Goal: Task Accomplishment & Management: Manage account settings

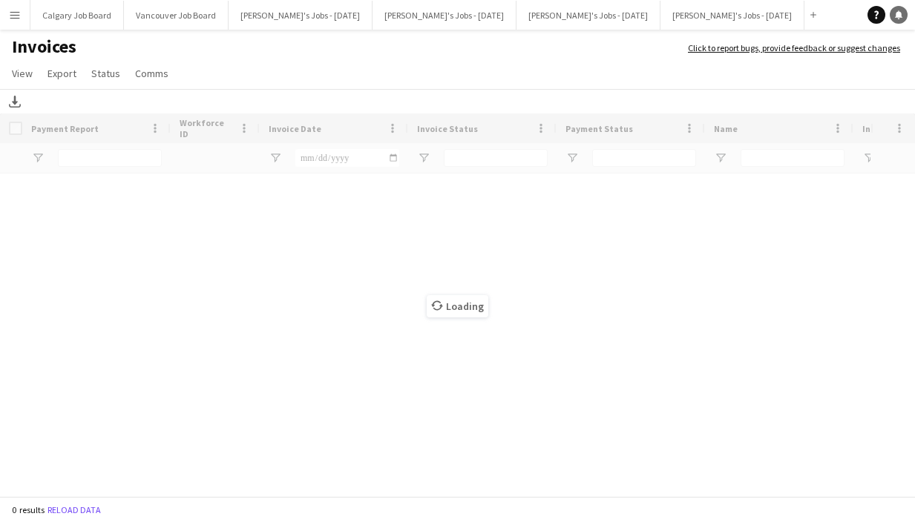
click at [903, 16] on link "Notifications" at bounding box center [898, 15] width 18 height 18
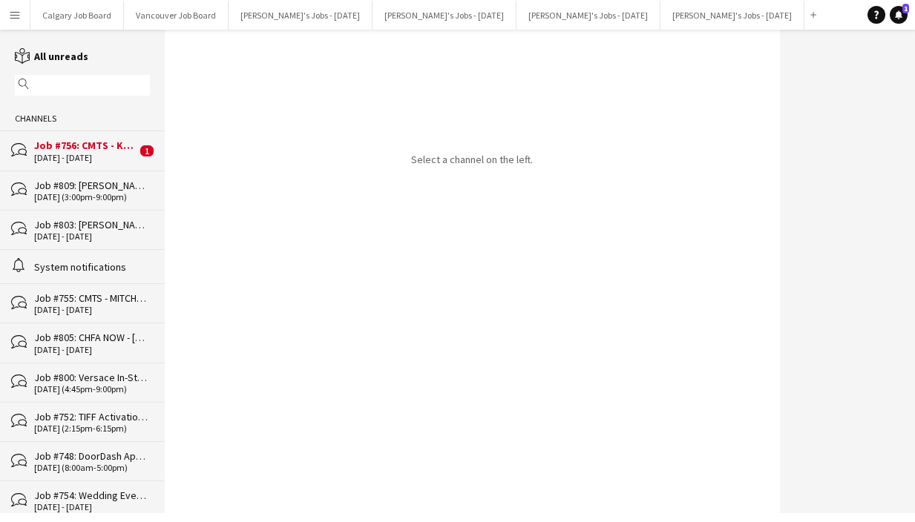
click at [88, 156] on div "[DATE] - [DATE]" at bounding box center [85, 158] width 102 height 10
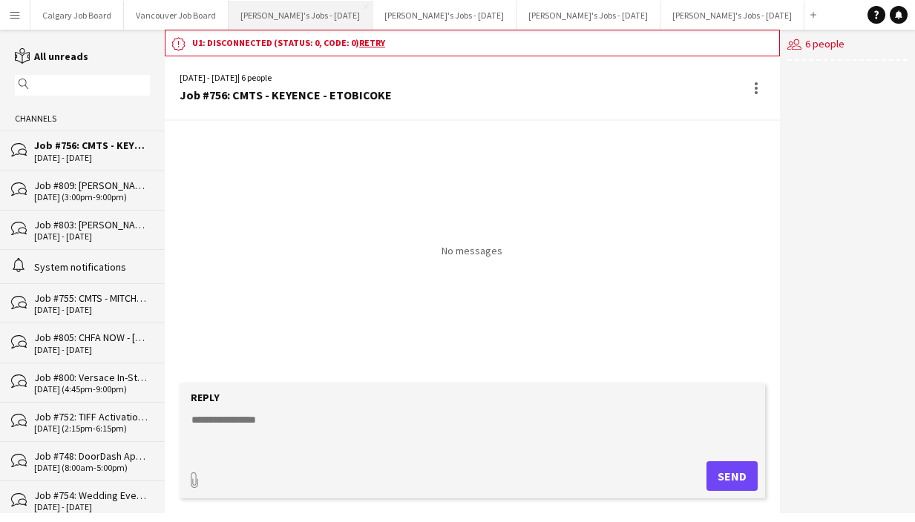
click at [320, 14] on button "[PERSON_NAME]'s Jobs - [DATE] Close" at bounding box center [300, 15] width 144 height 29
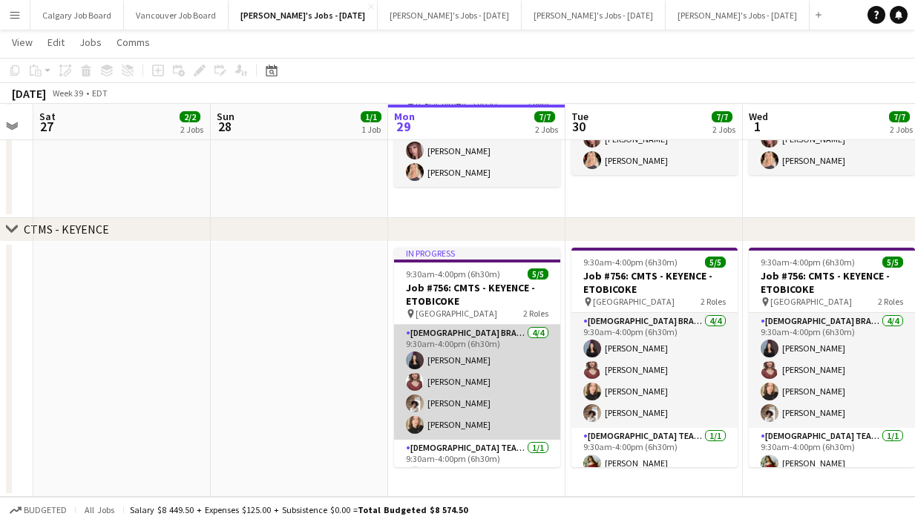
scroll to position [487, 0]
click at [515, 375] on app-card-role "[DEMOGRAPHIC_DATA] Brand Ambassador [DATE] 9:30am-4:00pm (6h30m) [PERSON_NAME] …" at bounding box center [477, 382] width 166 height 115
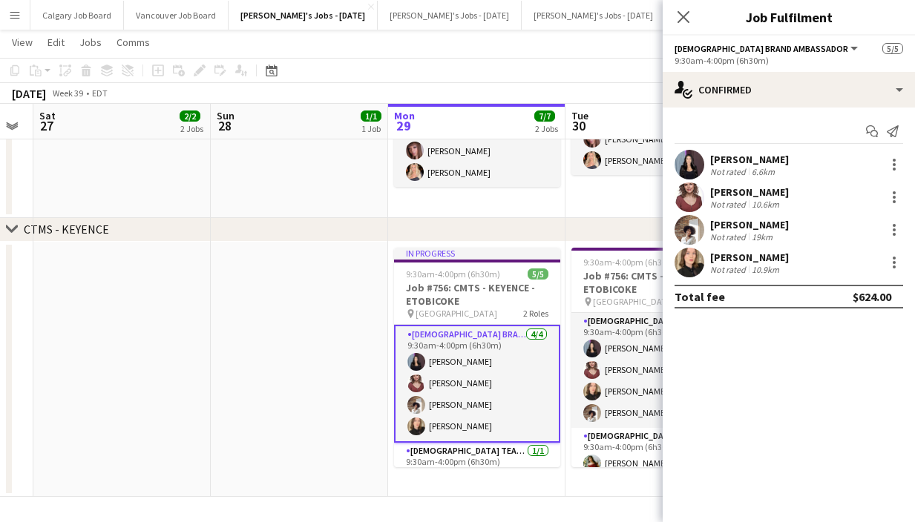
click at [751, 218] on div "[PERSON_NAME]" at bounding box center [749, 224] width 79 height 13
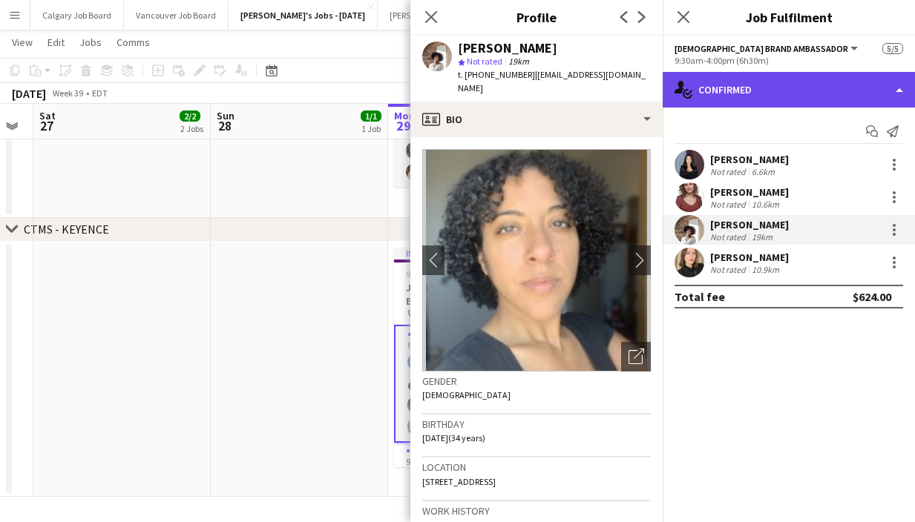
click at [745, 101] on div "single-neutral-actions-check-2 Confirmed" at bounding box center [788, 90] width 252 height 36
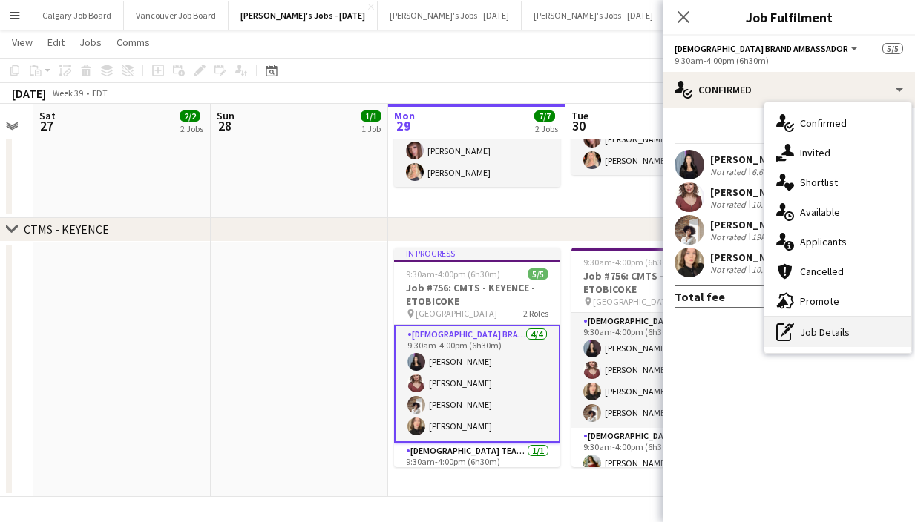
click at [830, 329] on div "pen-write Job Details" at bounding box center [837, 332] width 147 height 30
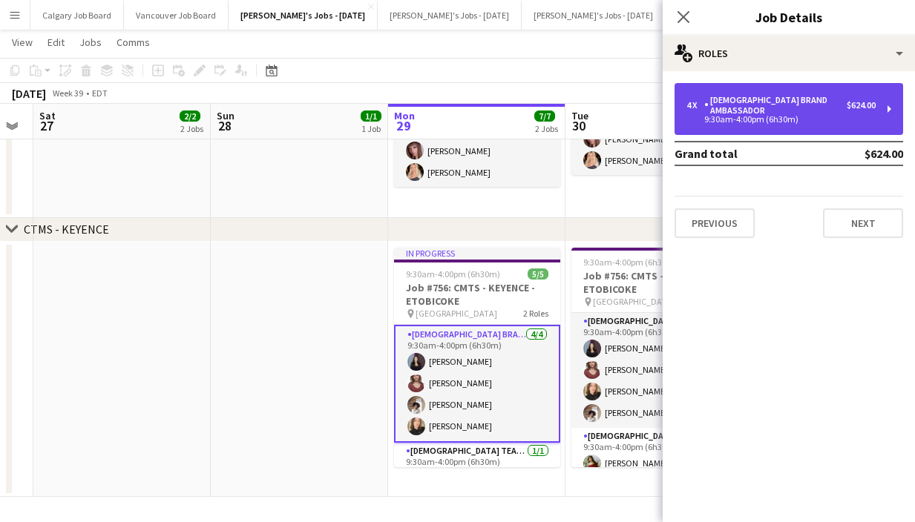
click at [779, 116] on div "9:30am-4:00pm (6h30m)" at bounding box center [780, 119] width 189 height 7
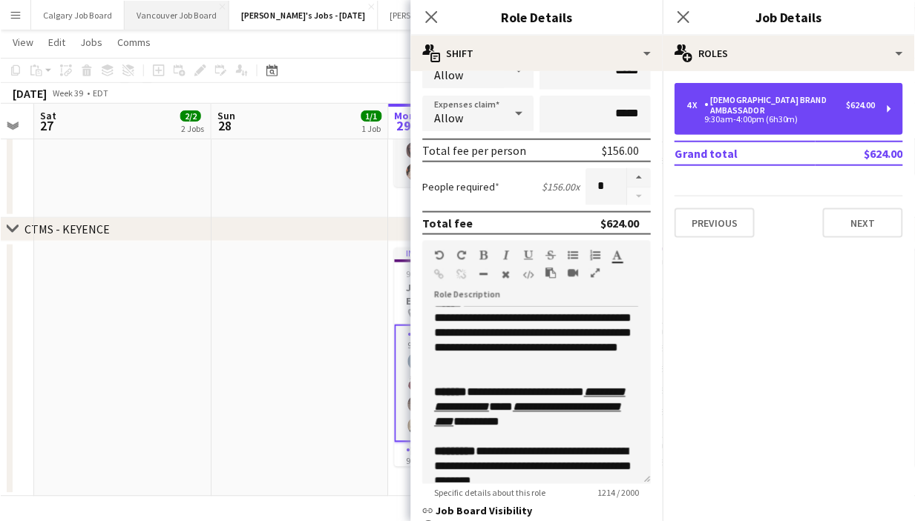
scroll to position [487, 1]
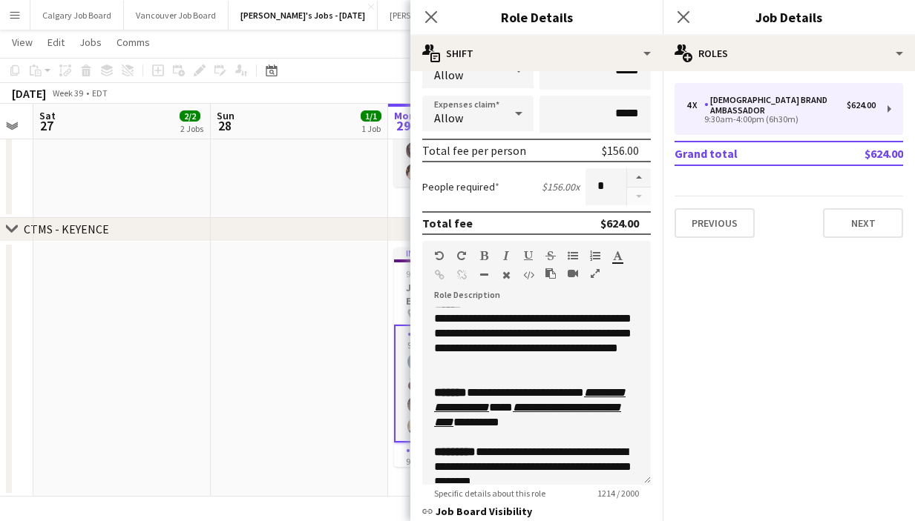
click at [220, 148] on app-date-cell at bounding box center [299, 125] width 177 height 186
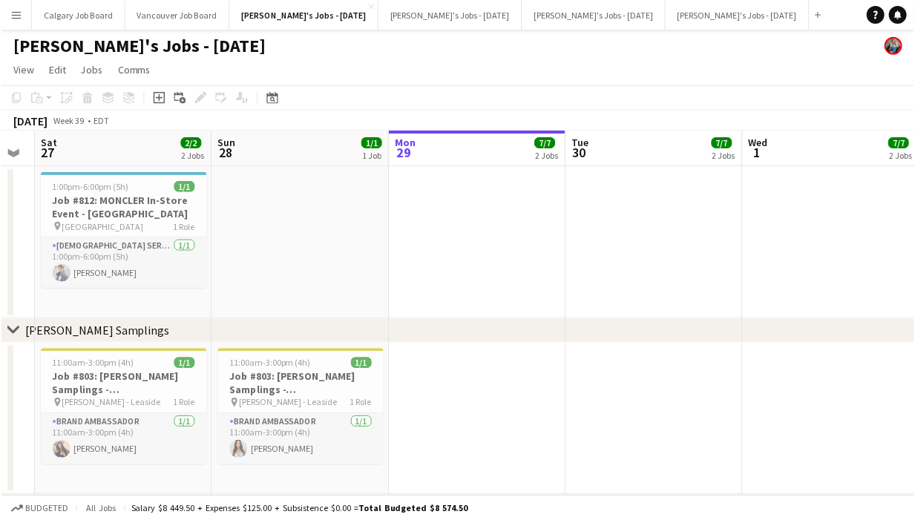
scroll to position [1, 0]
click at [901, 14] on icon "Notifications" at bounding box center [898, 14] width 9 height 9
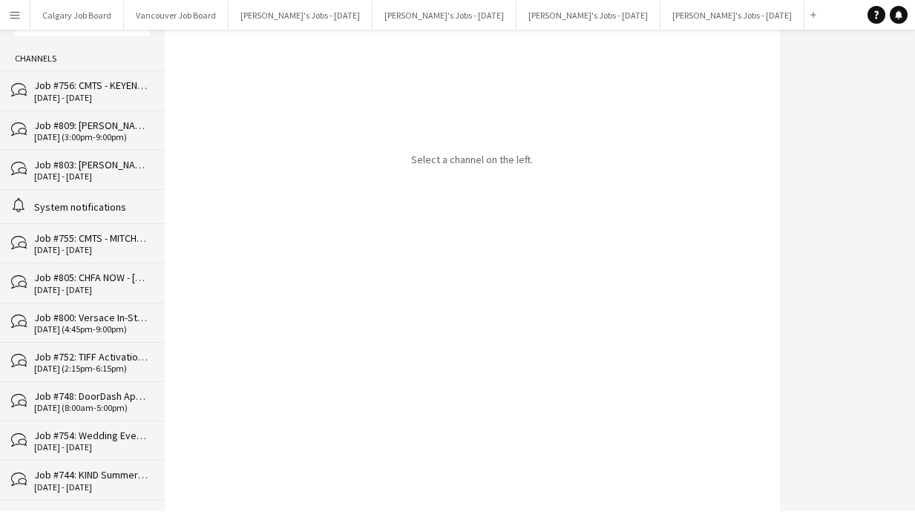
scroll to position [73, 0]
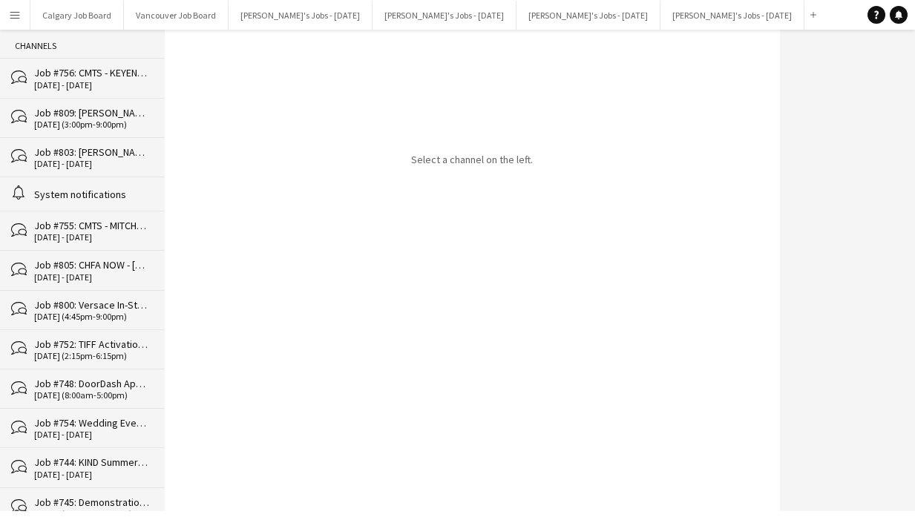
click at [120, 231] on div "Job #755: CMTS - MITCHAM - ETOBICOKE" at bounding box center [92, 225] width 116 height 13
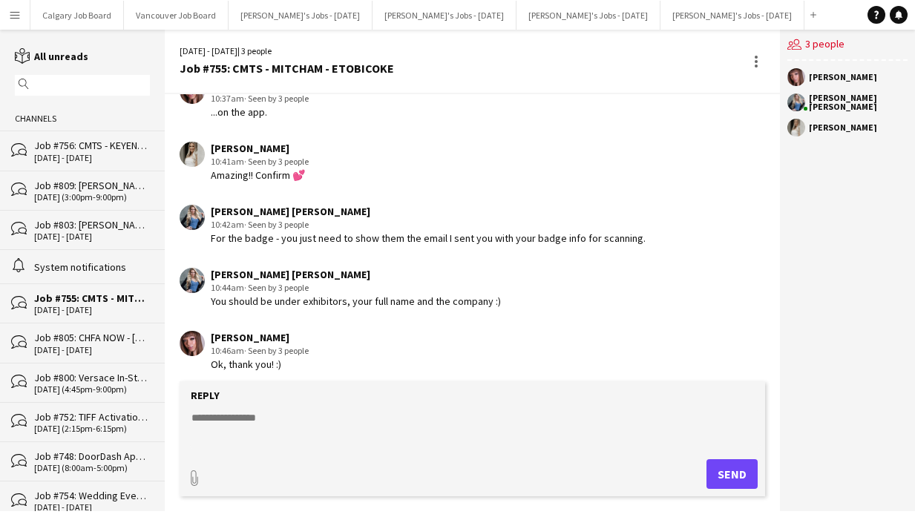
click at [293, 415] on textarea at bounding box center [475, 429] width 570 height 39
type textarea "**********"
drag, startPoint x: 322, startPoint y: 422, endPoint x: 187, endPoint y: 418, distance: 135.1
click at [187, 418] on form "**********" at bounding box center [472, 438] width 585 height 115
click at [15, 10] on app-icon "Menu" at bounding box center [15, 15] width 12 height 12
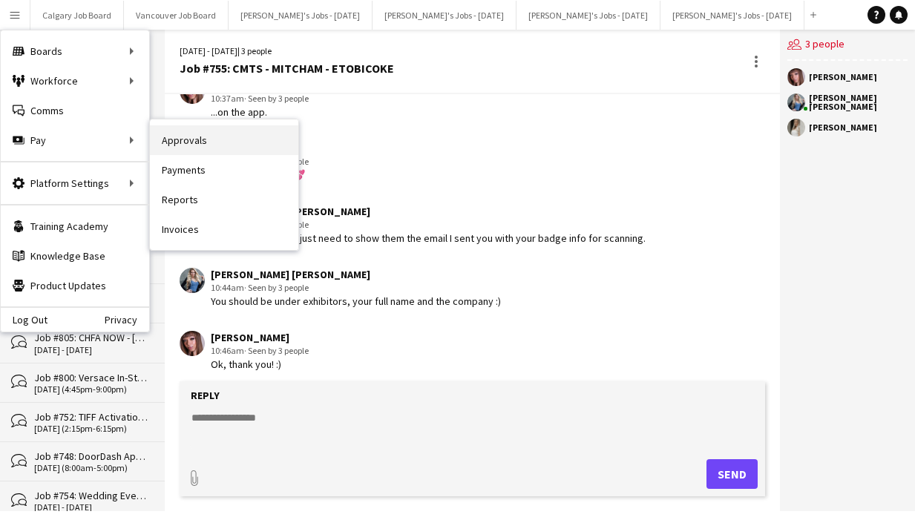
click at [190, 143] on link "Approvals" at bounding box center [224, 140] width 148 height 30
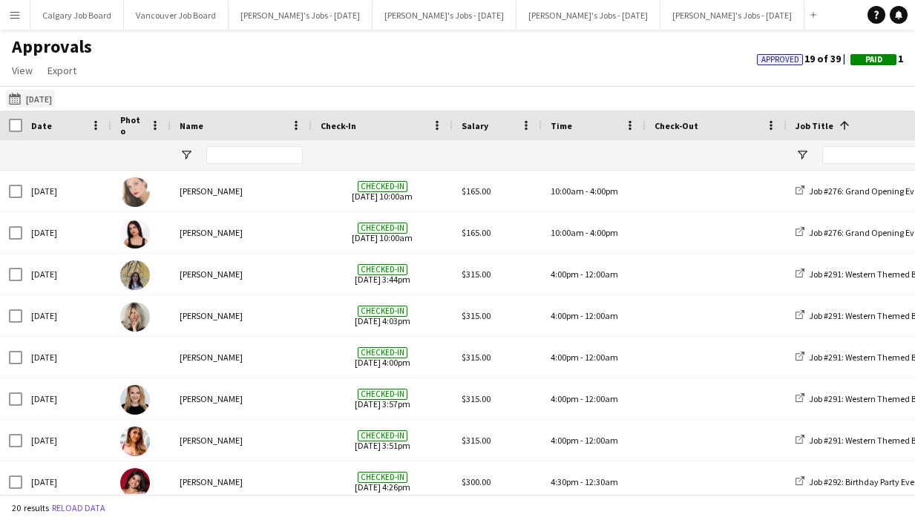
click at [45, 99] on button "[DATE] [DATE]" at bounding box center [30, 99] width 49 height 18
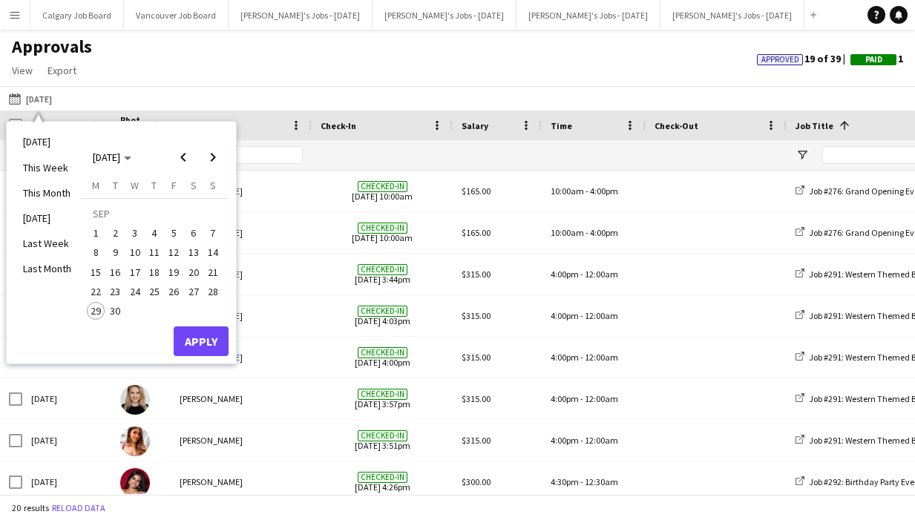
click at [199, 275] on span "20" at bounding box center [194, 272] width 18 height 18
click at [208, 272] on span "21" at bounding box center [213, 272] width 18 height 18
click at [173, 276] on span "19" at bounding box center [174, 272] width 18 height 18
click at [97, 290] on span "22" at bounding box center [96, 292] width 18 height 18
click at [91, 310] on span "29" at bounding box center [96, 311] width 18 height 18
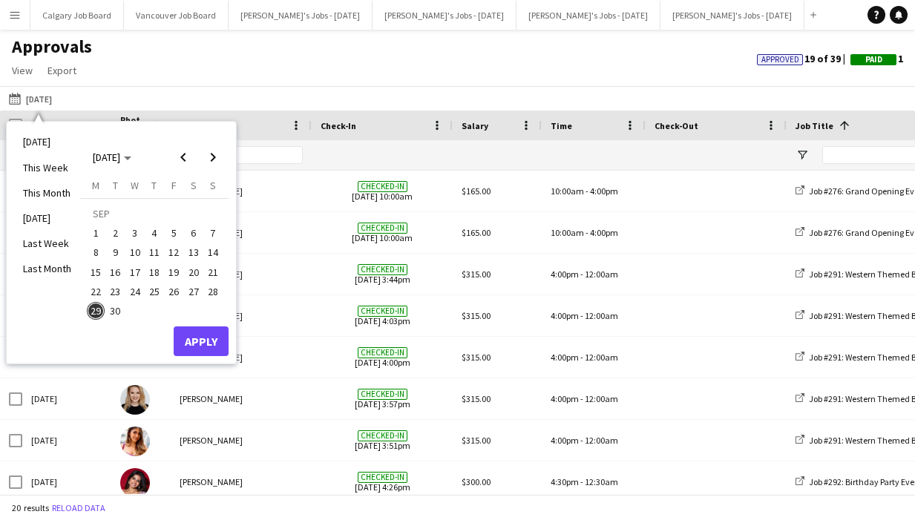
click at [97, 291] on span "22" at bounding box center [96, 292] width 18 height 18
click at [202, 337] on button "Apply" at bounding box center [201, 341] width 55 height 30
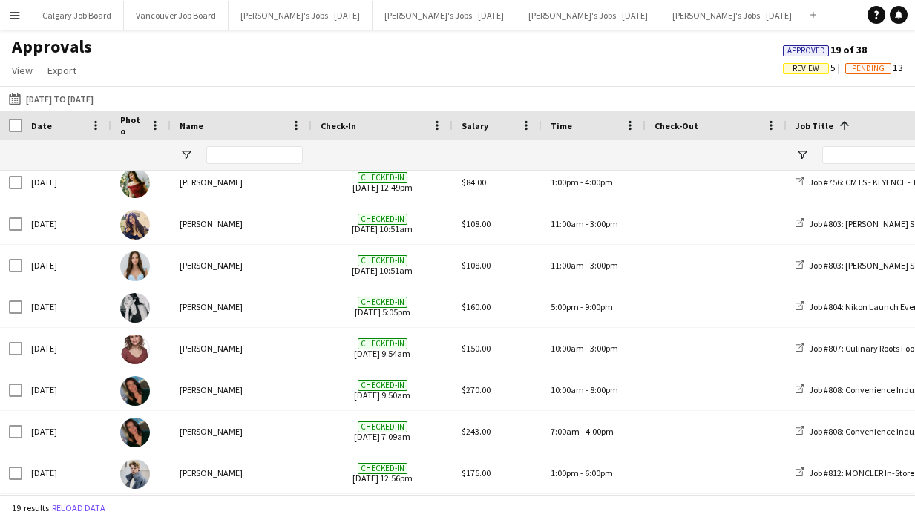
scroll to position [466, 0]
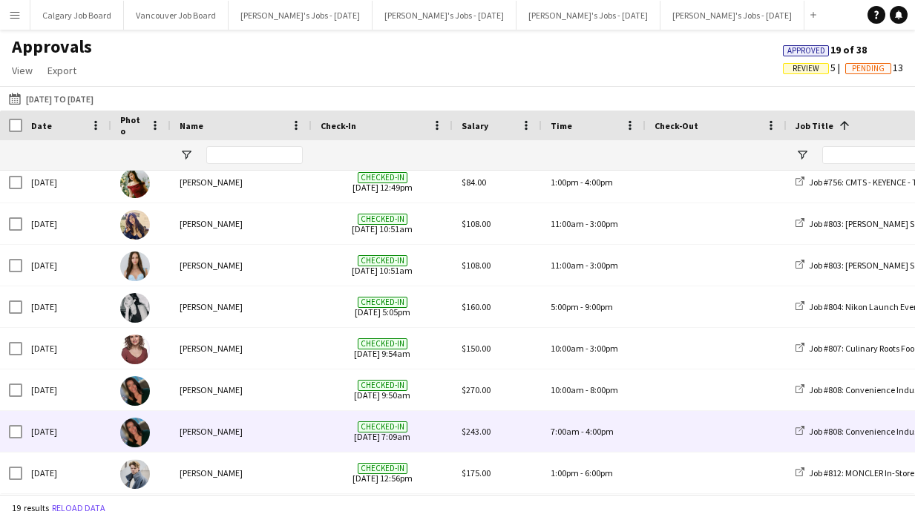
click at [441, 436] on span "Checked-in [DATE] 7:09am" at bounding box center [381, 431] width 123 height 41
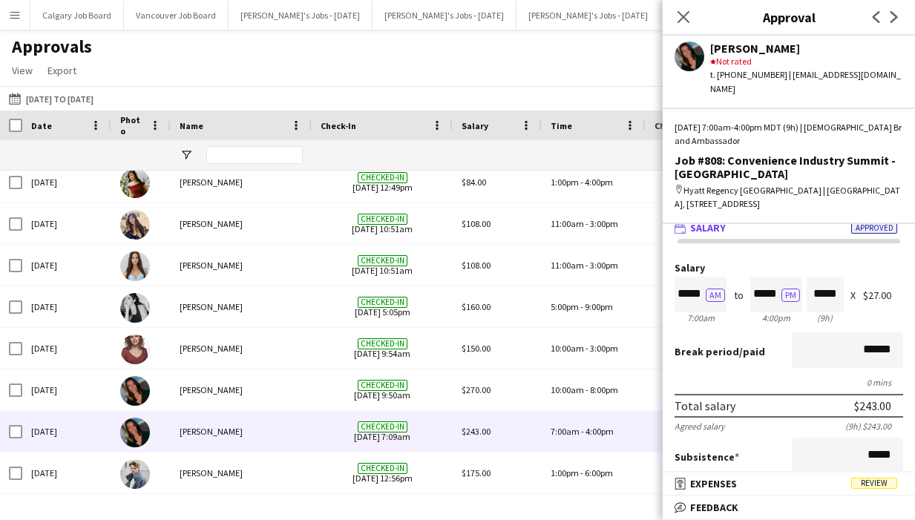
scroll to position [9, 0]
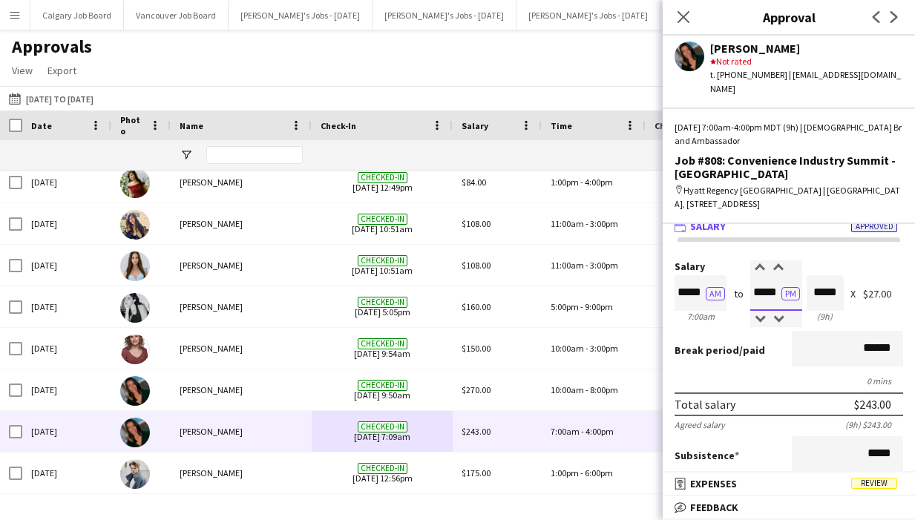
click at [766, 279] on input "*****" at bounding box center [776, 293] width 52 height 36
click at [763, 281] on input "*****" at bounding box center [776, 294] width 52 height 36
type input "*****"
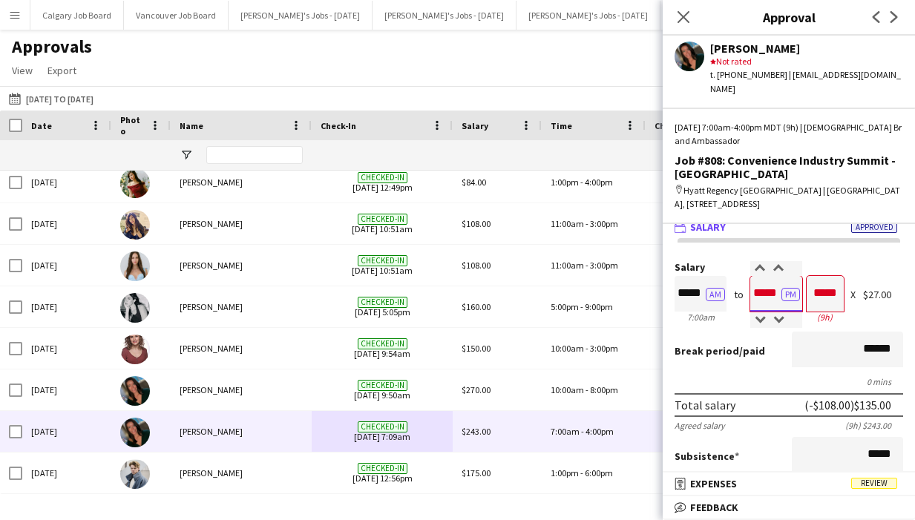
type input "*****"
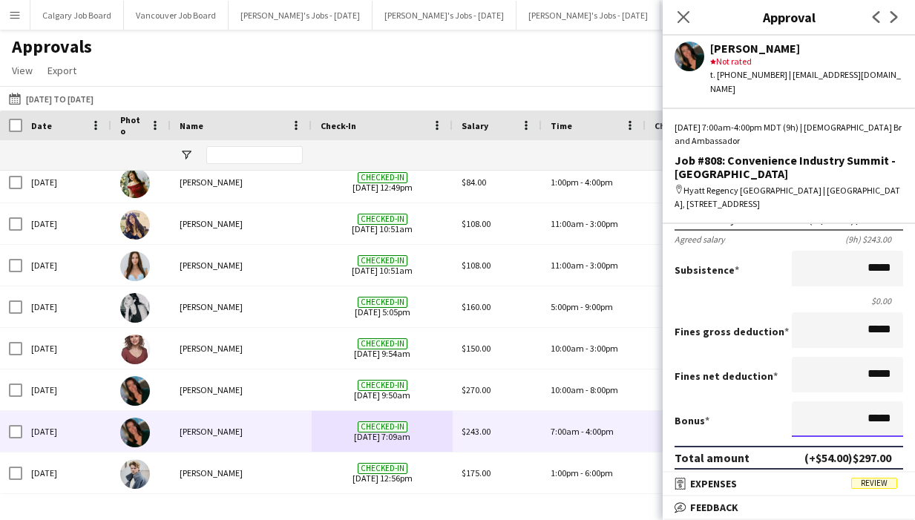
drag, startPoint x: 872, startPoint y: 406, endPoint x: 892, endPoint y: 408, distance: 20.2
click at [892, 408] on input "*****" at bounding box center [846, 419] width 111 height 36
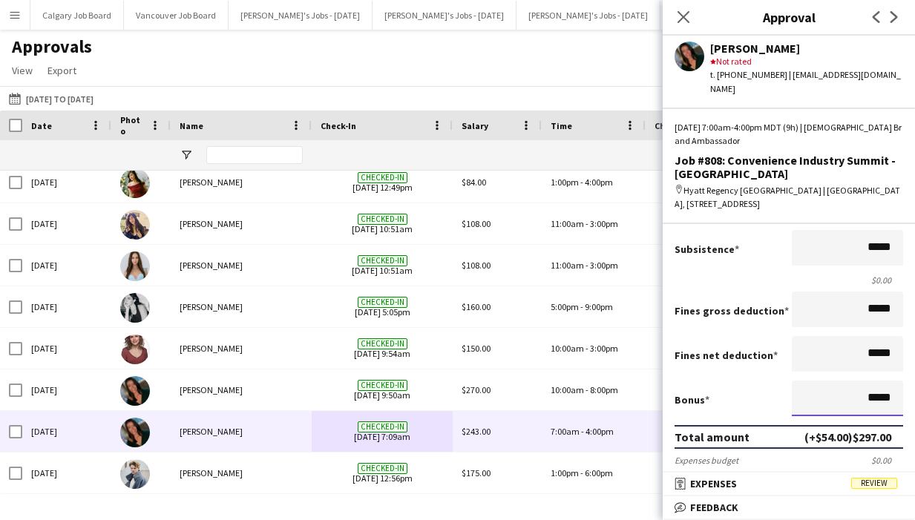
scroll to position [216, 0]
type input "******"
click at [789, 380] on div "Bonus ******" at bounding box center [788, 399] width 228 height 39
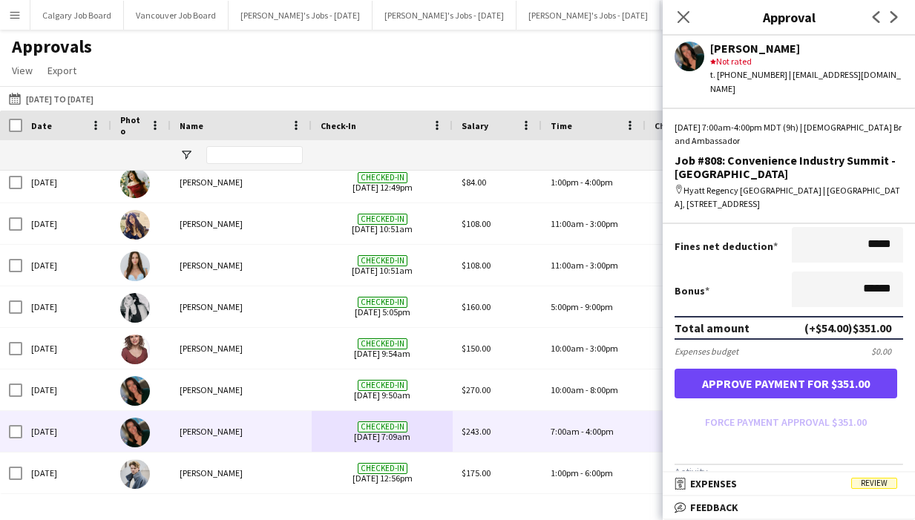
scroll to position [326, 0]
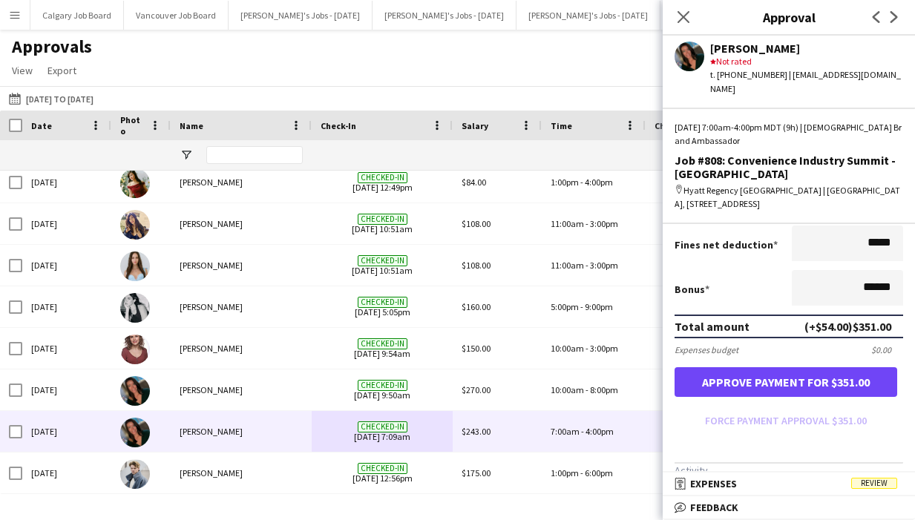
click at [786, 380] on button "Approve payment for $351.00" at bounding box center [785, 382] width 223 height 30
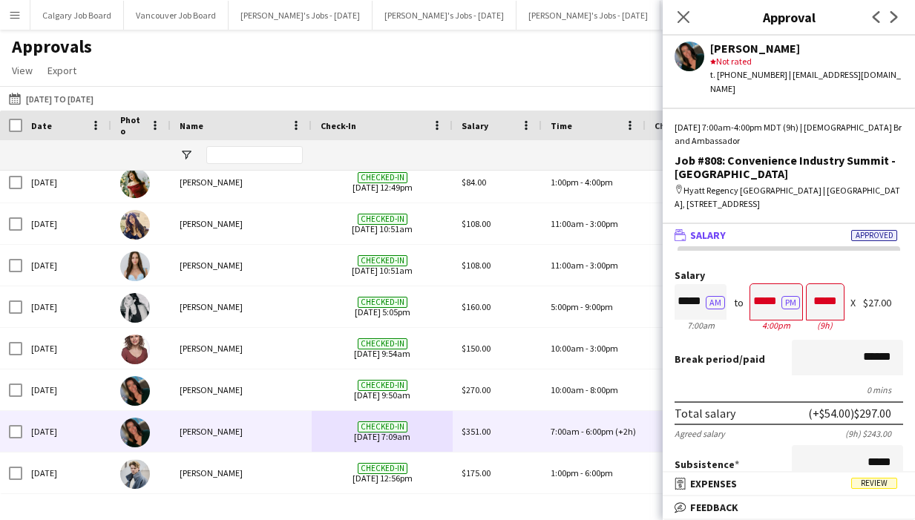
scroll to position [-3, 0]
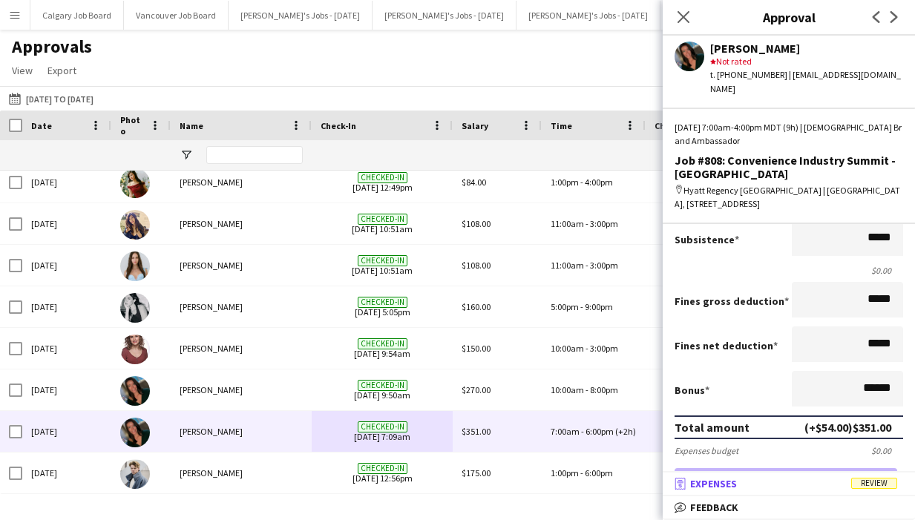
click at [820, 483] on mat-panel-title "receipt Expenses Review" at bounding box center [785, 483] width 246 height 13
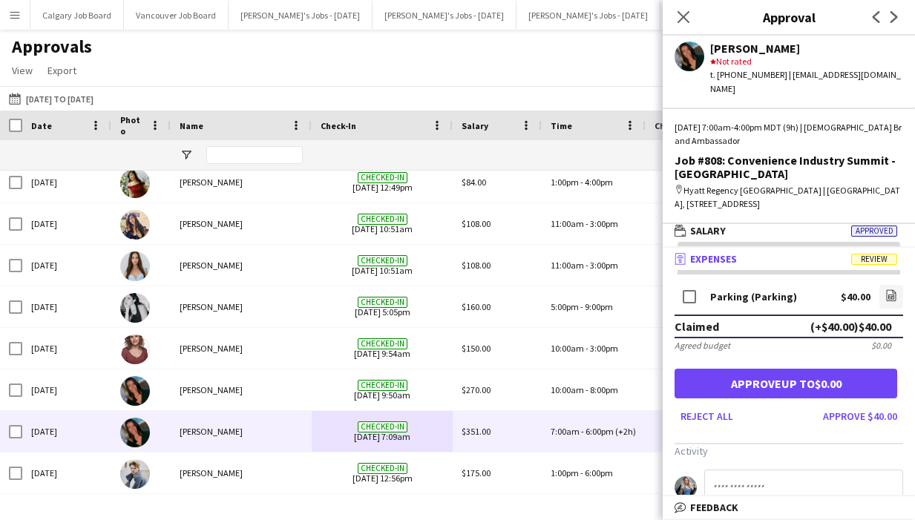
scroll to position [0, 0]
click at [863, 404] on button "Approve $40.00" at bounding box center [860, 416] width 86 height 24
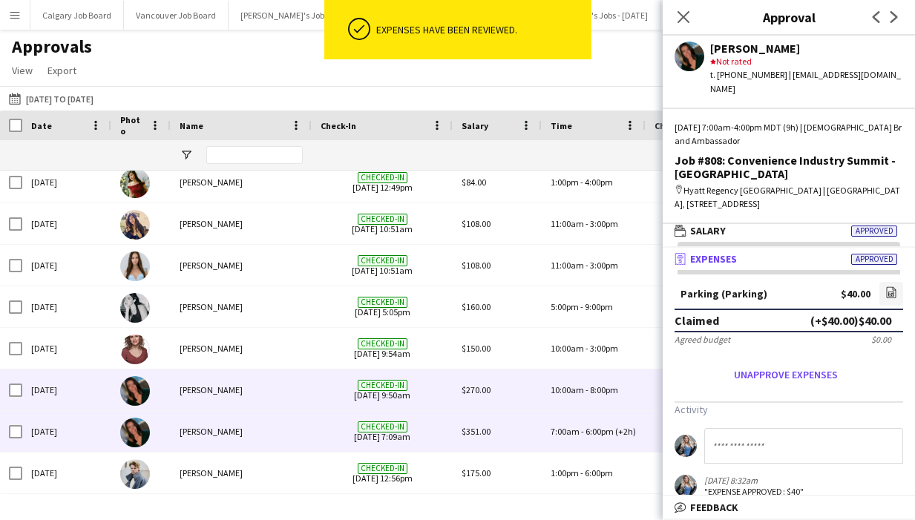
click at [231, 389] on div "[PERSON_NAME]" at bounding box center [241, 389] width 141 height 41
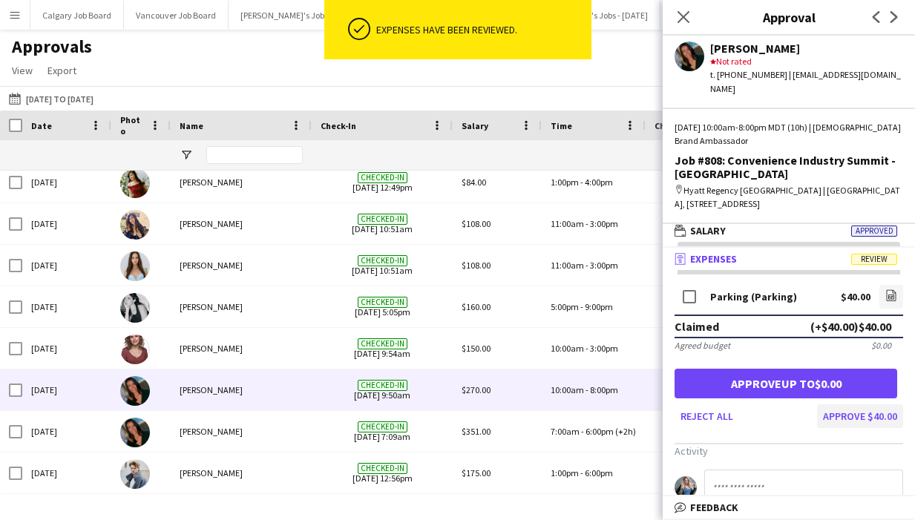
click at [849, 404] on button "Approve $40.00" at bounding box center [860, 416] width 86 height 24
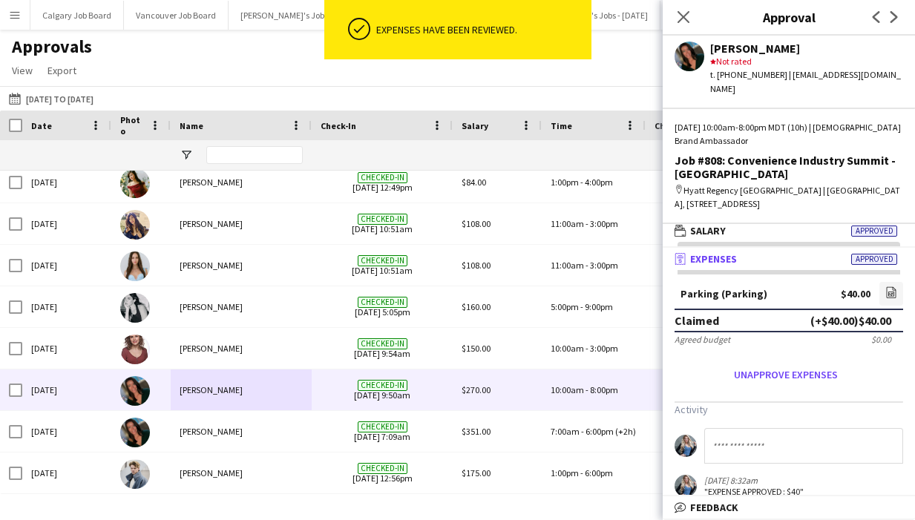
click at [176, 57] on div "Approvals View Customise view Customise filters Reset Filters Reset View Reset …" at bounding box center [457, 61] width 915 height 50
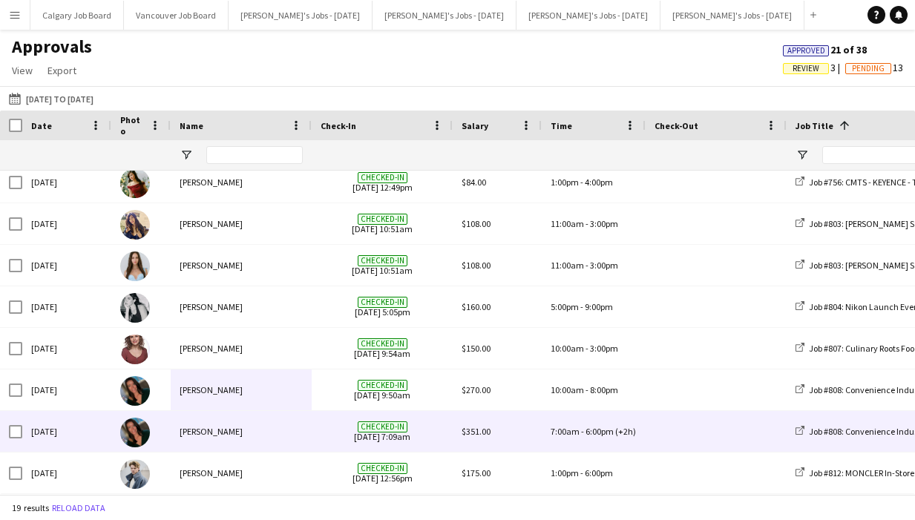
scroll to position [399, 0]
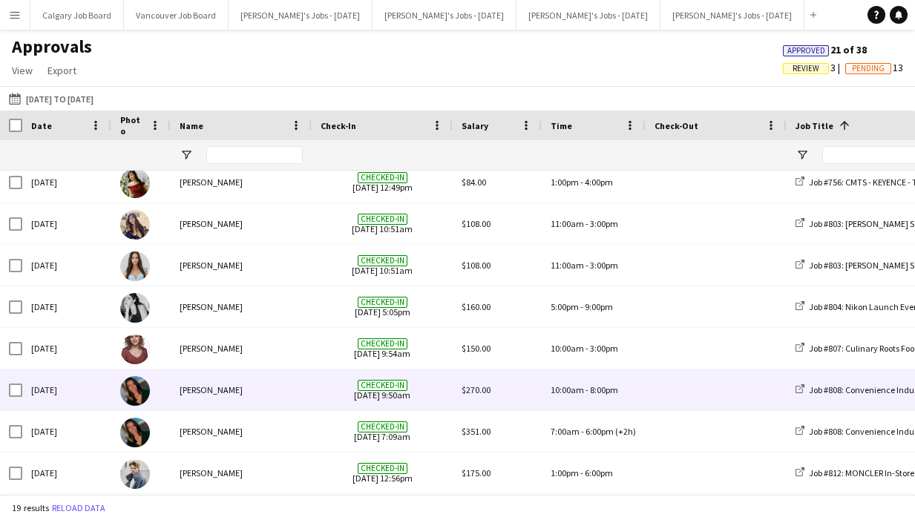
click at [404, 395] on span "Checked-in [DATE] 9:50am" at bounding box center [381, 389] width 123 height 41
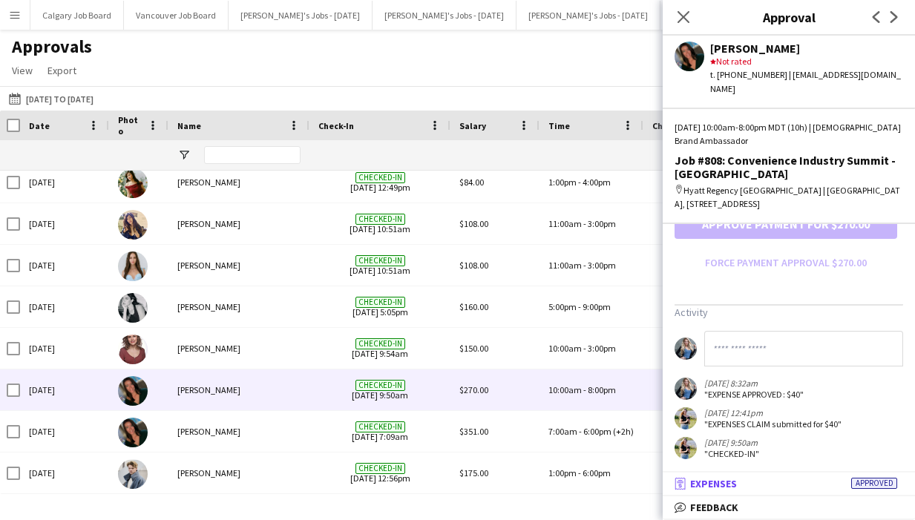
click at [748, 478] on mat-panel-title "receipt Expenses Approved" at bounding box center [785, 483] width 246 height 13
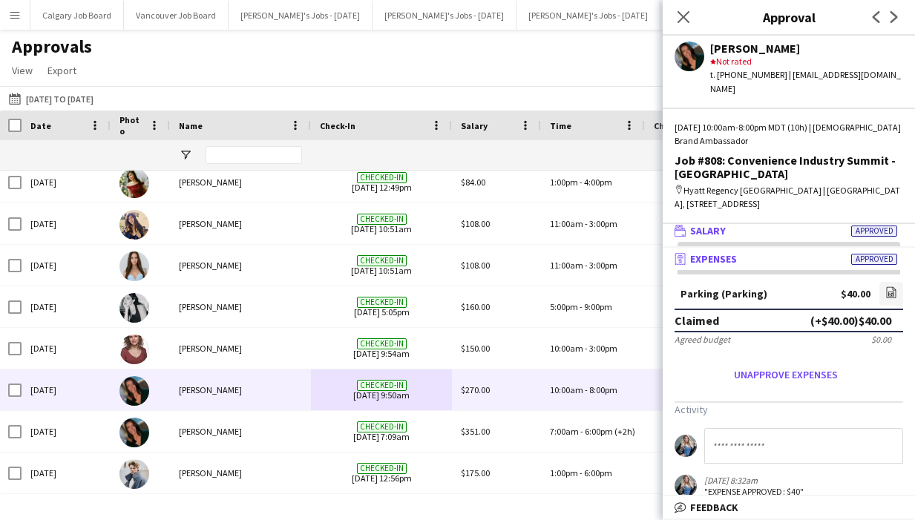
click at [721, 224] on span "Salary" at bounding box center [708, 230] width 36 height 13
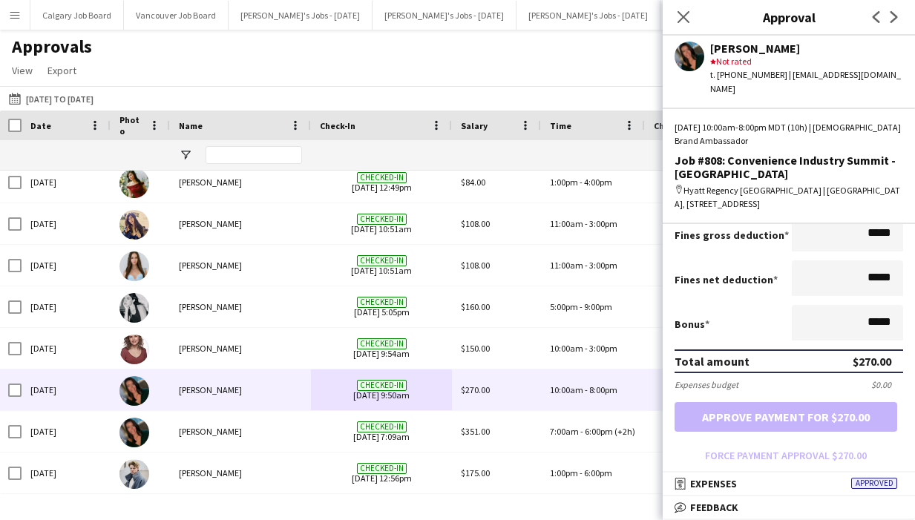
click at [443, 76] on div "Approvals View Customise view Customise filters Reset Filters Reset View Reset …" at bounding box center [457, 61] width 915 height 50
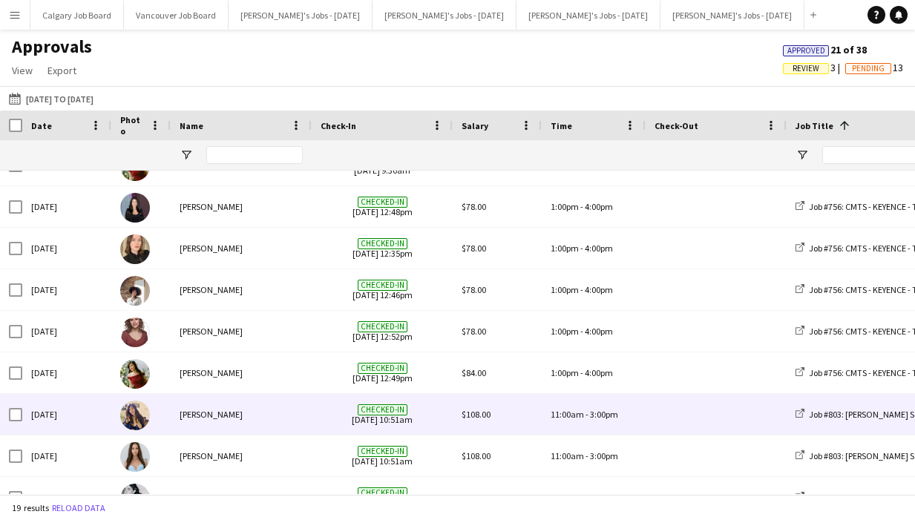
click at [357, 423] on span "Checked-in [DATE] 10:51am" at bounding box center [381, 414] width 123 height 41
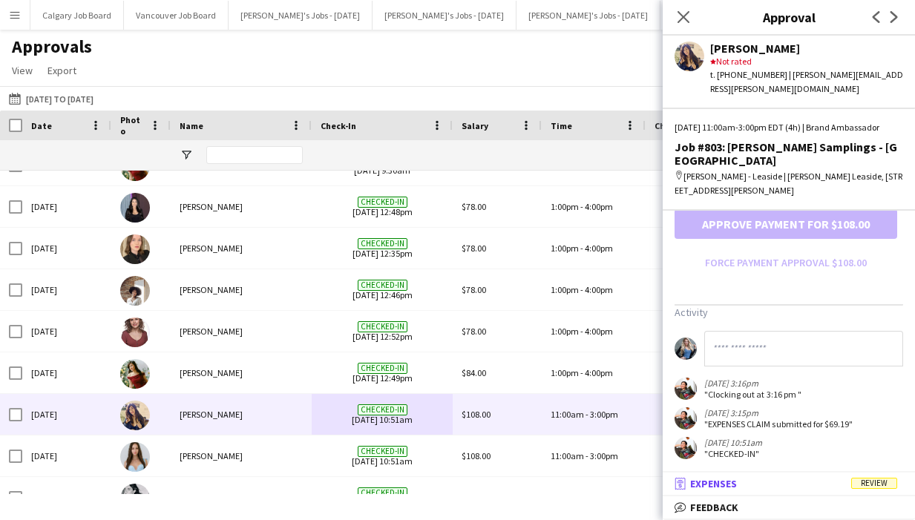
click at [833, 490] on mat-panel-title "receipt Expenses Review" at bounding box center [785, 483] width 246 height 13
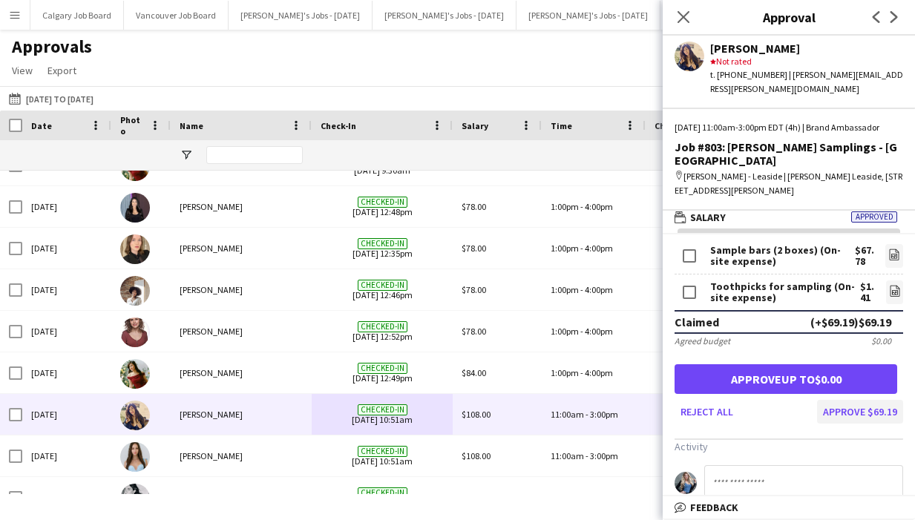
click at [849, 400] on button "Approve $69.19" at bounding box center [860, 412] width 86 height 24
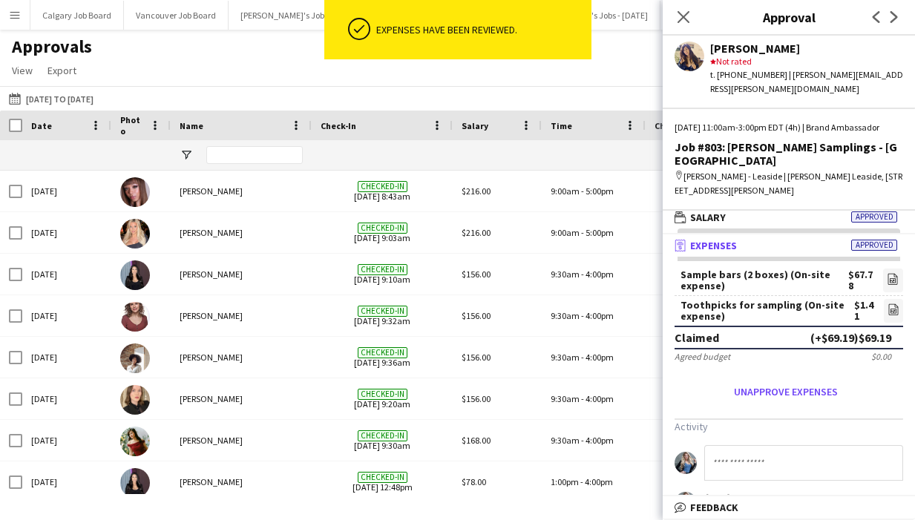
click at [244, 78] on div "Approvals View Customise view Customise filters Reset Filters Reset View Reset …" at bounding box center [457, 61] width 915 height 50
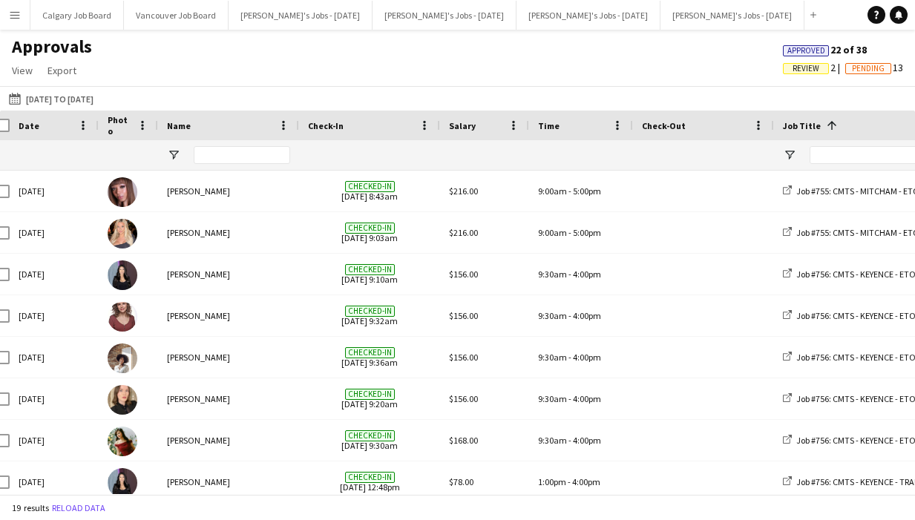
click at [807, 69] on span "Review" at bounding box center [805, 69] width 27 height 10
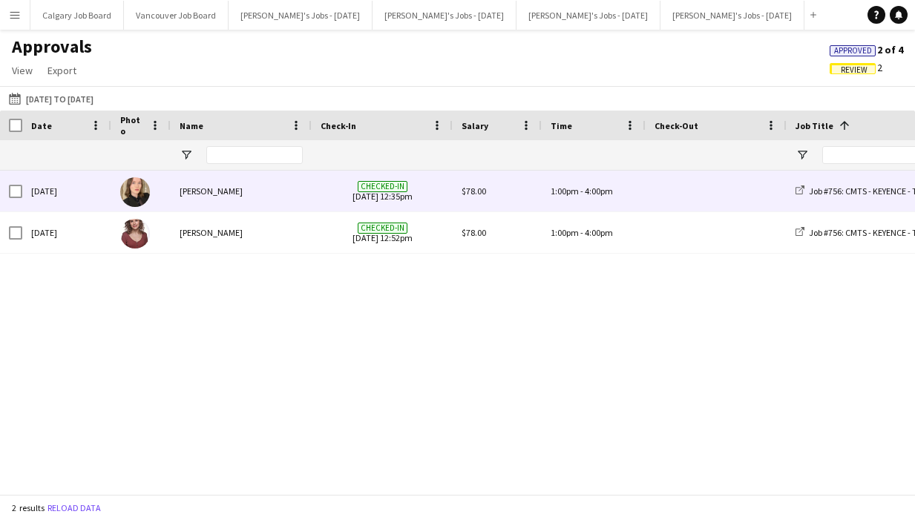
click at [289, 202] on div "[PERSON_NAME]" at bounding box center [241, 191] width 141 height 41
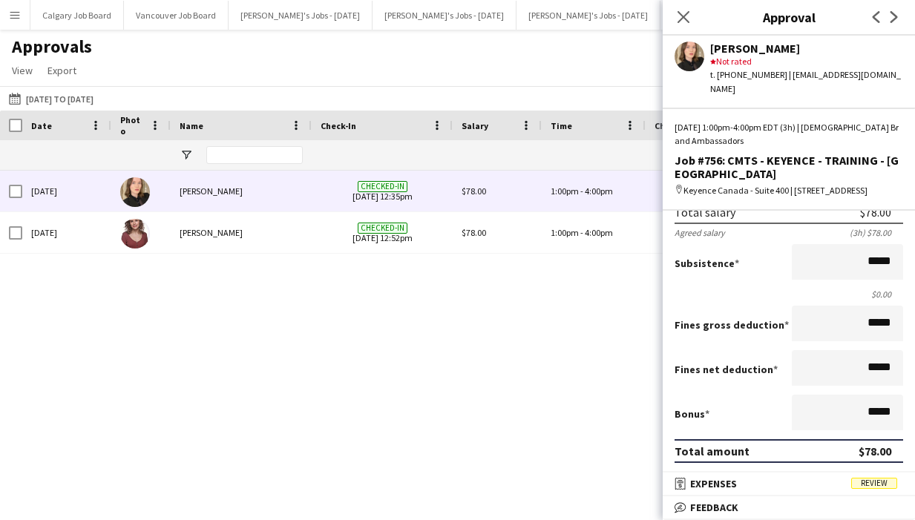
click at [558, 372] on div "Job #756: CMTS - KEYENCE - TRAINING - [GEOGRAPHIC_DATA] $78.00 1:00pm - 4:00pm …" at bounding box center [457, 332] width 915 height 323
click at [330, 62] on div "Approvals View Customise view Customise filters Reset Filters Reset View Reset …" at bounding box center [457, 61] width 915 height 50
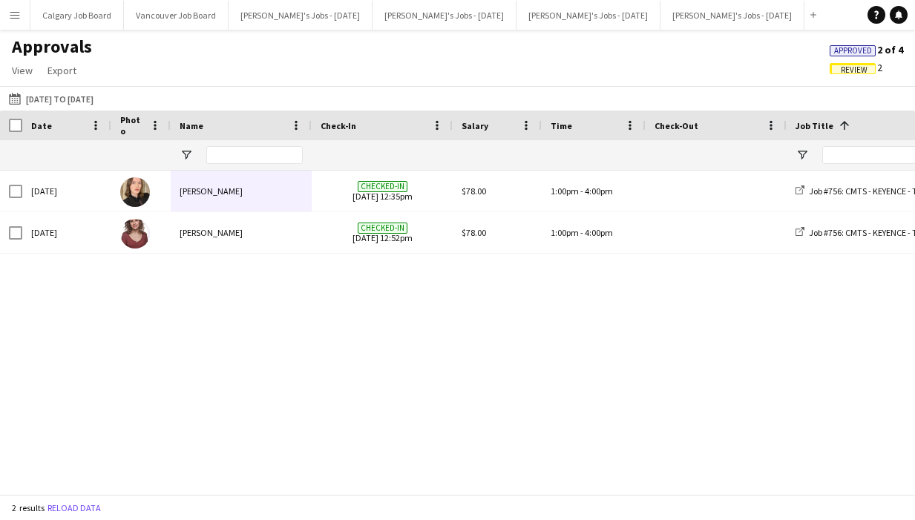
click at [15, 20] on app-icon "Menu" at bounding box center [15, 15] width 12 height 12
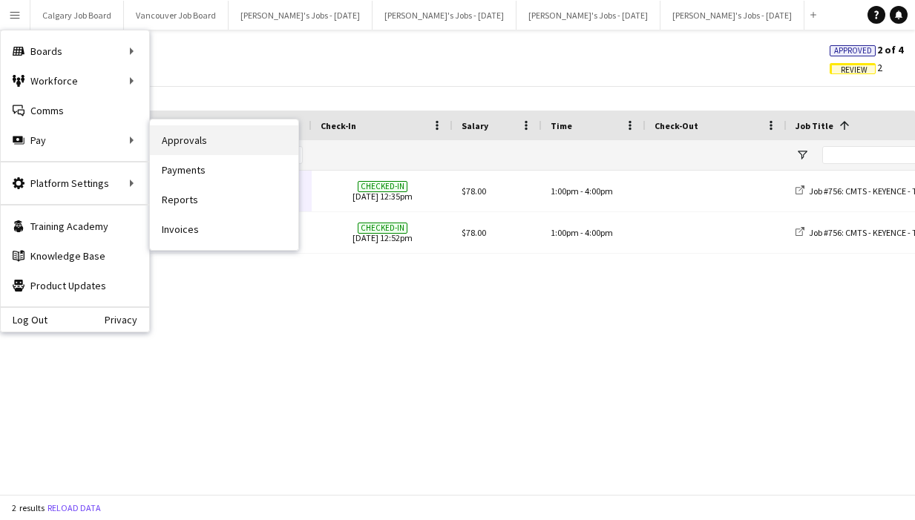
click at [205, 141] on link "Approvals" at bounding box center [224, 140] width 148 height 30
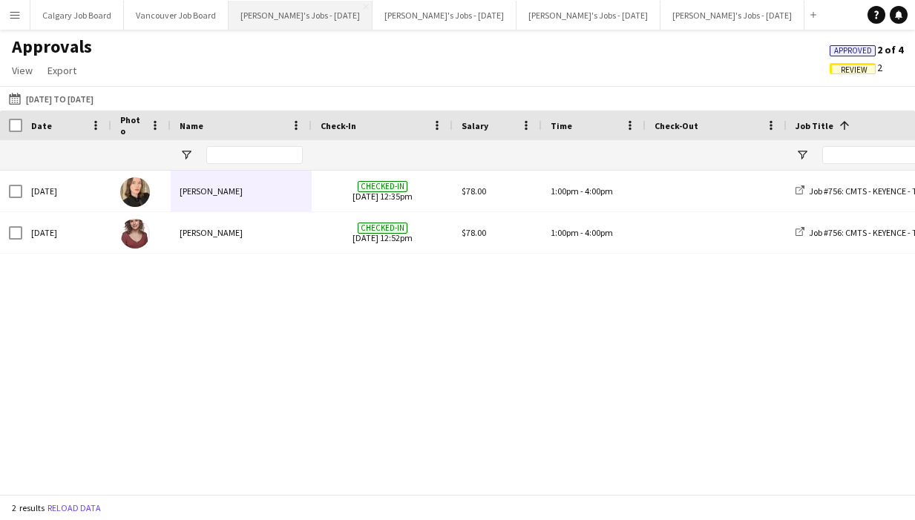
click at [280, 17] on button "[PERSON_NAME]'s Jobs - [DATE] Close" at bounding box center [300, 15] width 144 height 29
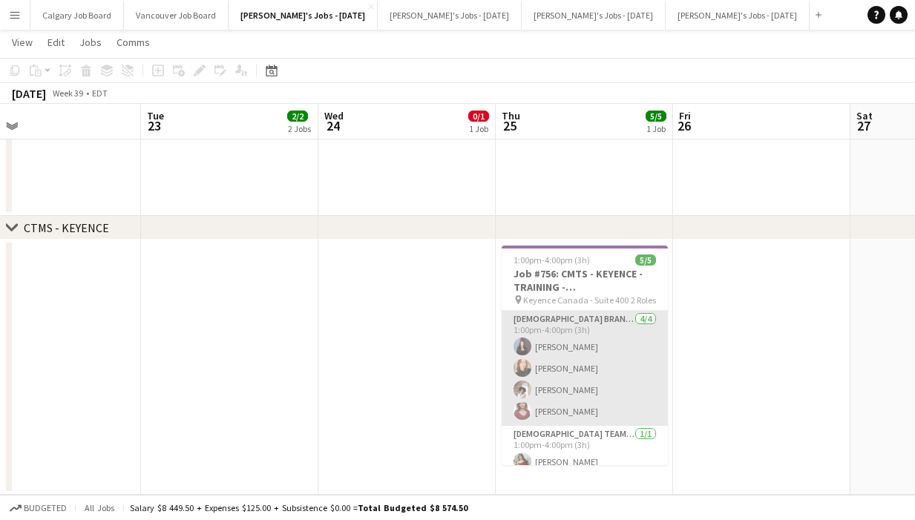
click at [510, 375] on app-card-role "[DEMOGRAPHIC_DATA] Brand Ambassadors [DATE] 1:00pm-4:00pm (3h) [PERSON_NAME] [P…" at bounding box center [584, 368] width 166 height 115
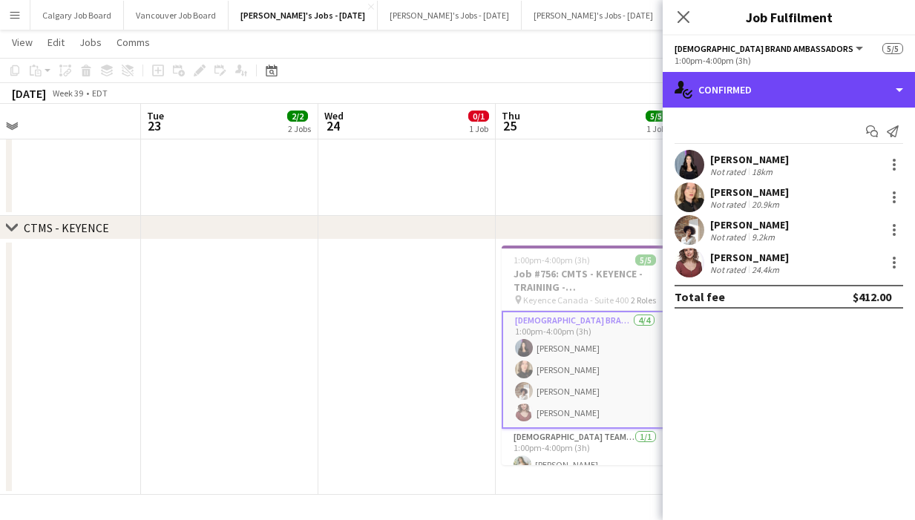
drag, startPoint x: 866, startPoint y: 79, endPoint x: 873, endPoint y: 125, distance: 46.5
click at [867, 80] on div "single-neutral-actions-check-2 Confirmed" at bounding box center [788, 90] width 252 height 36
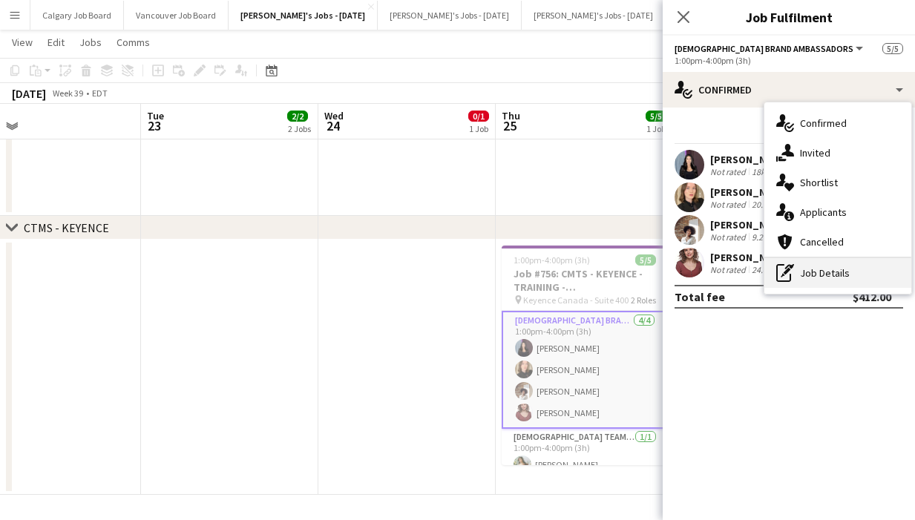
click at [860, 280] on div "pen-write Job Details" at bounding box center [837, 273] width 147 height 30
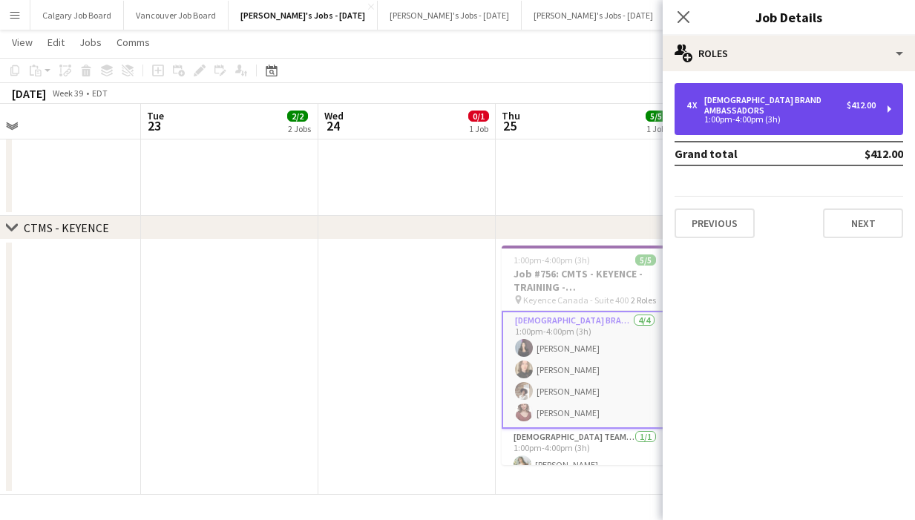
click at [775, 122] on div "4 x [DEMOGRAPHIC_DATA] Brand Ambassadors $412.00 1:00pm-4:00pm (3h)" at bounding box center [788, 109] width 228 height 52
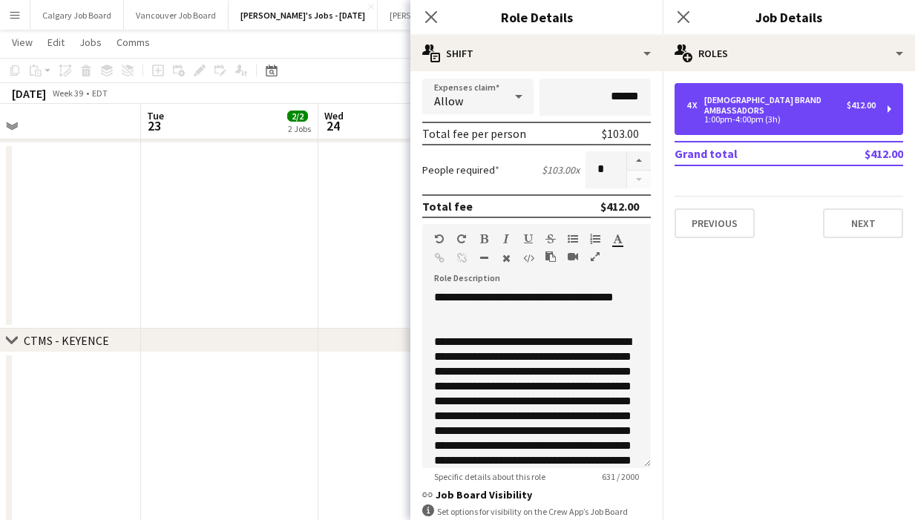
scroll to position [306, 0]
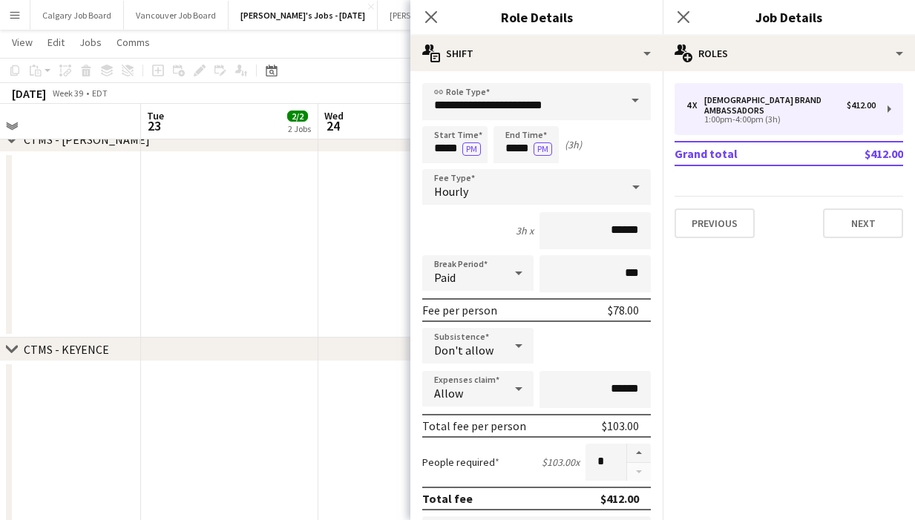
click at [232, 259] on app-date-cell at bounding box center [229, 245] width 177 height 186
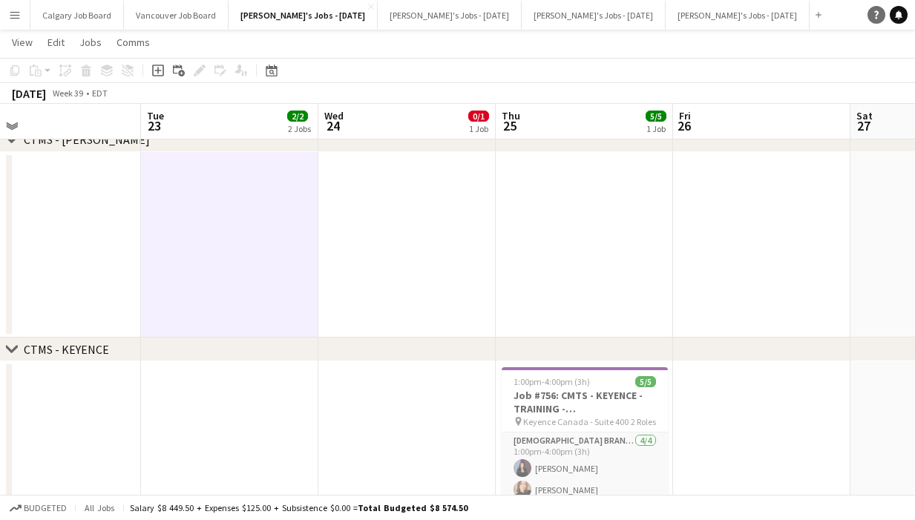
click at [879, 16] on icon "Help" at bounding box center [876, 14] width 9 height 9
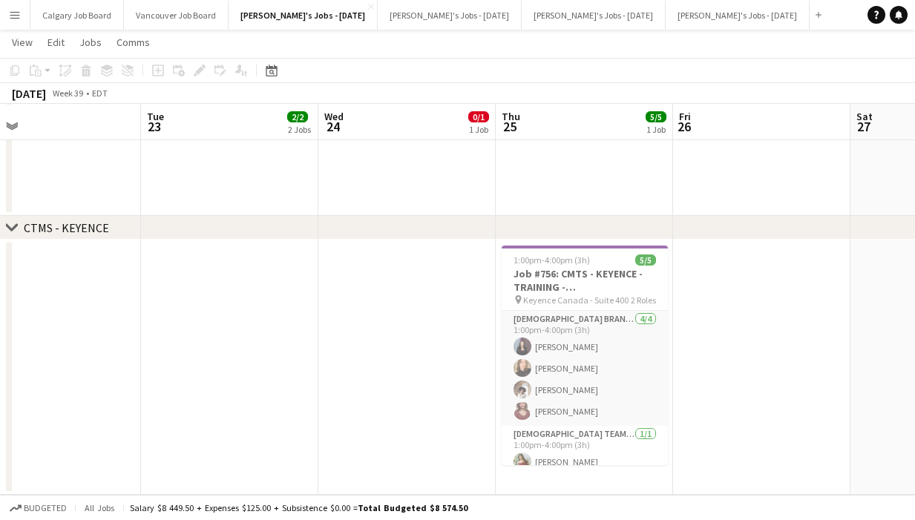
scroll to position [611, 0]
click at [457, 312] on app-date-cell at bounding box center [406, 367] width 177 height 255
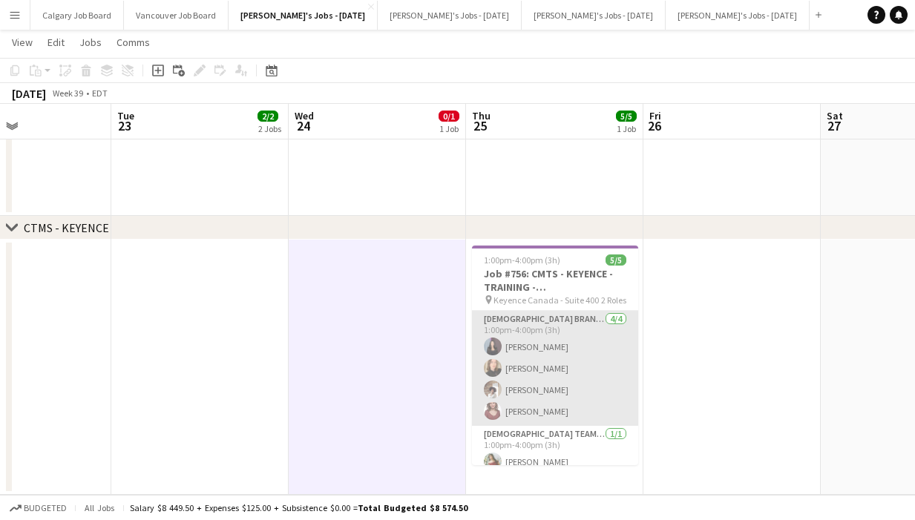
scroll to position [0, 420]
click at [530, 389] on app-card-role "[DEMOGRAPHIC_DATA] Brand Ambassadors [DATE] 1:00pm-4:00pm (3h) [PERSON_NAME] [P…" at bounding box center [555, 368] width 166 height 115
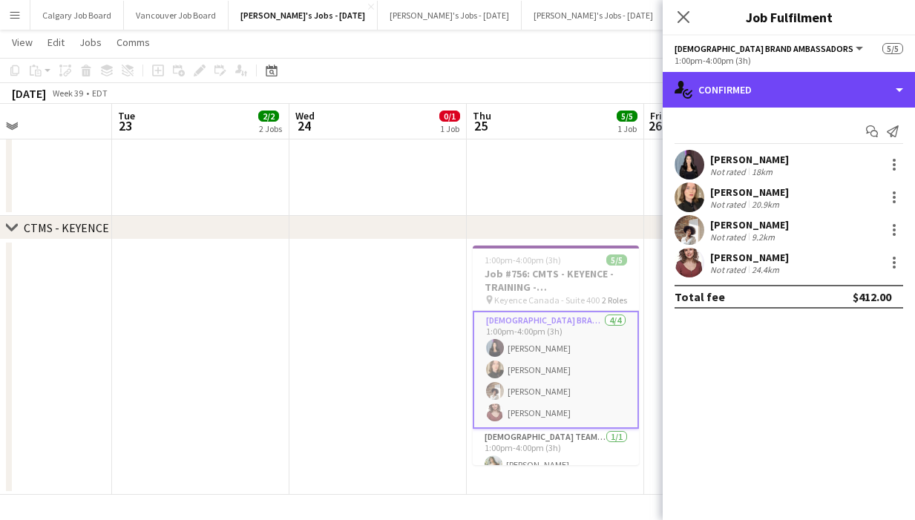
drag, startPoint x: 817, startPoint y: 98, endPoint x: 841, endPoint y: 289, distance: 192.1
click at [820, 101] on div "single-neutral-actions-check-2 Confirmed" at bounding box center [788, 90] width 252 height 36
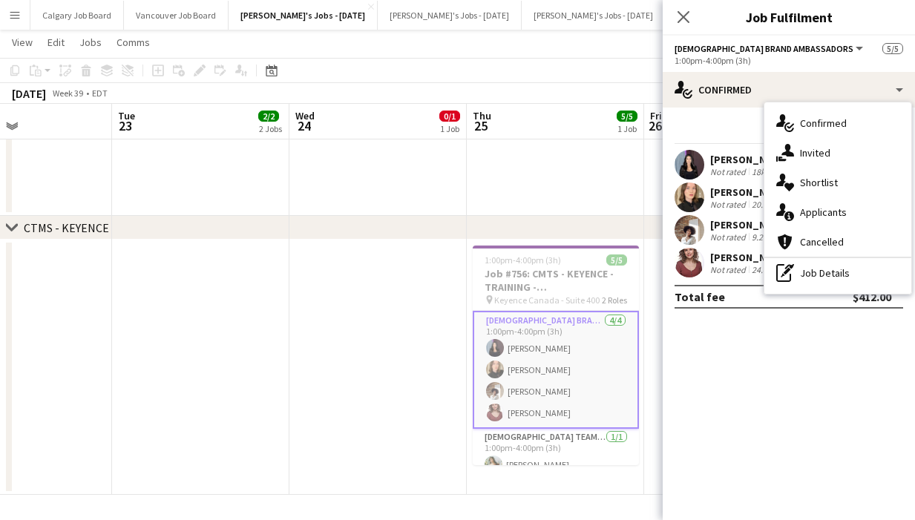
click at [842, 274] on div "pen-write Job Details" at bounding box center [837, 273] width 147 height 30
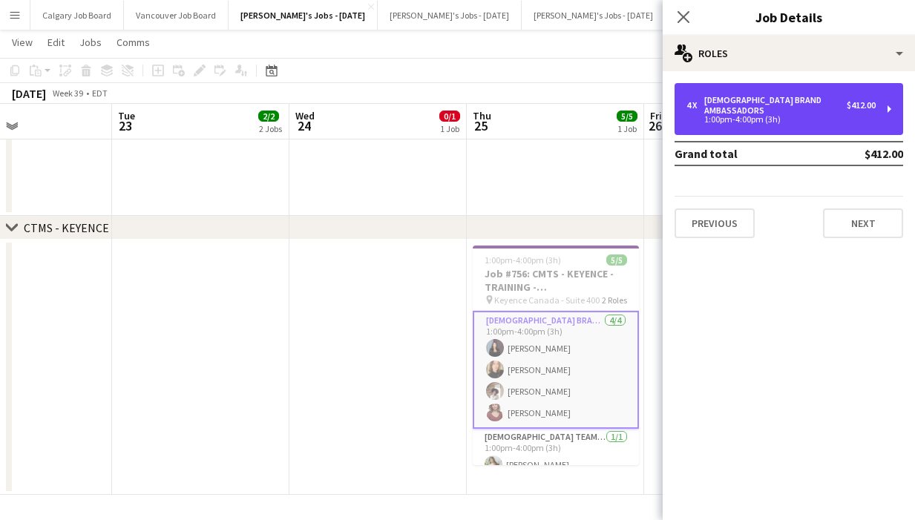
drag, startPoint x: 809, startPoint y: 99, endPoint x: 595, endPoint y: 165, distance: 224.3
click at [809, 99] on div "[DEMOGRAPHIC_DATA] Brand Ambassadors" at bounding box center [775, 105] width 142 height 21
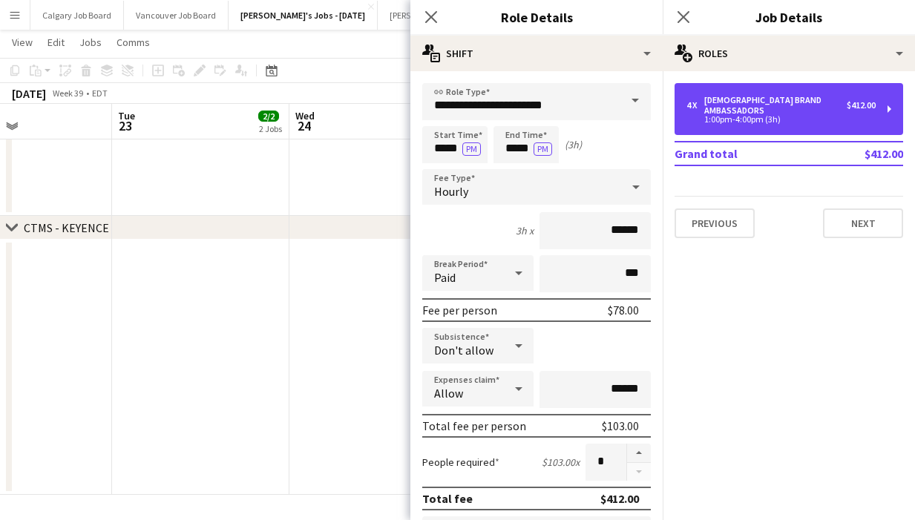
scroll to position [0, 0]
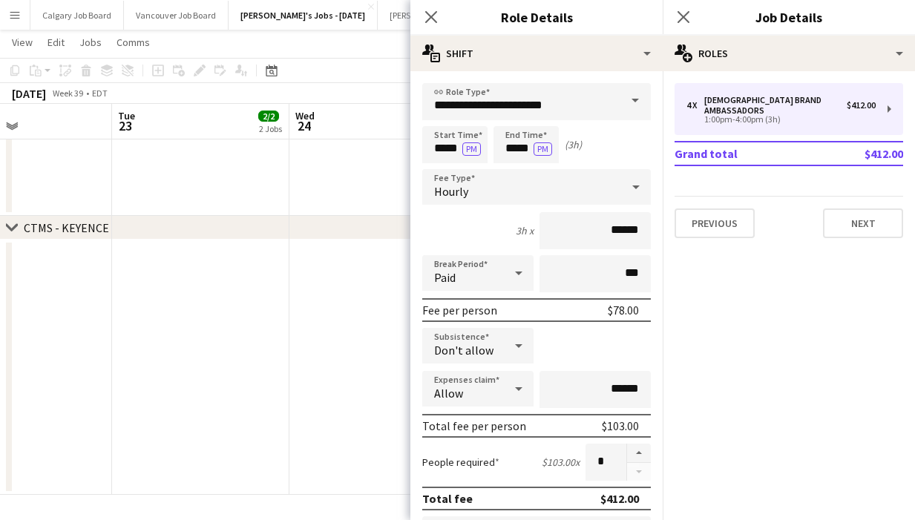
click at [345, 177] on app-date-cell at bounding box center [377, 123] width 177 height 186
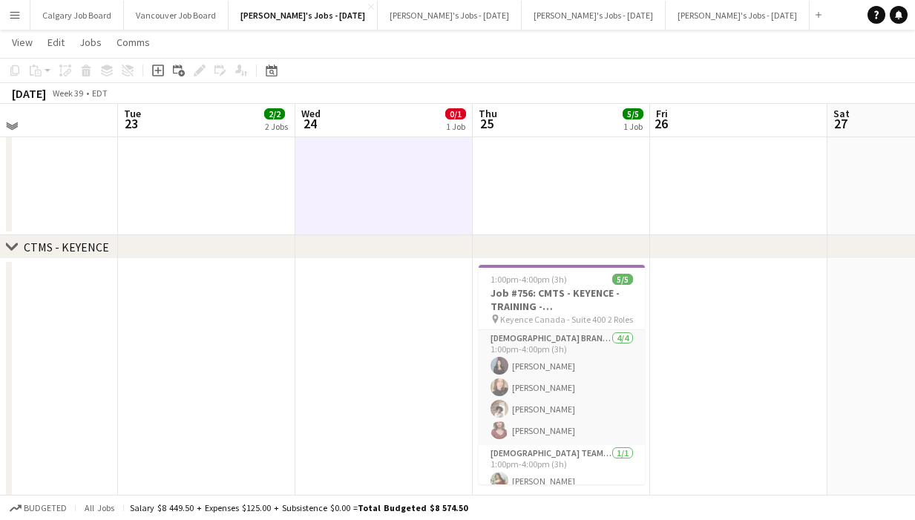
scroll to position [590, 0]
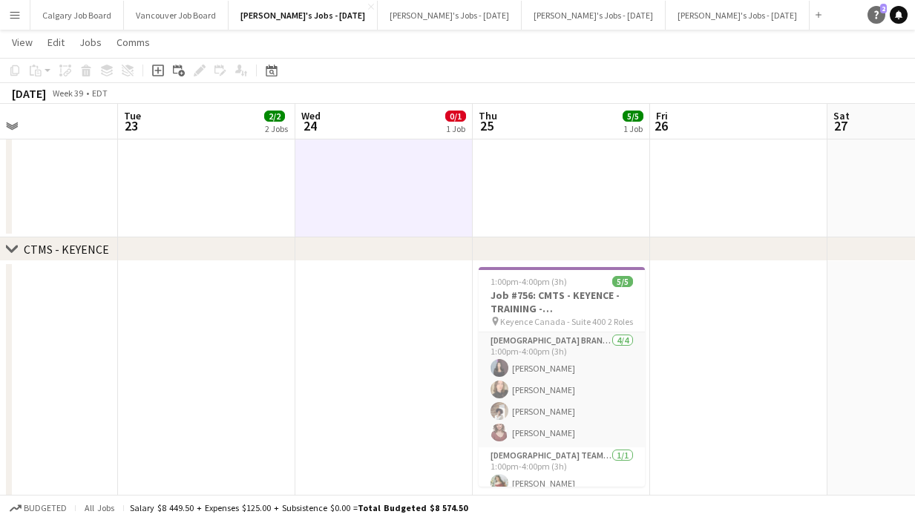
click at [875, 10] on link "Help 2" at bounding box center [876, 15] width 18 height 18
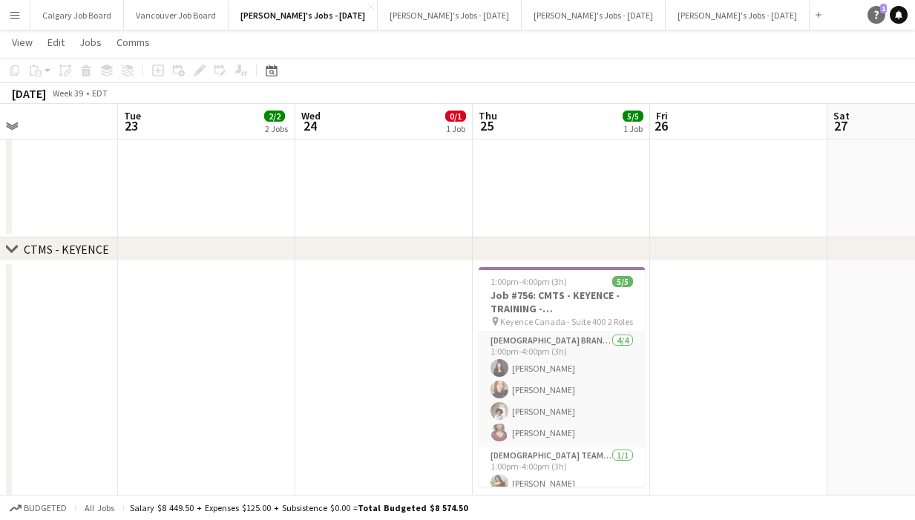
scroll to position [612, 0]
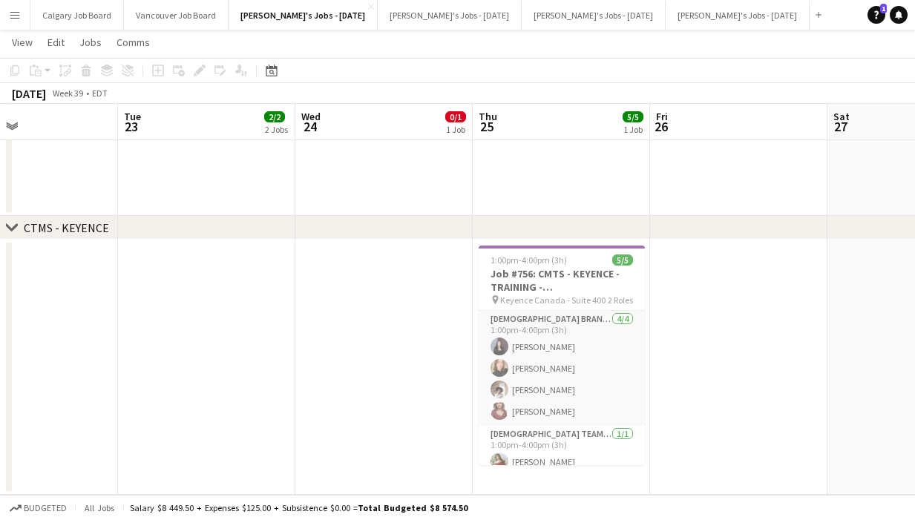
click at [731, 386] on app-date-cell at bounding box center [738, 367] width 177 height 255
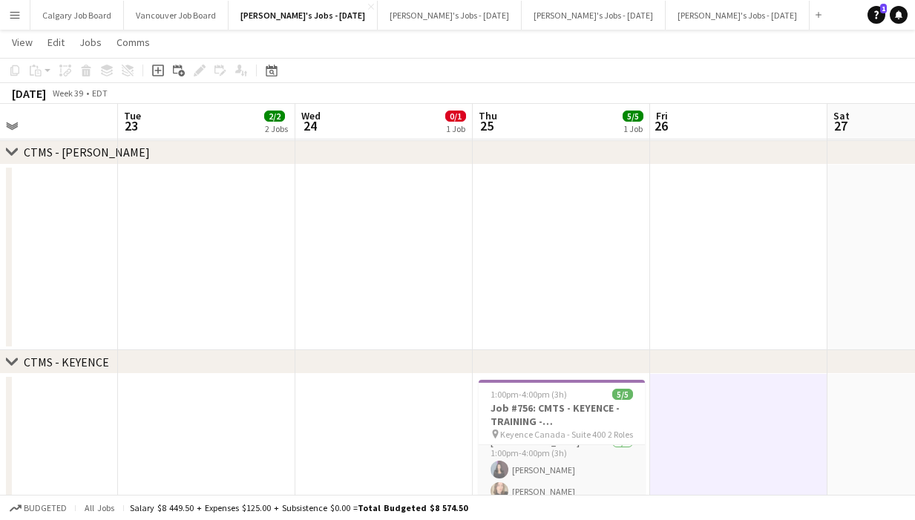
scroll to position [11, 0]
click at [14, 16] on app-icon "Menu" at bounding box center [15, 15] width 12 height 12
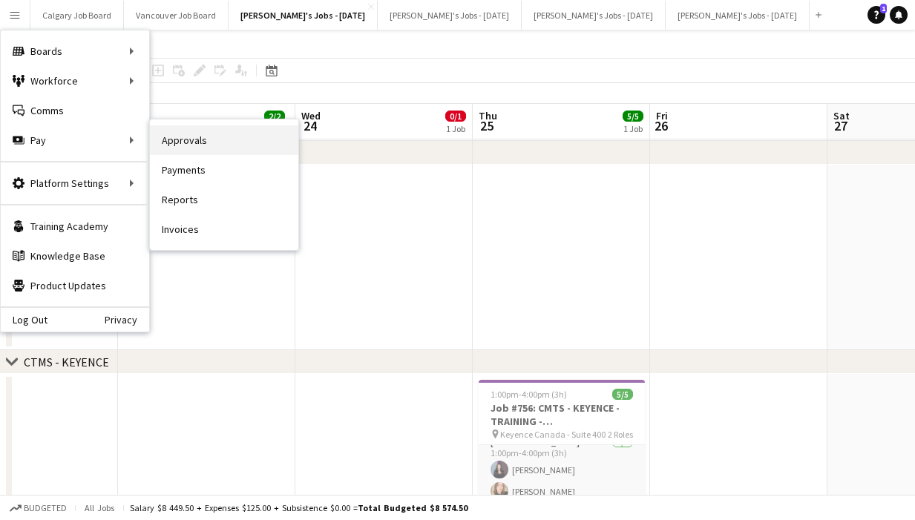
click at [192, 137] on link "Approvals" at bounding box center [224, 140] width 148 height 30
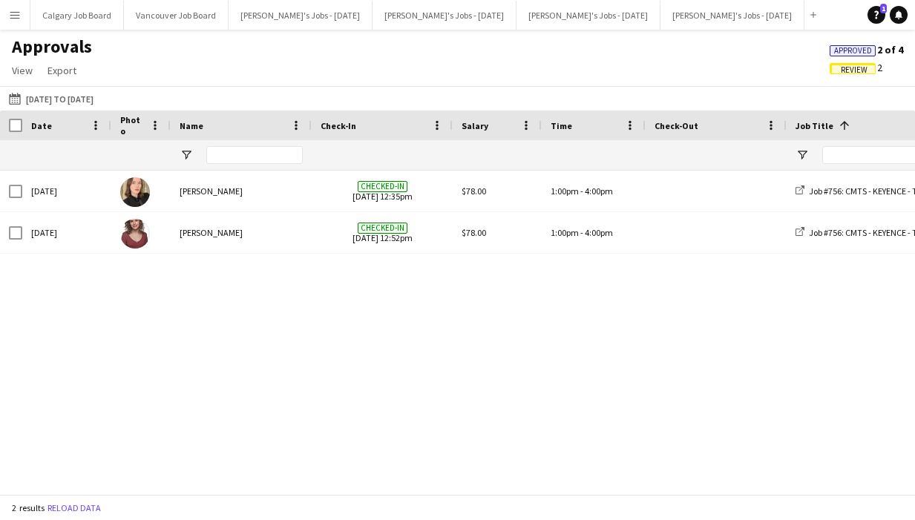
click at [859, 74] on span "Review" at bounding box center [853, 70] width 27 height 10
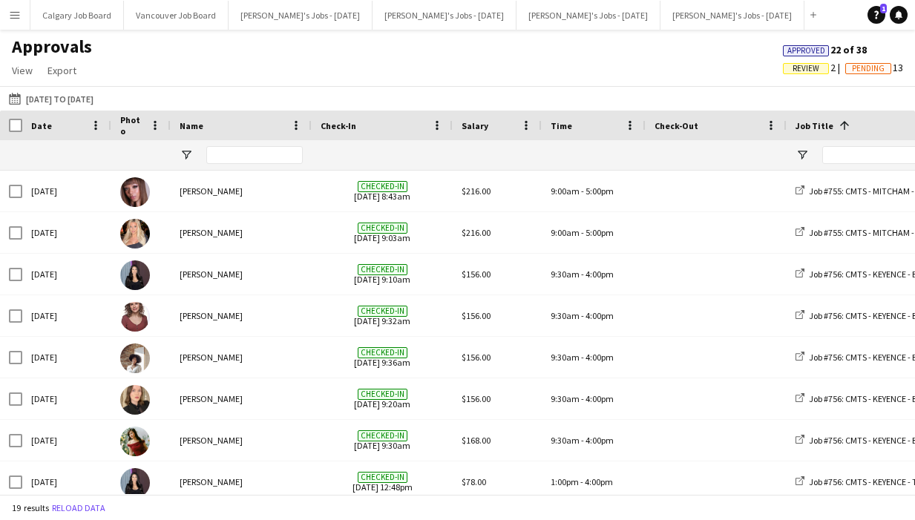
click at [792, 68] on span "Review" at bounding box center [805, 69] width 27 height 10
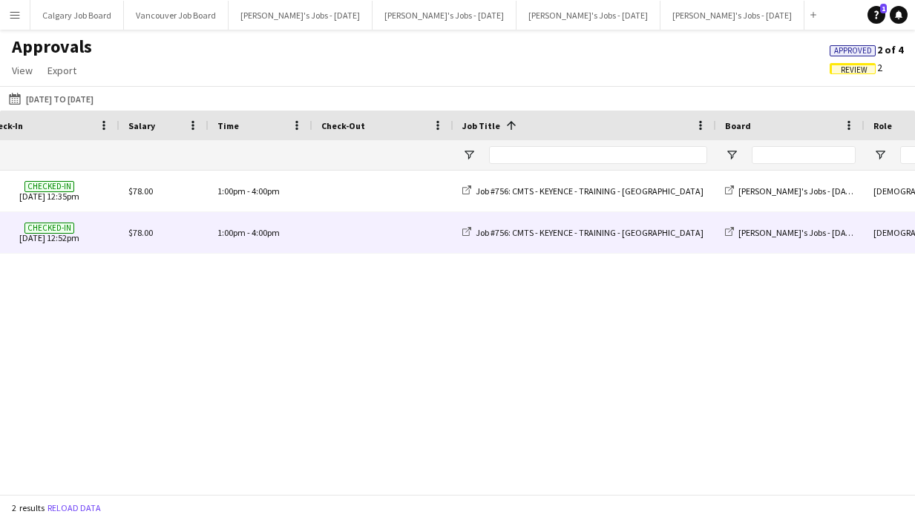
scroll to position [0, 437]
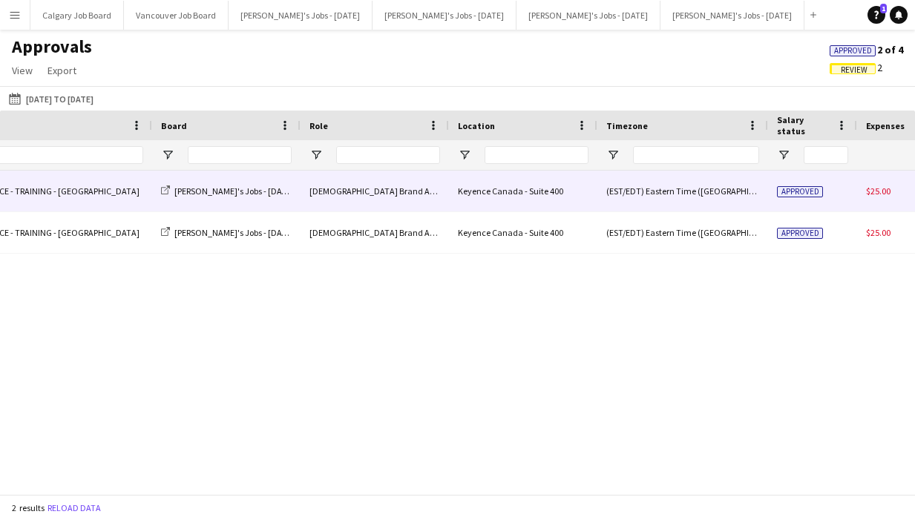
drag, startPoint x: 825, startPoint y: 194, endPoint x: 814, endPoint y: 194, distance: 11.1
click at [820, 194] on div "Approved" at bounding box center [812, 191] width 89 height 41
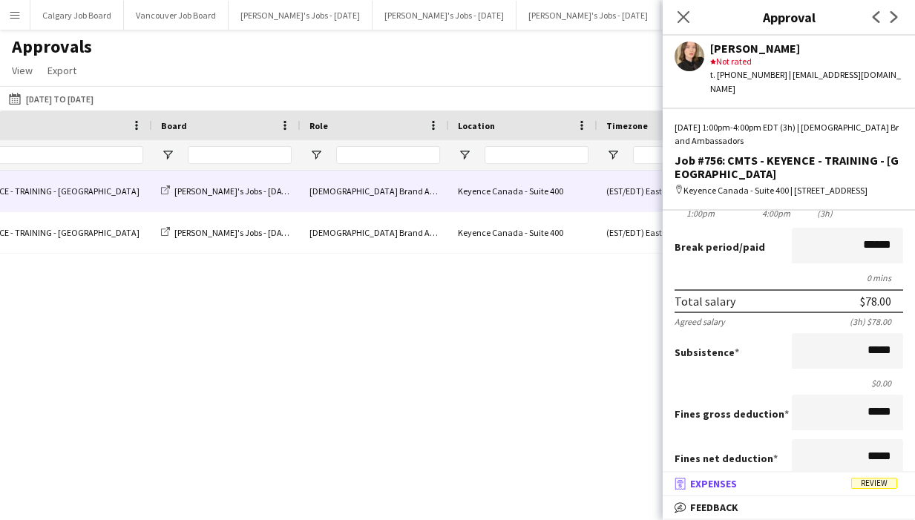
click at [765, 485] on mat-panel-title "receipt Expenses Review" at bounding box center [785, 483] width 246 height 13
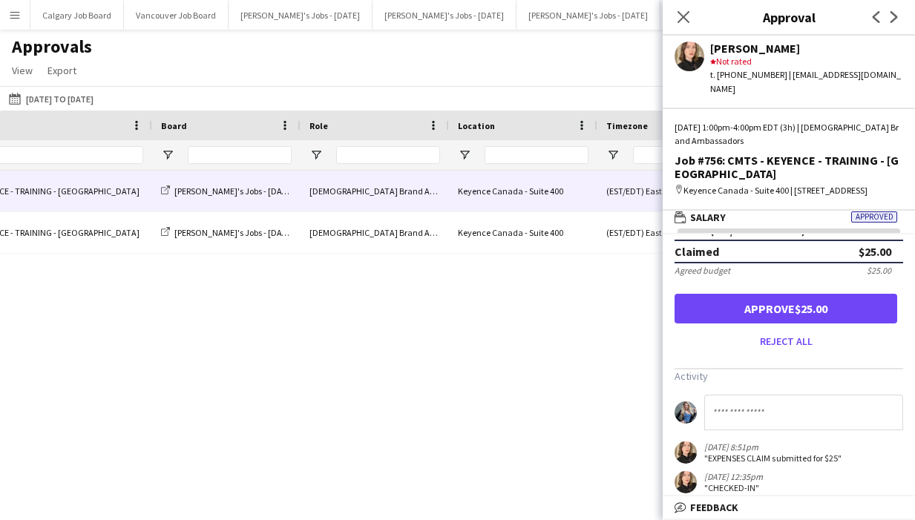
click at [748, 297] on button "Approve $25.00" at bounding box center [785, 309] width 223 height 30
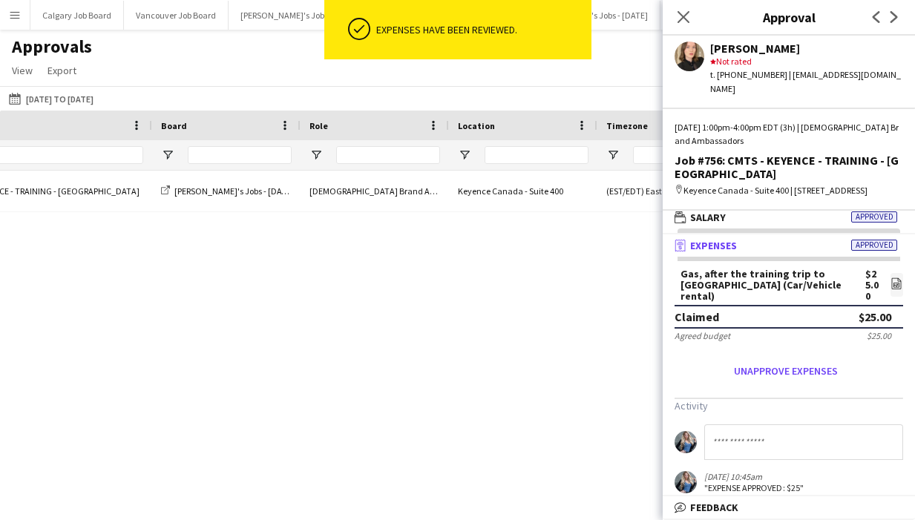
click at [628, 213] on div "Job #756: CMTS - KEYENCE - TRAINING - [GEOGRAPHIC_DATA] [PERSON_NAME]'s Jobs - …" at bounding box center [457, 332] width 915 height 323
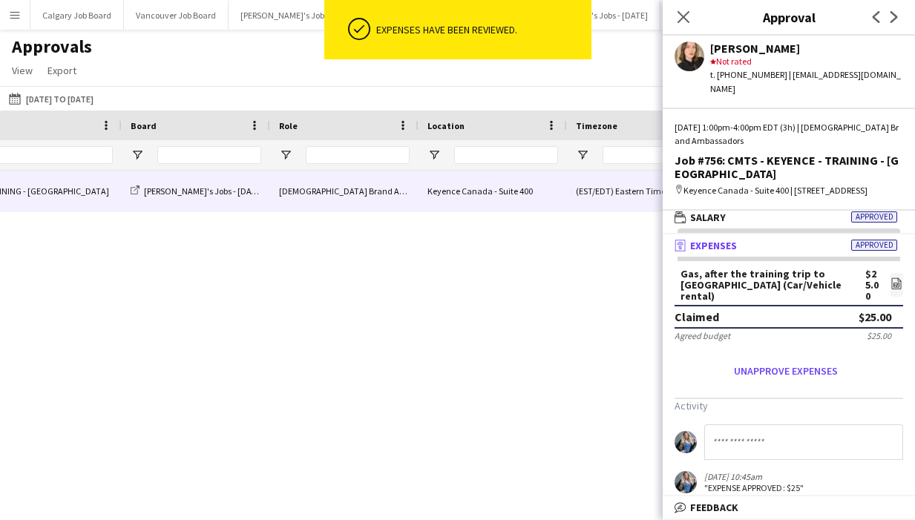
click at [648, 201] on div "(EST/EDT) Eastern Time ([GEOGRAPHIC_DATA] & [GEOGRAPHIC_DATA])" at bounding box center [652, 191] width 171 height 41
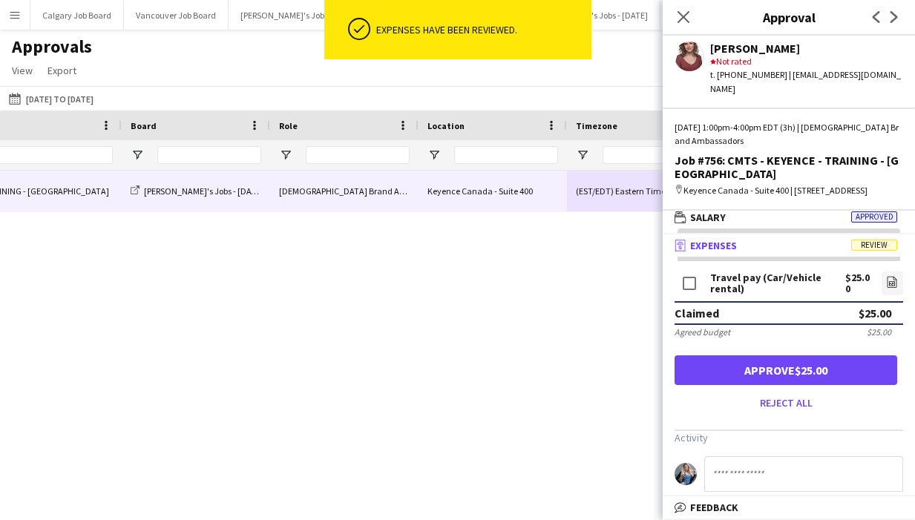
click at [790, 372] on button "Approve $25.00" at bounding box center [785, 370] width 223 height 30
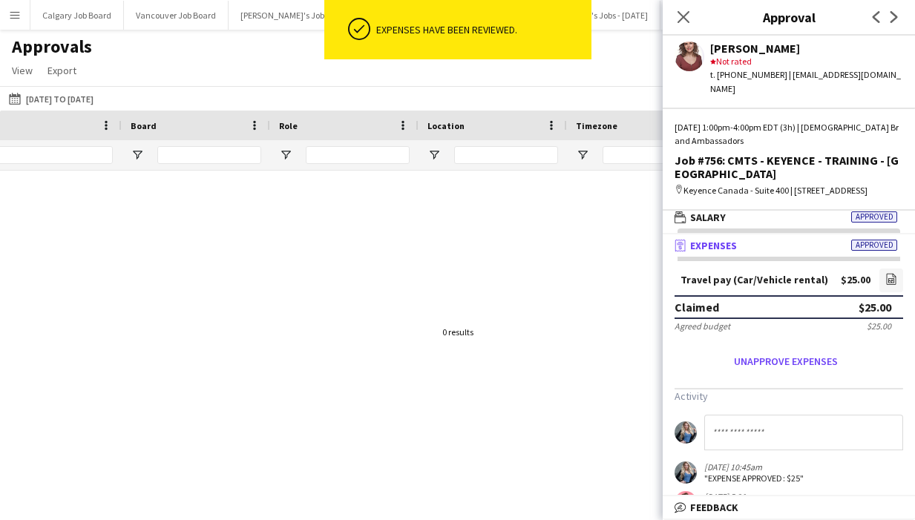
click at [575, 274] on div at bounding box center [457, 332] width 915 height 323
click at [688, 15] on icon "Close pop-in" at bounding box center [683, 17] width 14 height 14
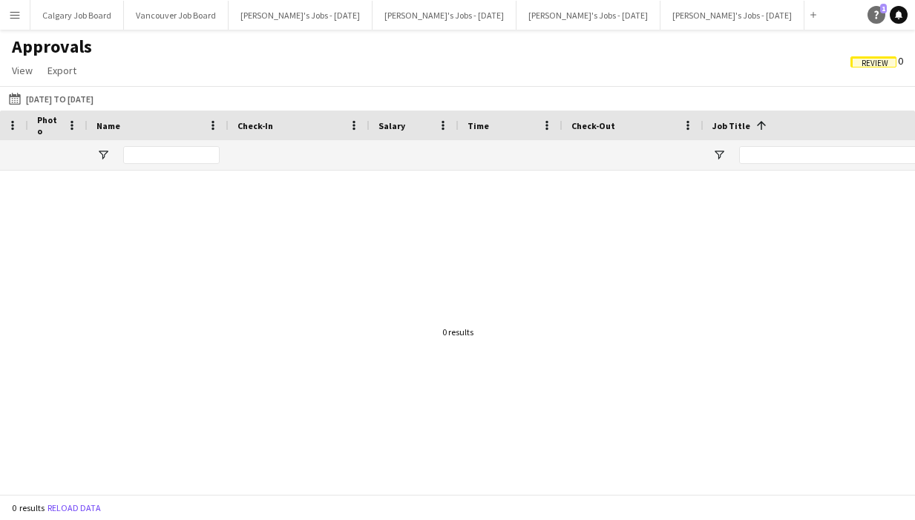
click at [869, 11] on link "Help 1" at bounding box center [876, 15] width 18 height 18
click at [21, 12] on button "Menu" at bounding box center [15, 15] width 30 height 30
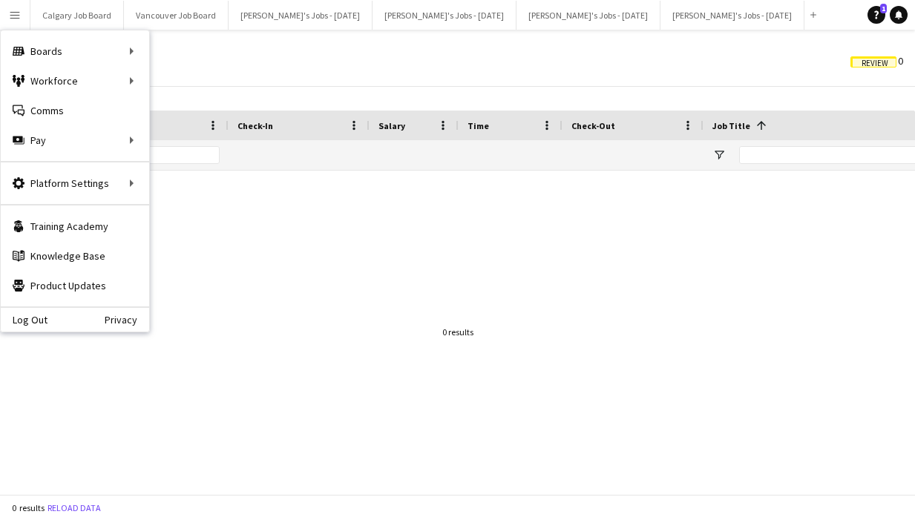
click at [203, 103] on div "[DATE] to [DATE] [DATE] to [DATE] [DATE] This Week This Month [DATE] Last Week …" at bounding box center [457, 98] width 915 height 24
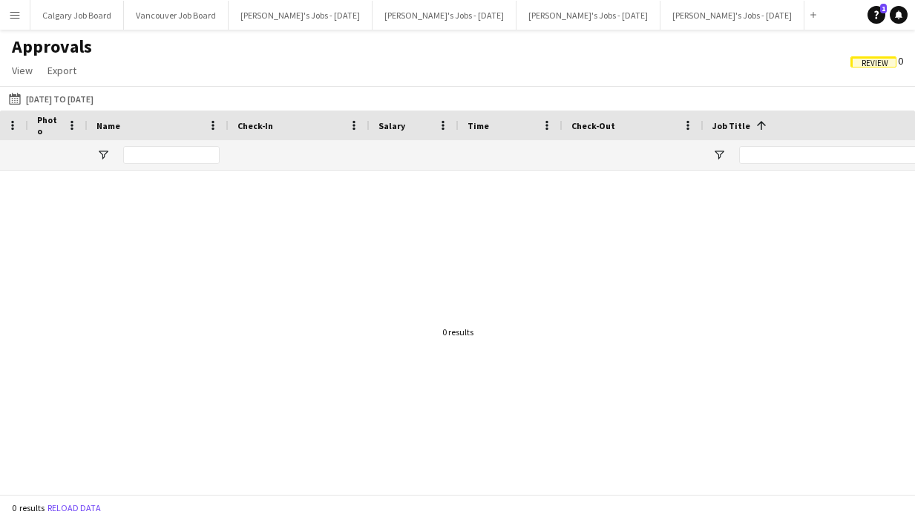
click at [12, 20] on button "Menu" at bounding box center [15, 15] width 30 height 30
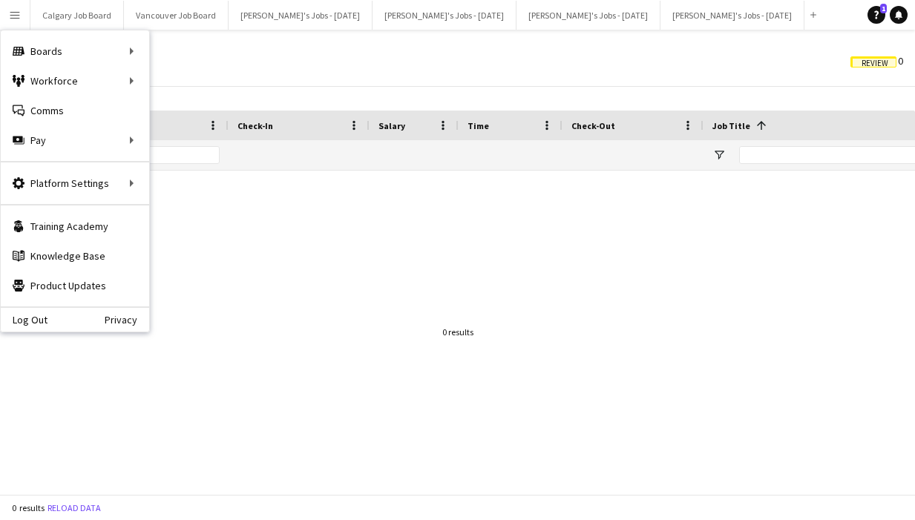
click at [194, 84] on div "Approvals View Customise view Customise filters Reset Filters Reset View Reset …" at bounding box center [457, 61] width 915 height 50
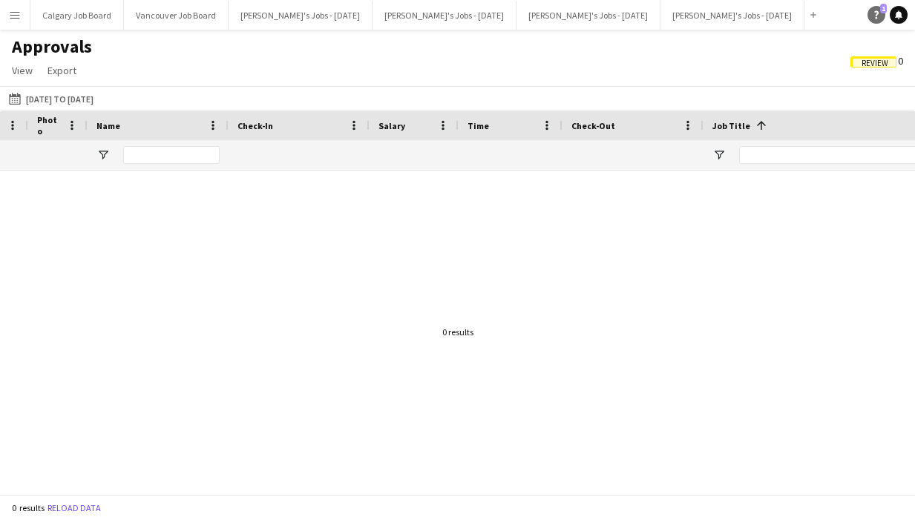
click at [880, 15] on icon "Help" at bounding box center [876, 14] width 9 height 9
click at [536, 65] on div "Approvals View Customise view Customise filters Reset Filters Reset View Reset …" at bounding box center [457, 61] width 915 height 50
click at [15, 27] on button "Menu" at bounding box center [15, 15] width 30 height 30
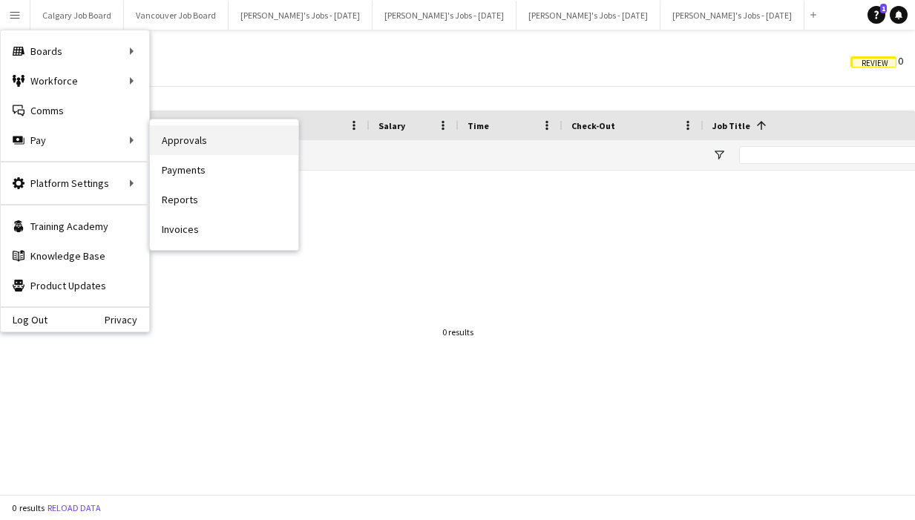
click at [214, 146] on link "Approvals" at bounding box center [224, 140] width 148 height 30
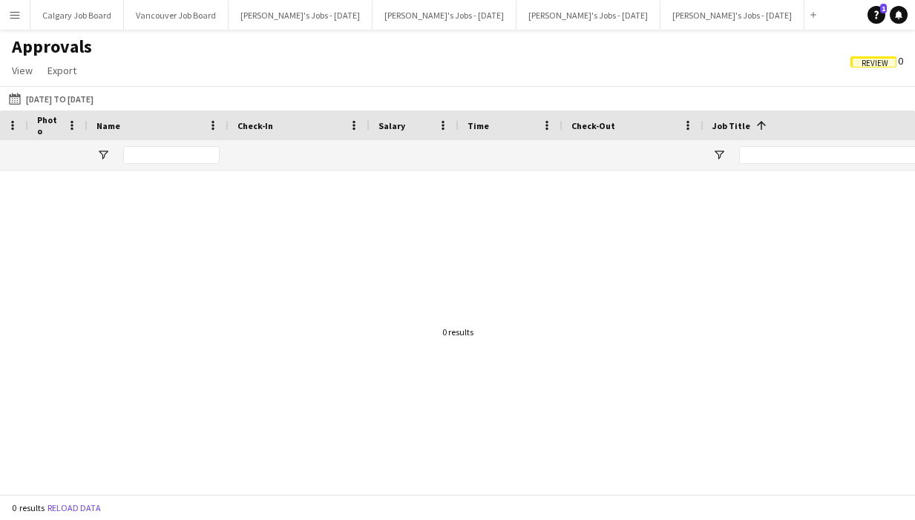
click at [16, 26] on button "Menu" at bounding box center [15, 15] width 30 height 30
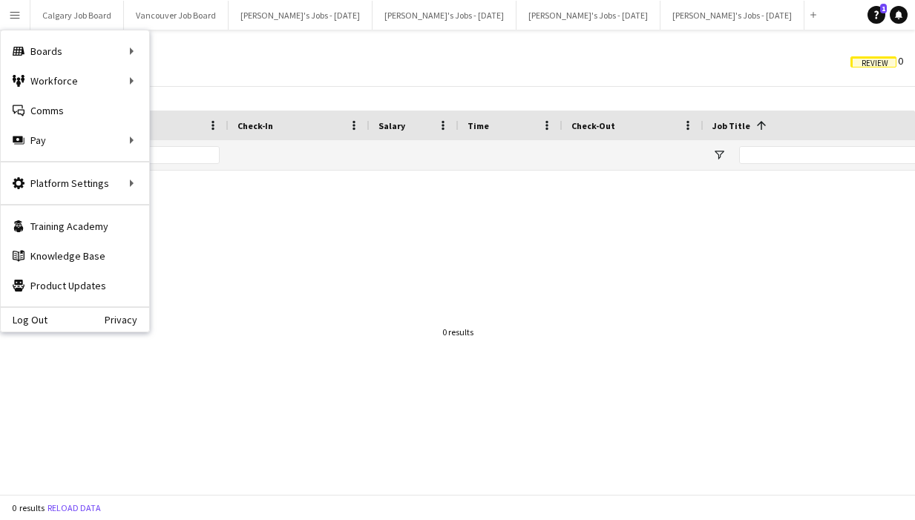
click at [534, 59] on div "Approvals View Customise view Customise filters Reset Filters Reset View Reset …" at bounding box center [457, 61] width 915 height 50
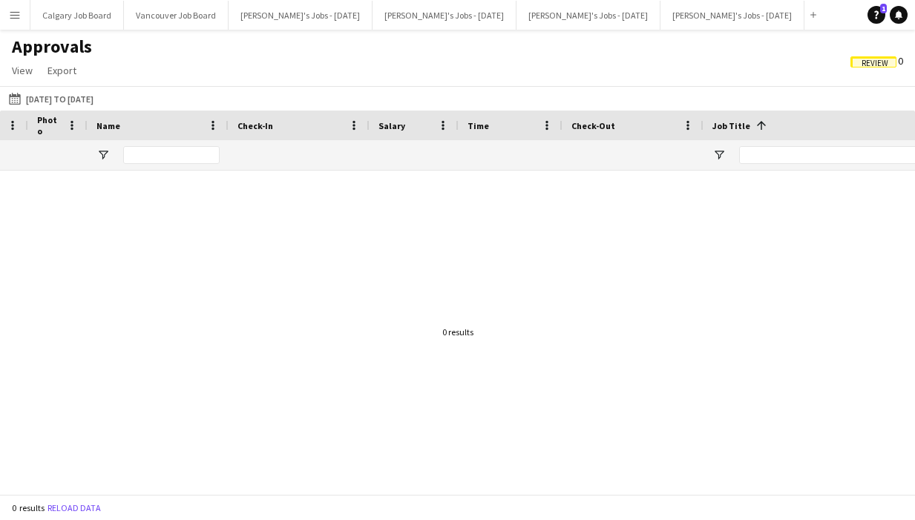
click at [96, 90] on button "[DATE] to [DATE] [DATE] to [DATE]" at bounding box center [51, 99] width 90 height 18
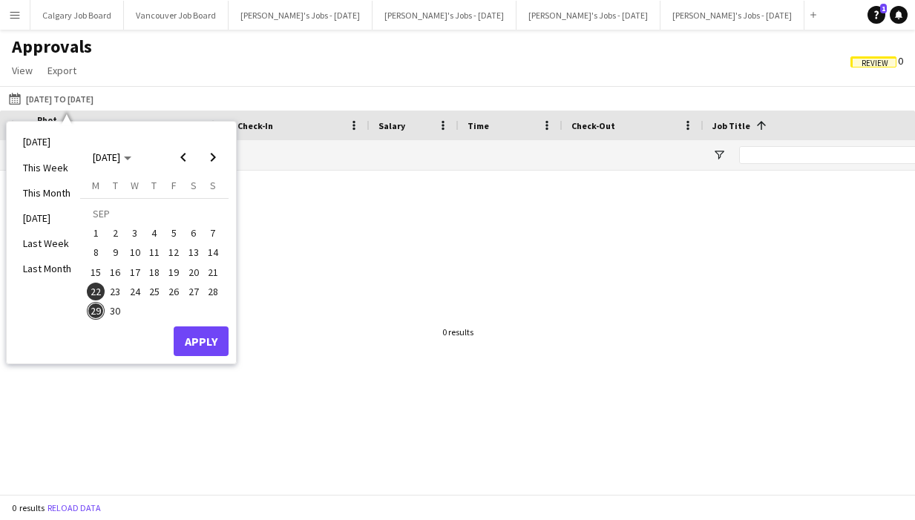
click at [195, 345] on button "Apply" at bounding box center [201, 341] width 55 height 30
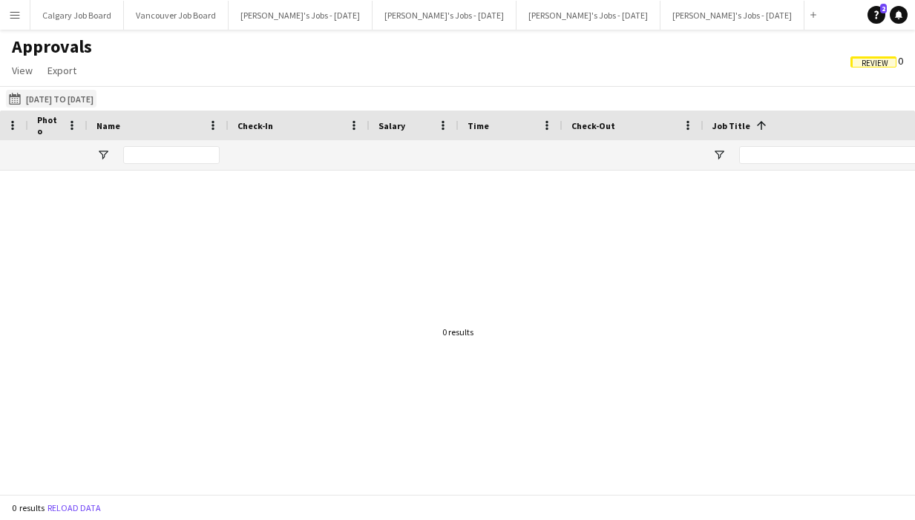
click at [88, 101] on button "[DATE] to [DATE] [DATE] to [DATE]" at bounding box center [51, 99] width 90 height 18
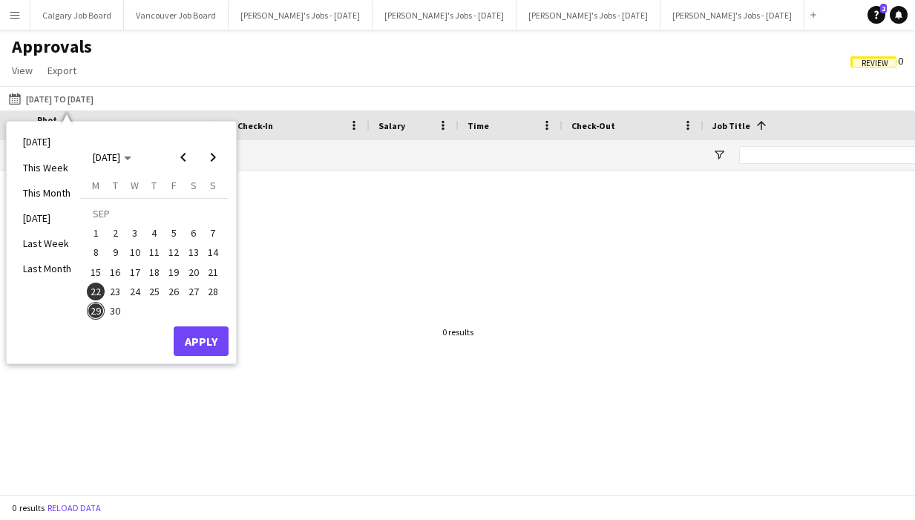
click at [865, 59] on span "Review" at bounding box center [874, 64] width 27 height 10
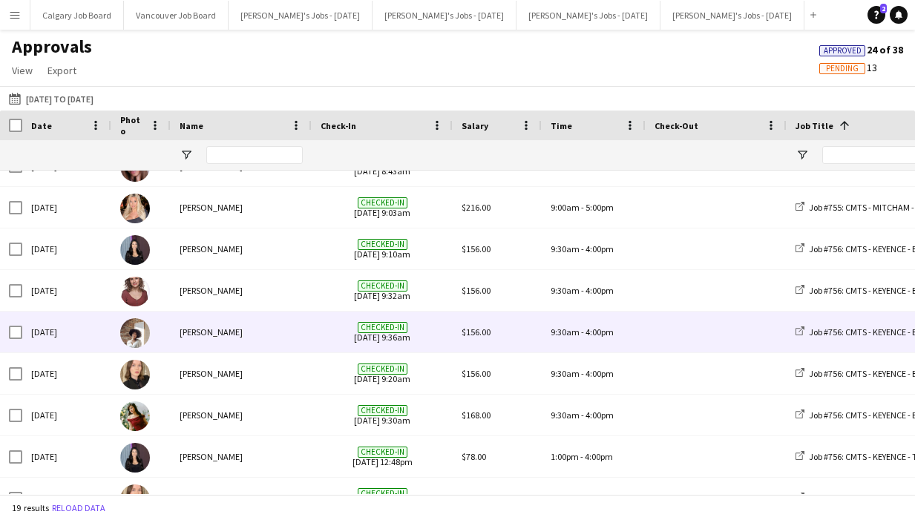
click at [301, 332] on div "[PERSON_NAME]" at bounding box center [241, 332] width 141 height 41
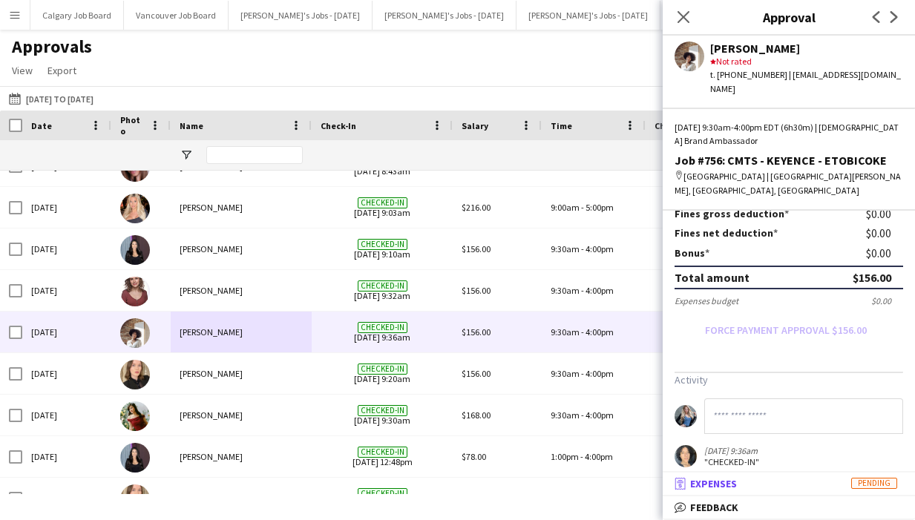
click at [782, 481] on mat-panel-title "receipt Expenses Pending" at bounding box center [785, 483] width 246 height 13
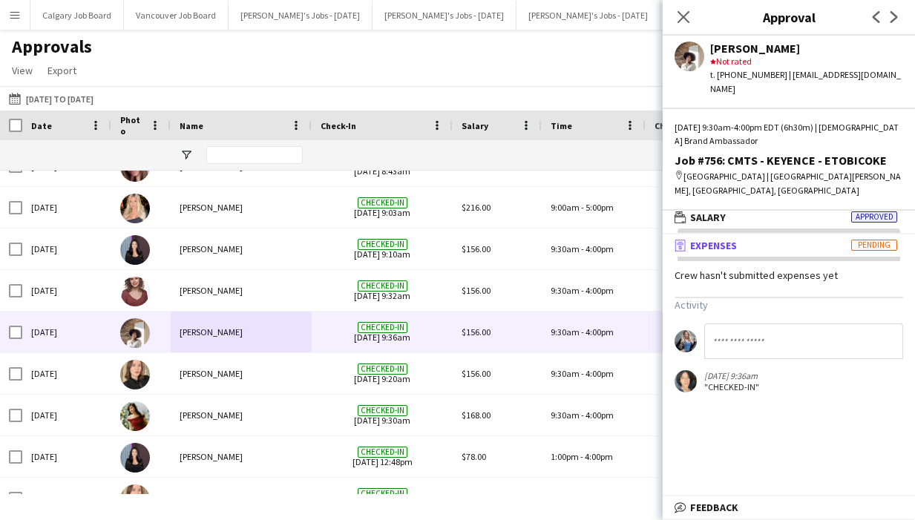
click at [435, 56] on div "Approvals View Customise view Customise filters Reset Filters Reset View Reset …" at bounding box center [457, 61] width 915 height 50
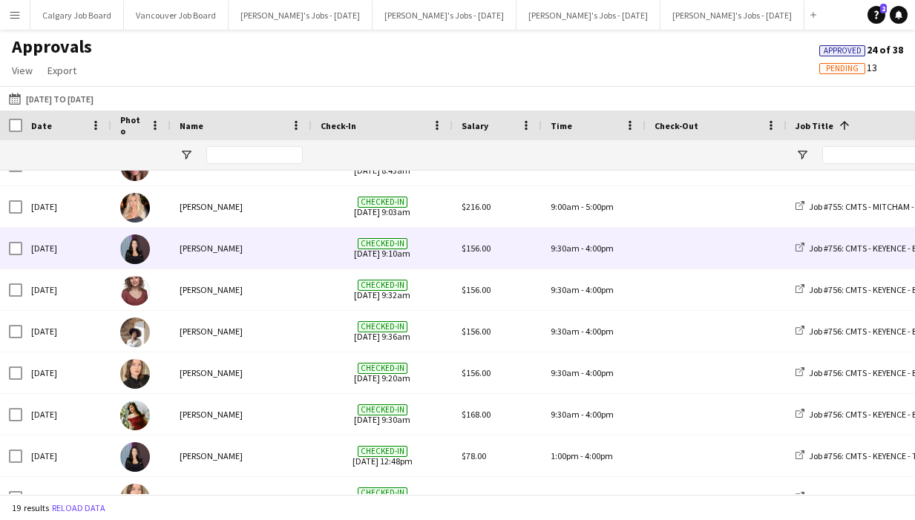
click at [294, 256] on div "[PERSON_NAME]" at bounding box center [241, 248] width 141 height 41
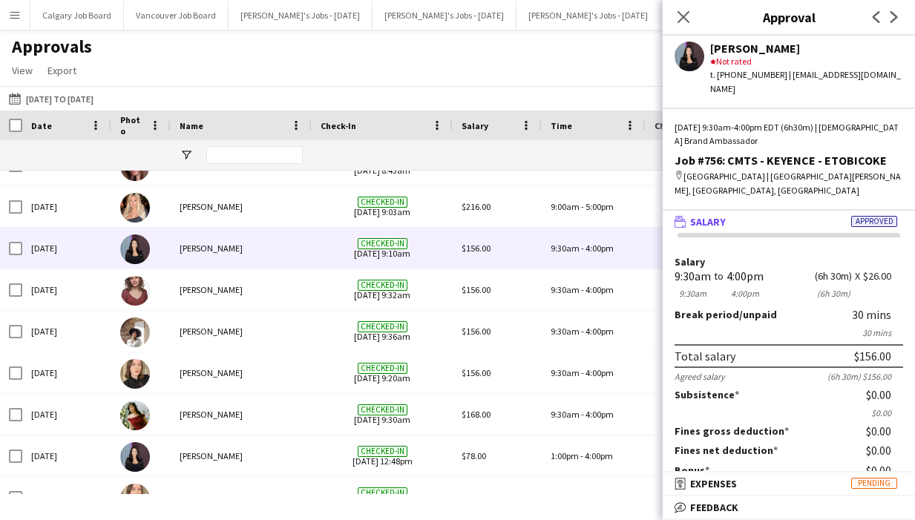
click at [767, 215] on mat-panel-title "wallet Salary Approved" at bounding box center [785, 221] width 246 height 13
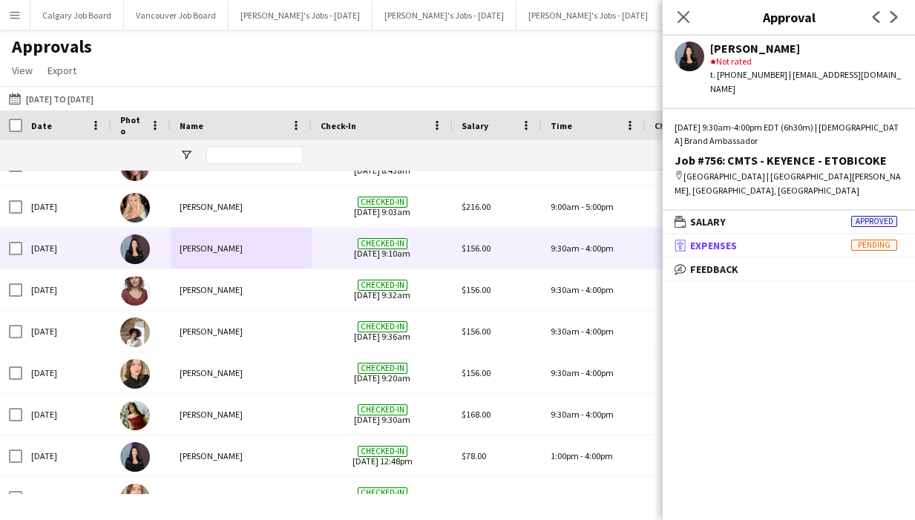
click at [761, 239] on mat-panel-title "receipt Expenses Pending" at bounding box center [785, 245] width 246 height 13
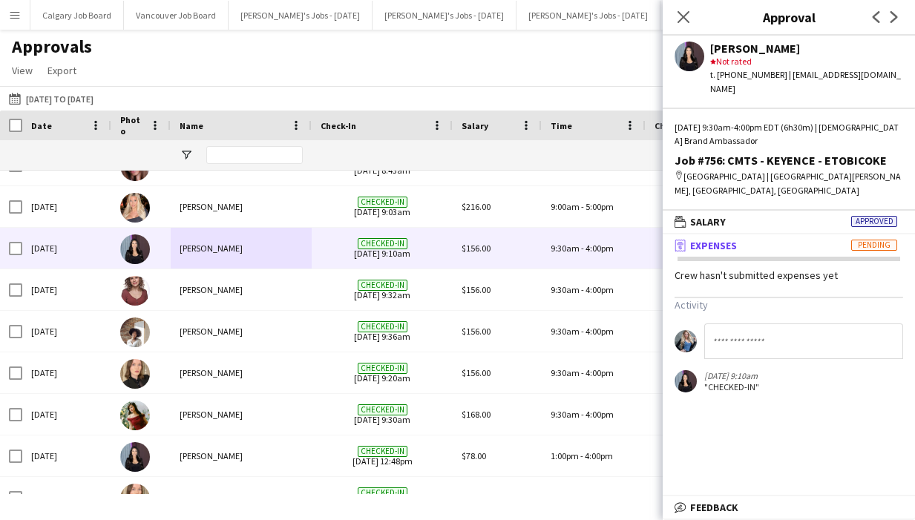
click at [540, 61] on div "Approvals View Customise view Customise filters Reset Filters Reset View Reset …" at bounding box center [457, 61] width 915 height 50
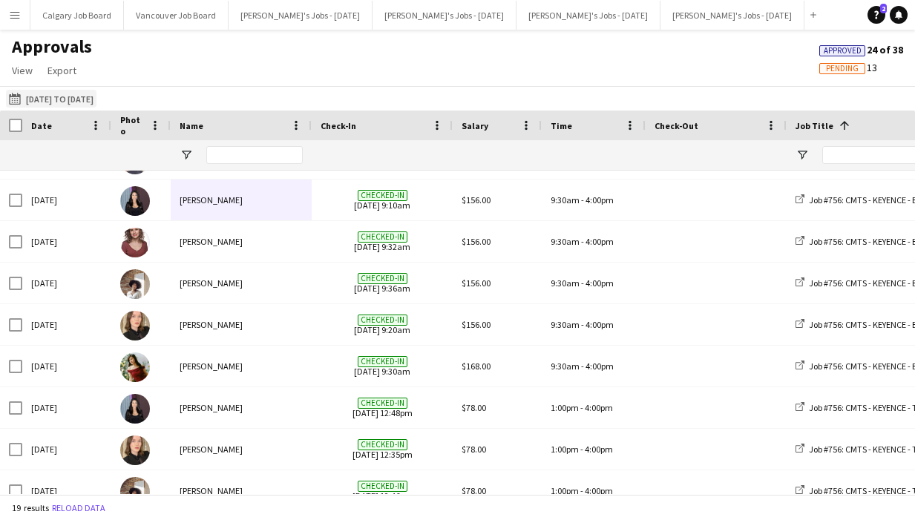
click at [82, 92] on button "[DATE] to [DATE] [DATE] to [DATE]" at bounding box center [51, 99] width 90 height 18
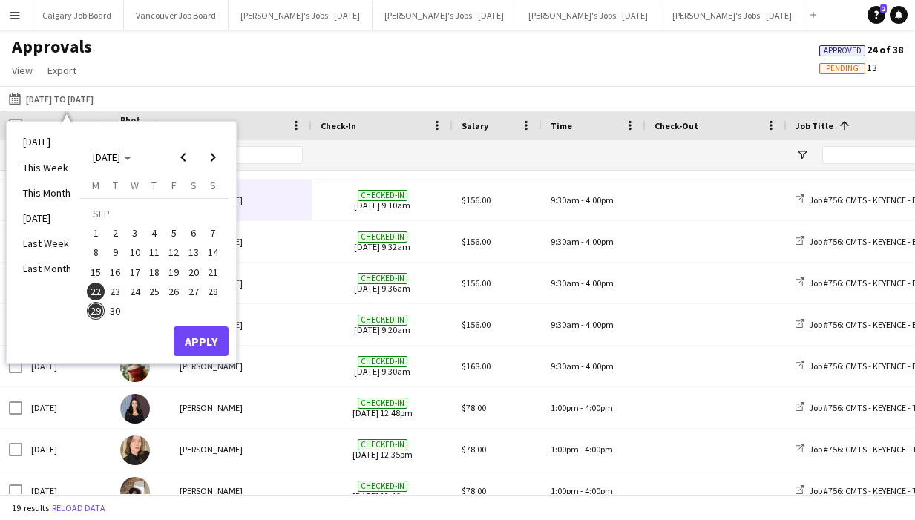
click at [96, 309] on span "29" at bounding box center [96, 311] width 18 height 18
drag, startPoint x: 102, startPoint y: 293, endPoint x: 162, endPoint y: 294, distance: 60.1
click at [103, 292] on span "22" at bounding box center [96, 292] width 18 height 18
click at [208, 294] on span "28" at bounding box center [213, 292] width 18 height 18
click at [91, 293] on span "22" at bounding box center [96, 292] width 18 height 18
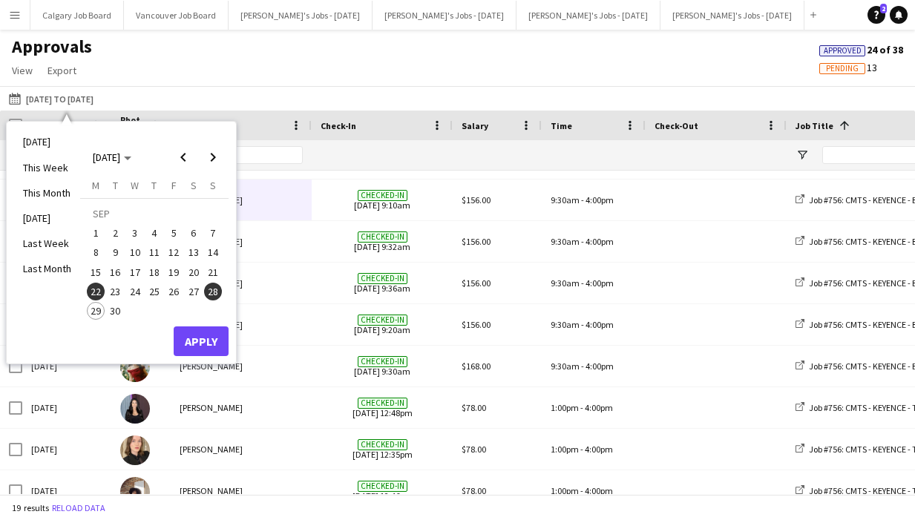
click at [194, 336] on button "Apply" at bounding box center [201, 341] width 55 height 30
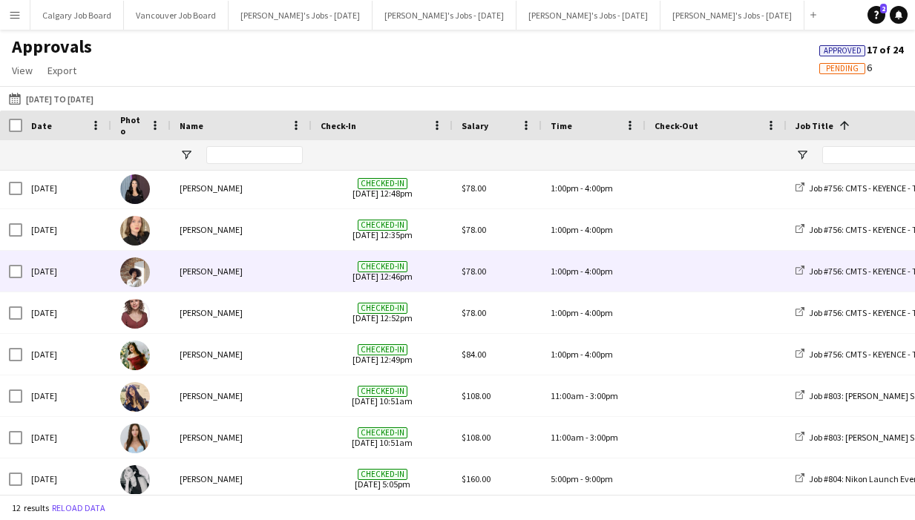
click at [346, 274] on span "Checked-in [DATE] 12:46pm" at bounding box center [381, 271] width 123 height 41
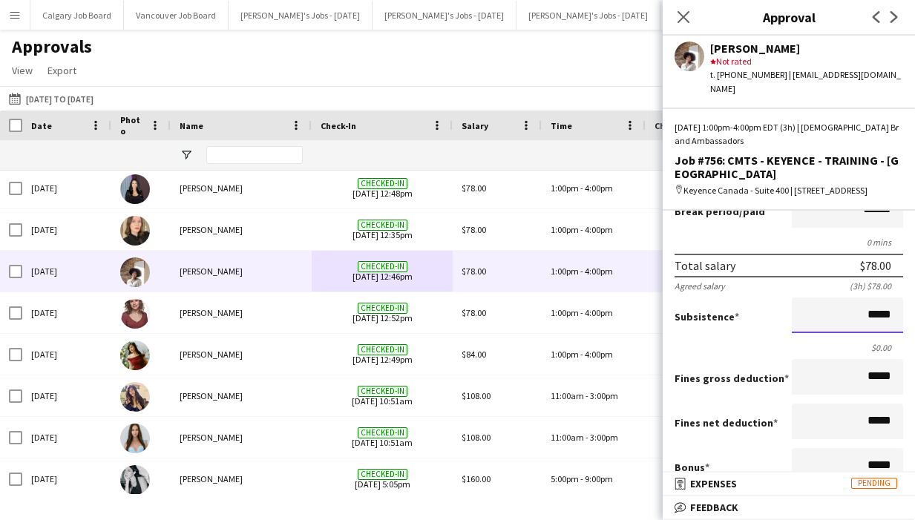
drag, startPoint x: 869, startPoint y: 314, endPoint x: 906, endPoint y: 315, distance: 37.1
click at [906, 315] on mat-expansion-panel "wallet Salary Approved Salary ***** PM 1:00pm to ***** PM 4:00pm ***** (3h) X $…" at bounding box center [788, 342] width 252 height 262
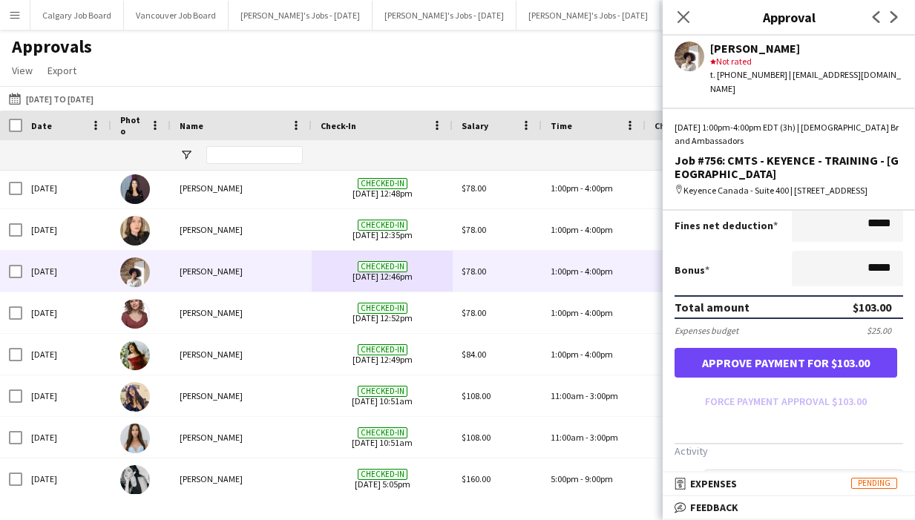
type input "******"
click at [794, 369] on button "Approve payment for $103.00" at bounding box center [785, 363] width 223 height 30
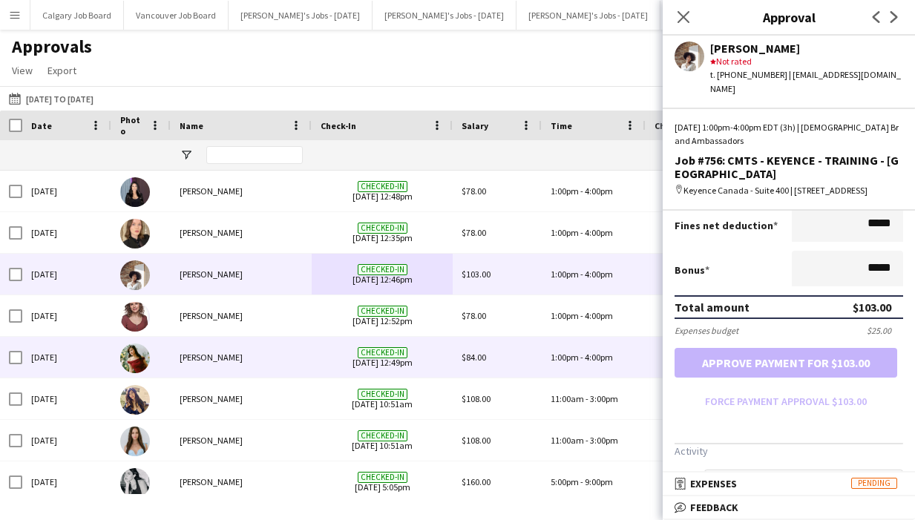
click at [310, 358] on div "[PERSON_NAME]" at bounding box center [241, 357] width 141 height 41
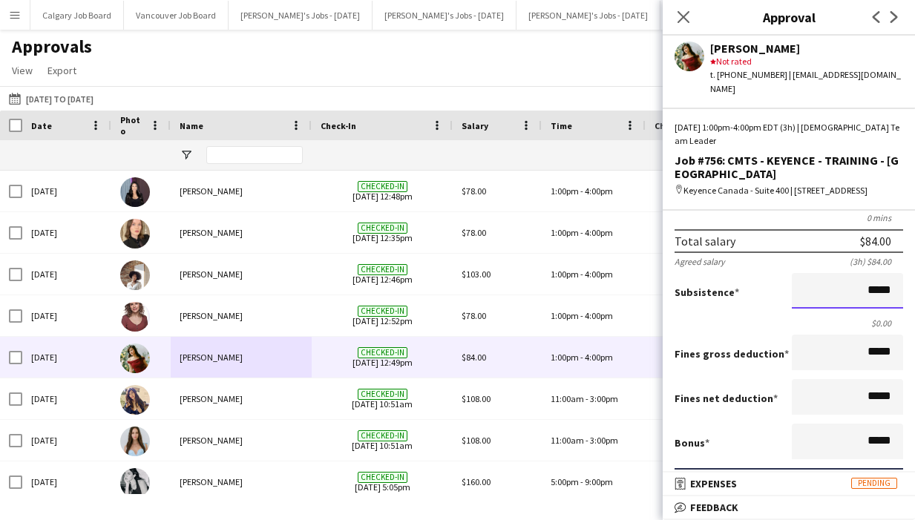
drag, startPoint x: 870, startPoint y: 294, endPoint x: 907, endPoint y: 292, distance: 37.1
click at [907, 292] on mat-expansion-panel "wallet Salary Approved Salary ***** PM 1:00pm to ***** PM 4:00pm ***** (3h) X $…" at bounding box center [788, 342] width 252 height 262
type input "******"
click at [758, 311] on div "Subsistence ******" at bounding box center [788, 292] width 228 height 39
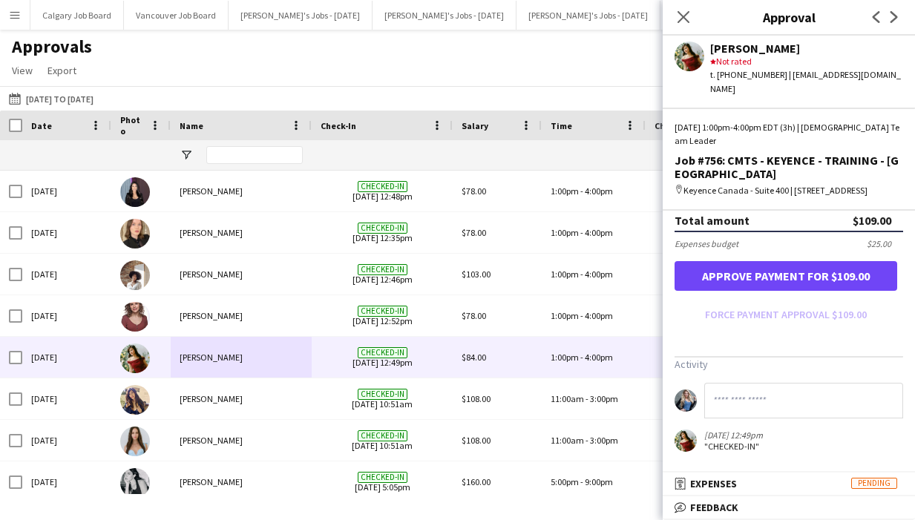
click at [781, 274] on button "Approve payment for $109.00" at bounding box center [785, 276] width 223 height 30
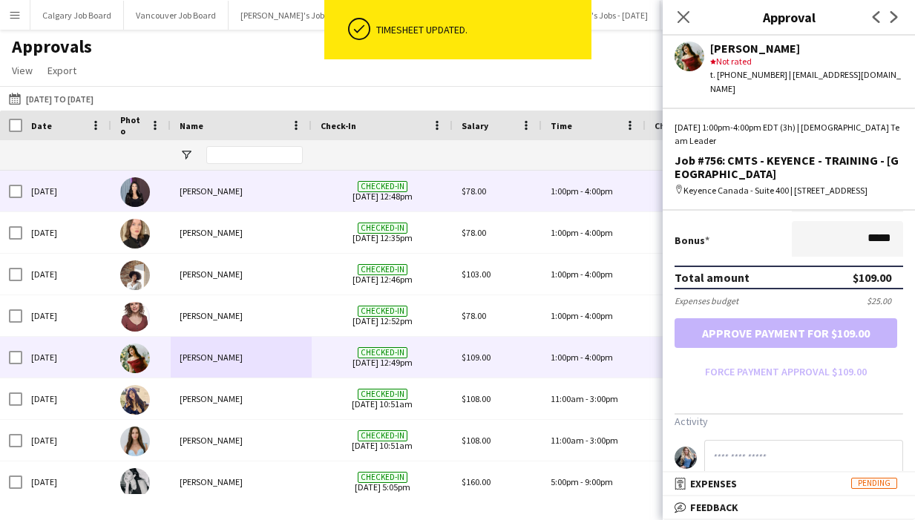
click at [268, 191] on div "[PERSON_NAME]" at bounding box center [241, 191] width 141 height 41
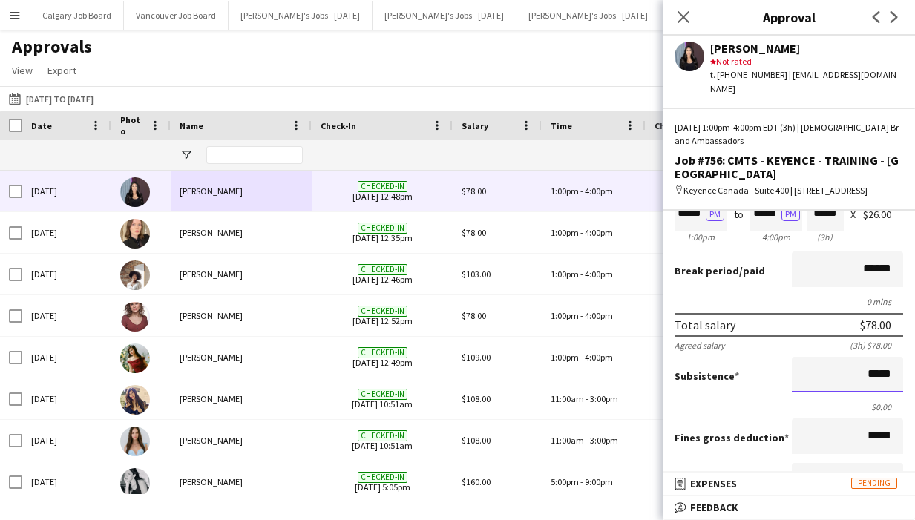
drag, startPoint x: 872, startPoint y: 376, endPoint x: 913, endPoint y: 374, distance: 41.6
click at [913, 374] on mat-expansion-panel "wallet Salary Approved Salary ***** PM 1:00pm to ***** PM 4:00pm ***** (3h) X $…" at bounding box center [788, 342] width 252 height 262
type input "******"
click at [764, 387] on div "Subsistence ******" at bounding box center [788, 376] width 228 height 39
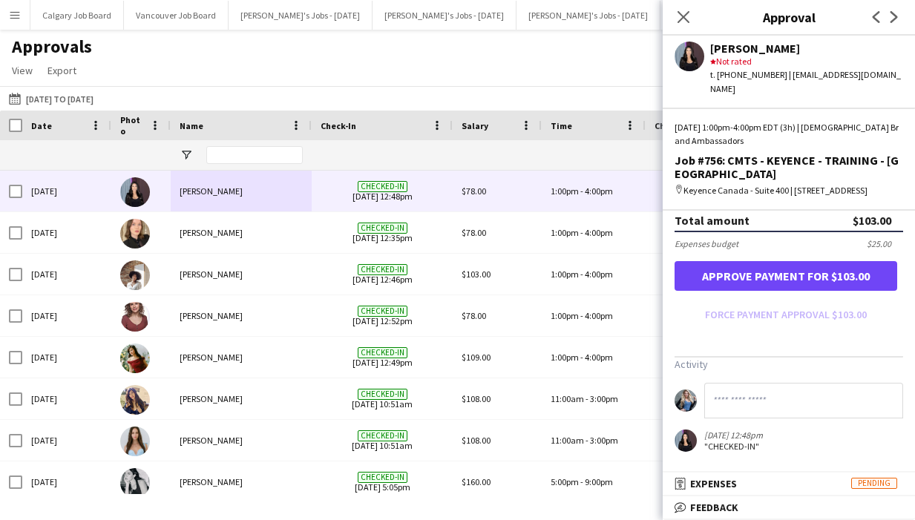
click at [794, 281] on button "Approve payment for $103.00" at bounding box center [785, 276] width 223 height 30
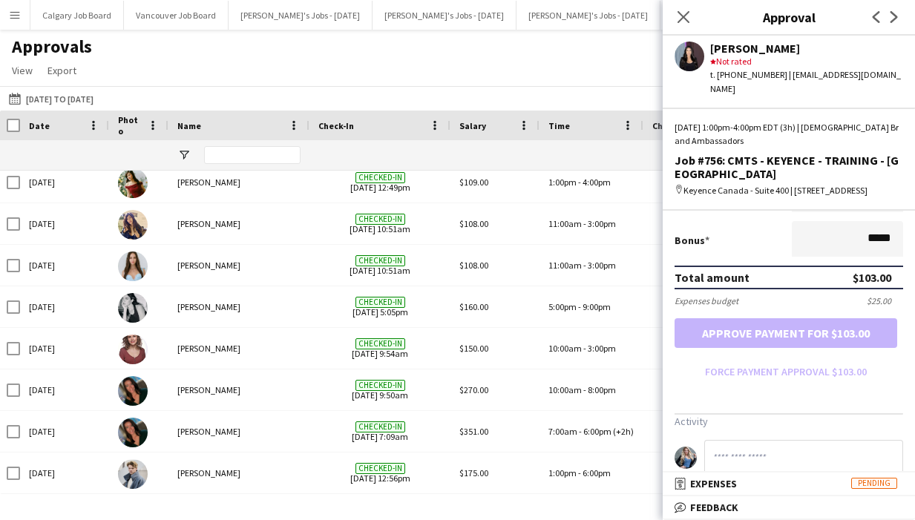
click at [360, 69] on div "Approvals View Customise view Customise filters Reset Filters Reset View Reset …" at bounding box center [457, 61] width 915 height 50
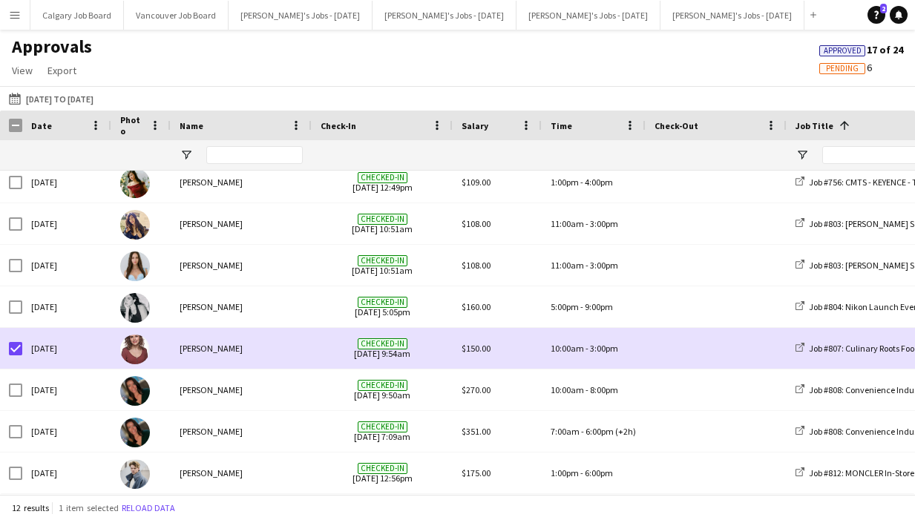
click at [18, 19] on app-icon "Menu" at bounding box center [15, 15] width 12 height 12
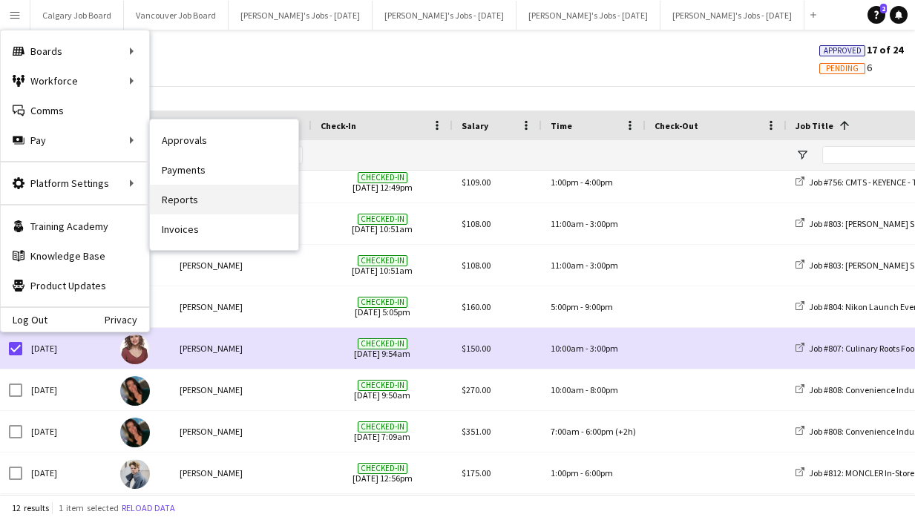
click at [202, 199] on link "Reports" at bounding box center [224, 200] width 148 height 30
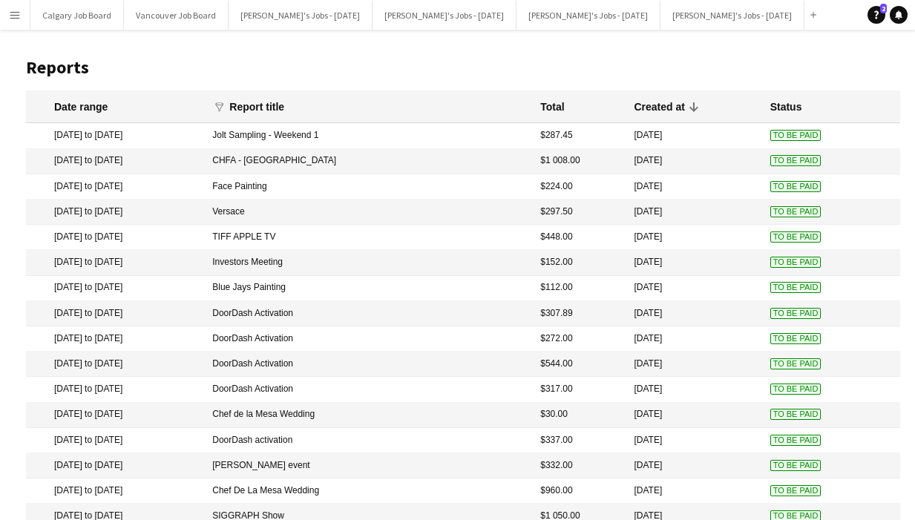
click at [13, 14] on app-icon "Menu" at bounding box center [15, 15] width 12 height 12
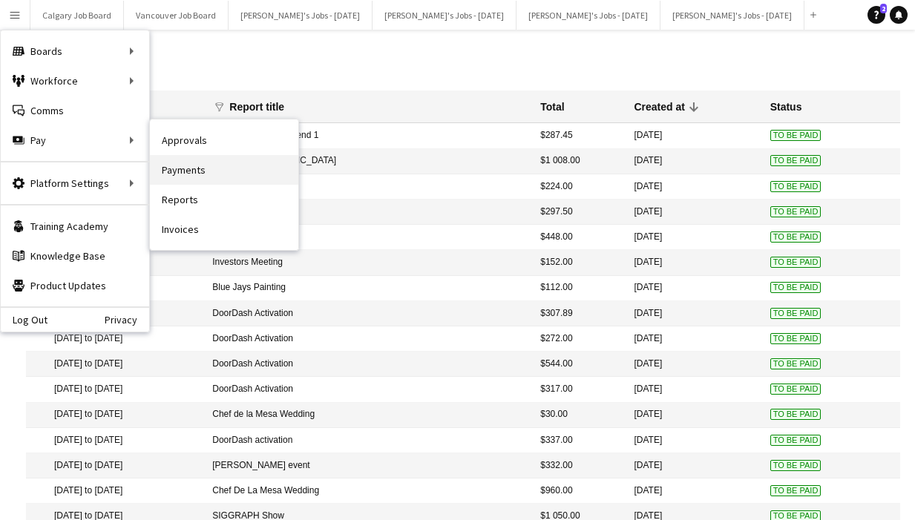
click at [182, 163] on link "Payments" at bounding box center [224, 170] width 148 height 30
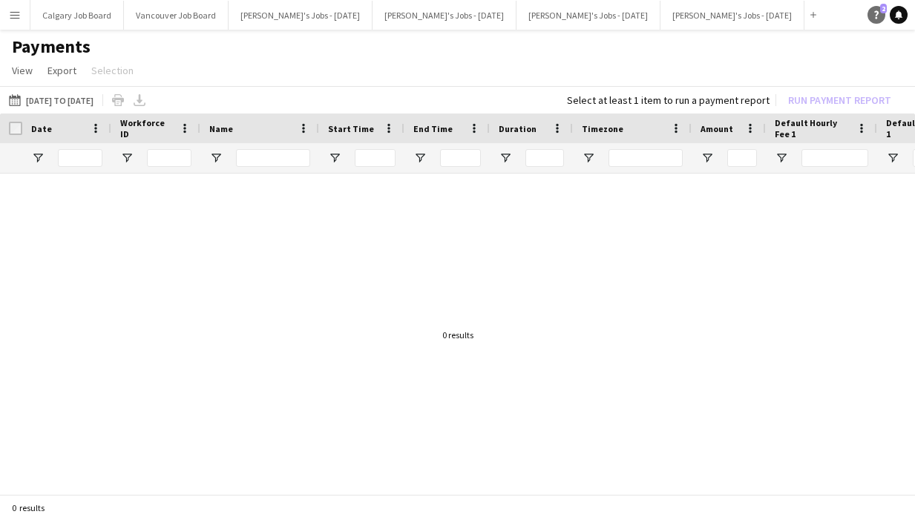
click at [874, 19] on icon "Help" at bounding box center [876, 14] width 9 height 9
click at [534, 319] on div at bounding box center [457, 335] width 915 height 323
click at [70, 102] on button "[DATE] to [DATE] [DATE] to [DATE]" at bounding box center [51, 100] width 90 height 18
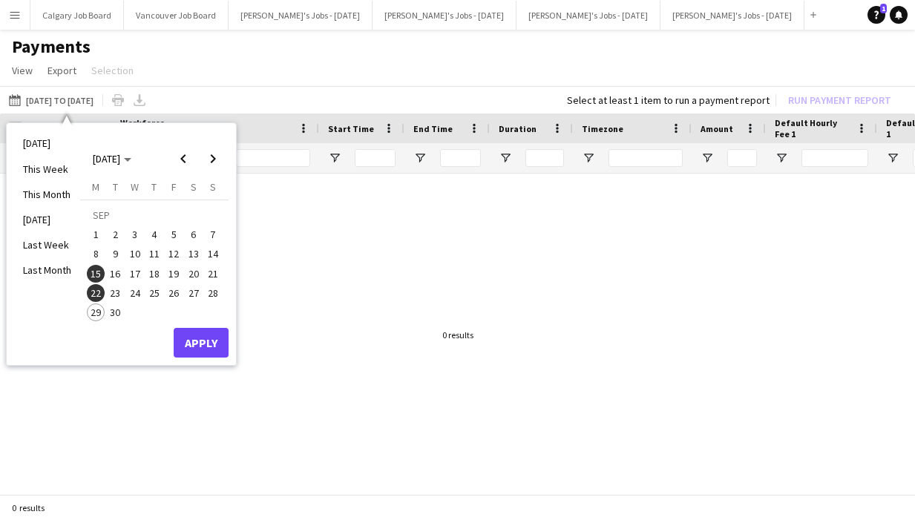
click at [194, 332] on button "Apply" at bounding box center [201, 343] width 55 height 30
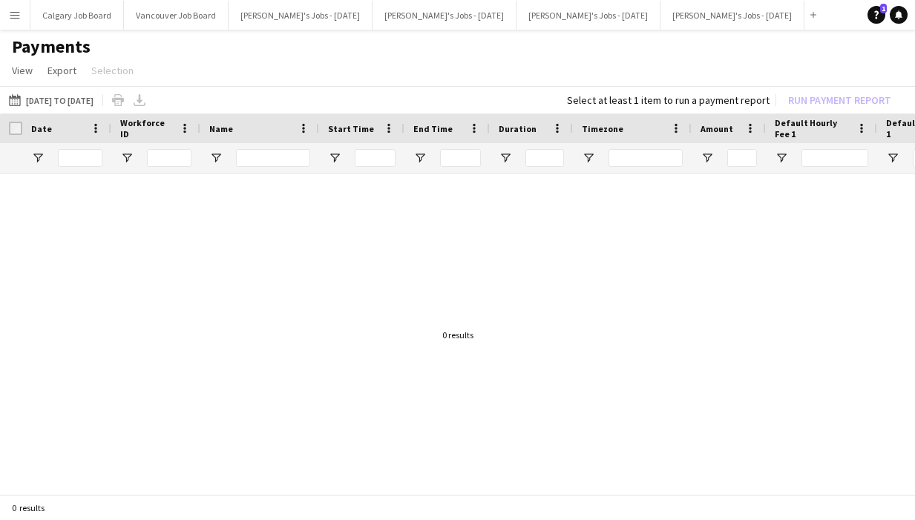
click at [44, 96] on button "[DATE] to [DATE] [DATE] to [DATE]" at bounding box center [51, 100] width 90 height 18
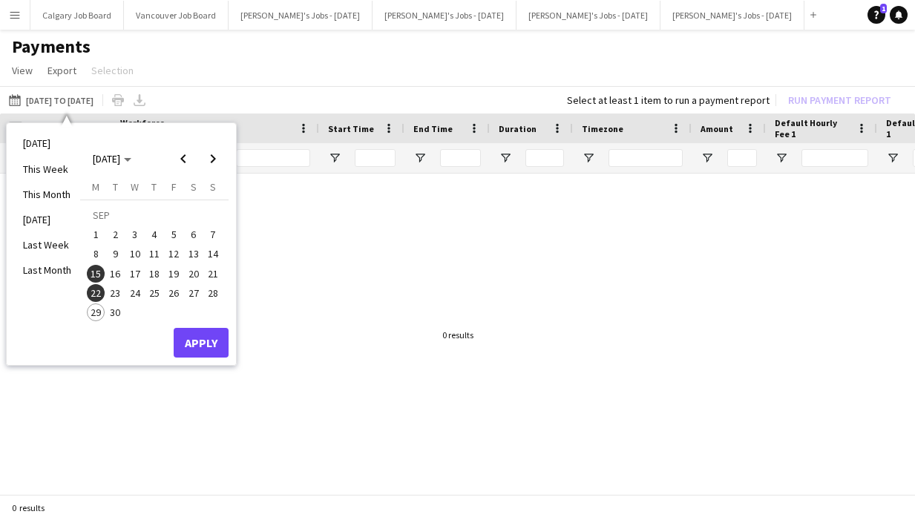
click at [92, 291] on span "22" at bounding box center [96, 293] width 18 height 18
click at [214, 296] on span "28" at bounding box center [213, 293] width 18 height 18
click at [208, 342] on button "Apply" at bounding box center [201, 343] width 55 height 30
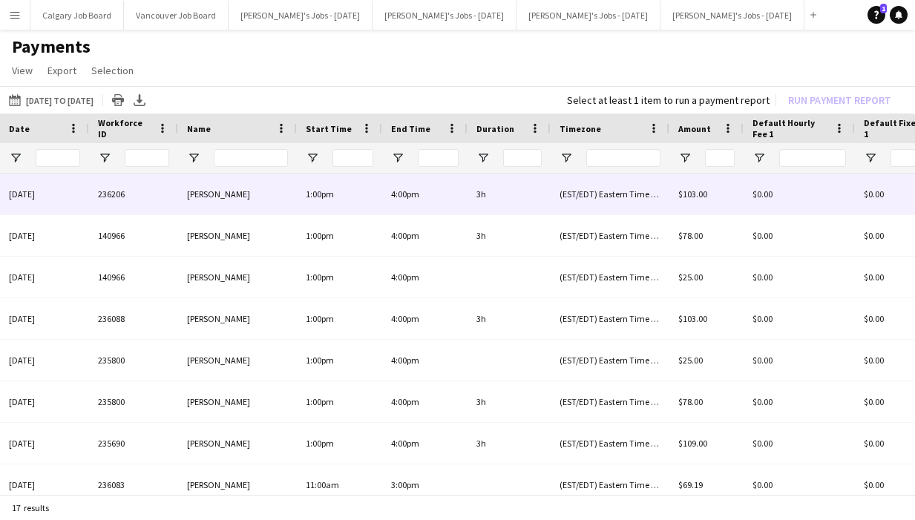
scroll to position [0, 45]
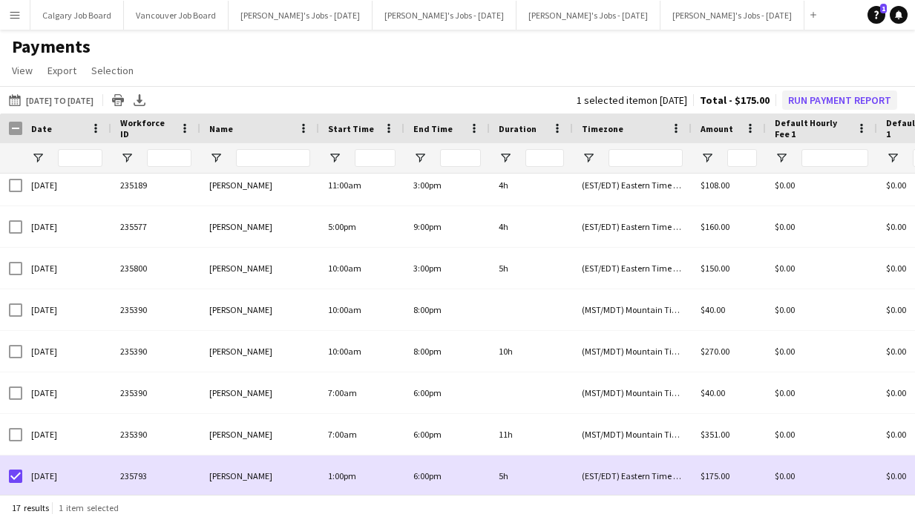
click at [814, 98] on button "Run Payment Report" at bounding box center [839, 99] width 115 height 19
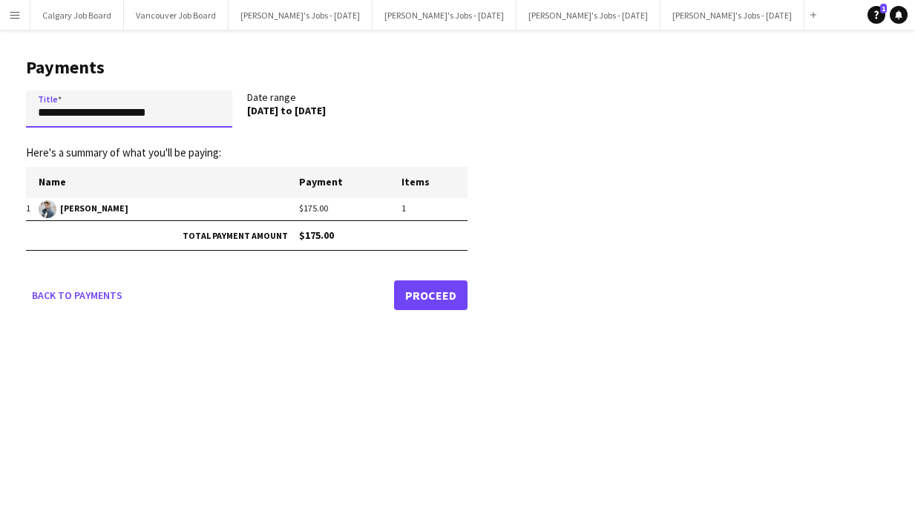
drag, startPoint x: 184, startPoint y: 119, endPoint x: -3, endPoint y: 103, distance: 187.6
click at [0, 103] on html "Menu Boards Boards Boards All jobs Status Workforce Workforce My Workforce Recr…" at bounding box center [457, 260] width 915 height 520
type input "*"
type input "**********"
click at [438, 294] on link "Proceed" at bounding box center [430, 295] width 73 height 30
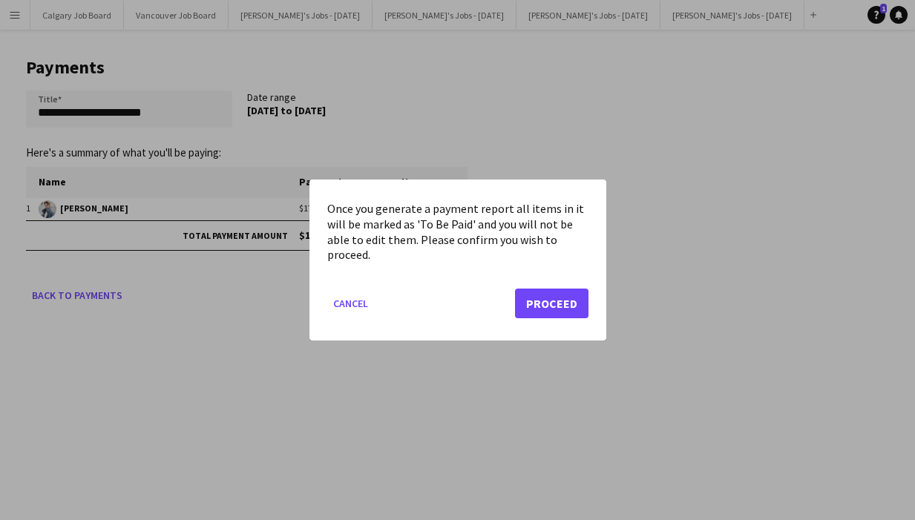
click at [526, 294] on button "Proceed" at bounding box center [551, 304] width 73 height 30
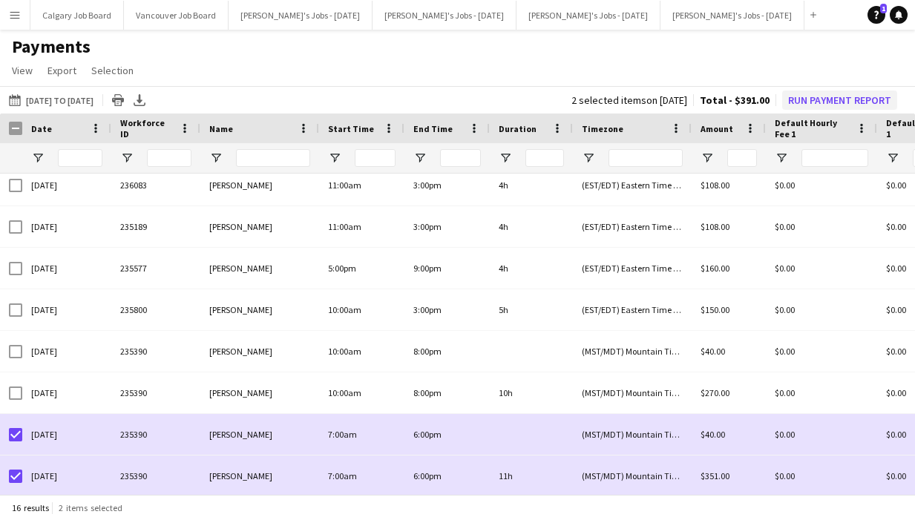
click at [852, 98] on button "Run Payment Report" at bounding box center [839, 99] width 115 height 19
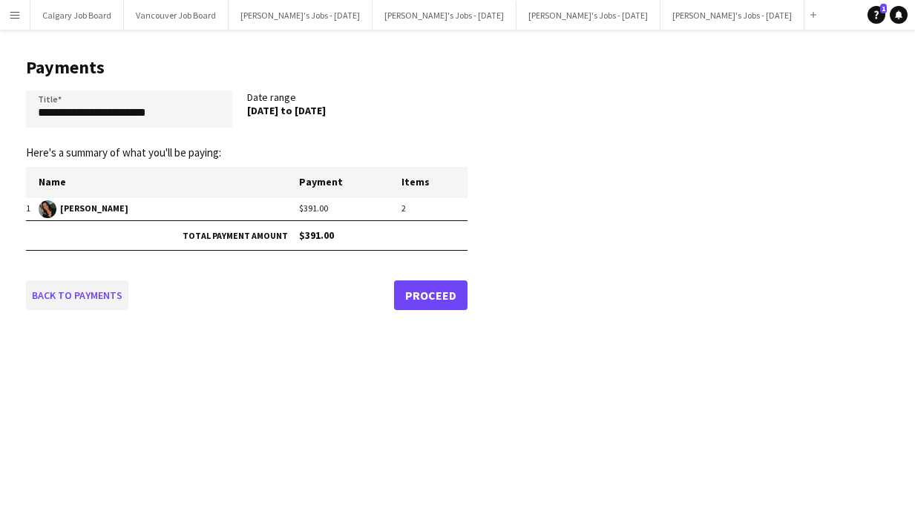
click at [85, 295] on link "Back to payments" at bounding box center [77, 295] width 102 height 30
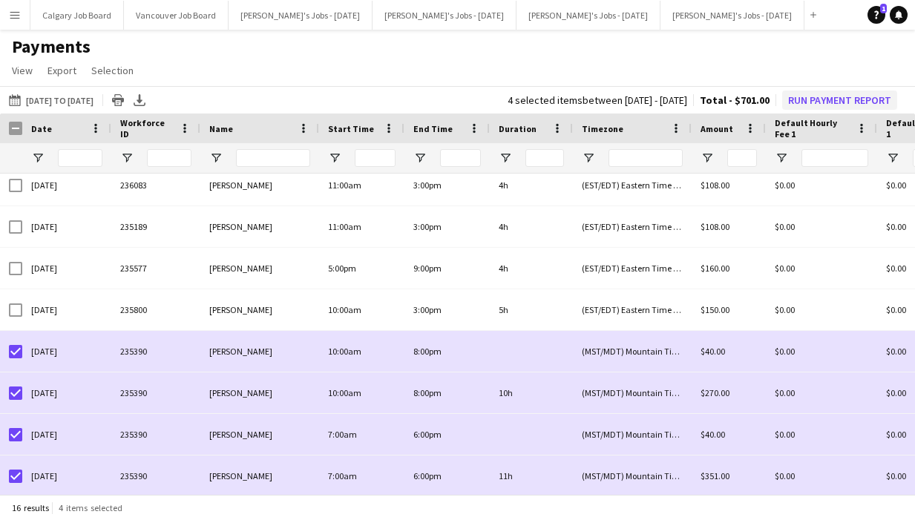
click at [879, 102] on button "Run Payment Report" at bounding box center [839, 99] width 115 height 19
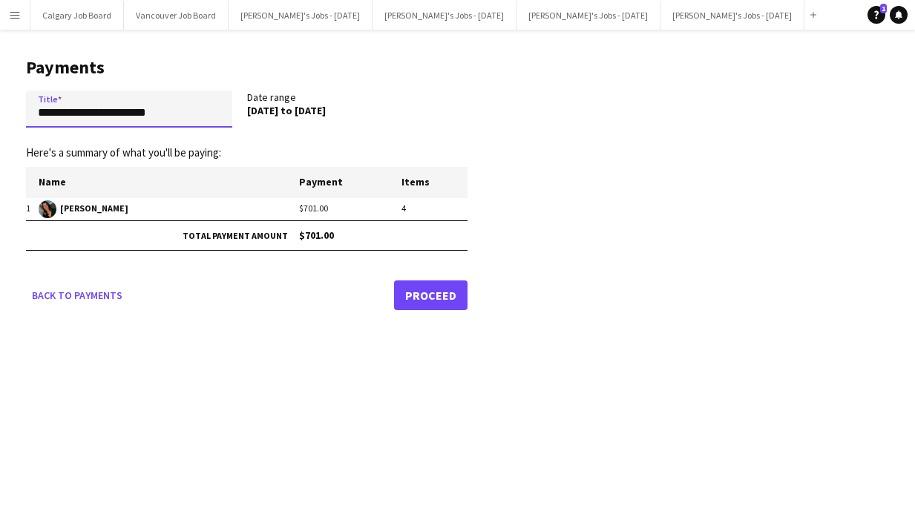
drag, startPoint x: 52, startPoint y: 108, endPoint x: 8, endPoint y: 102, distance: 44.2
click at [8, 102] on main "**********" at bounding box center [241, 181] width 482 height 303
type input "**********"
click at [424, 297] on link "Proceed" at bounding box center [430, 295] width 73 height 30
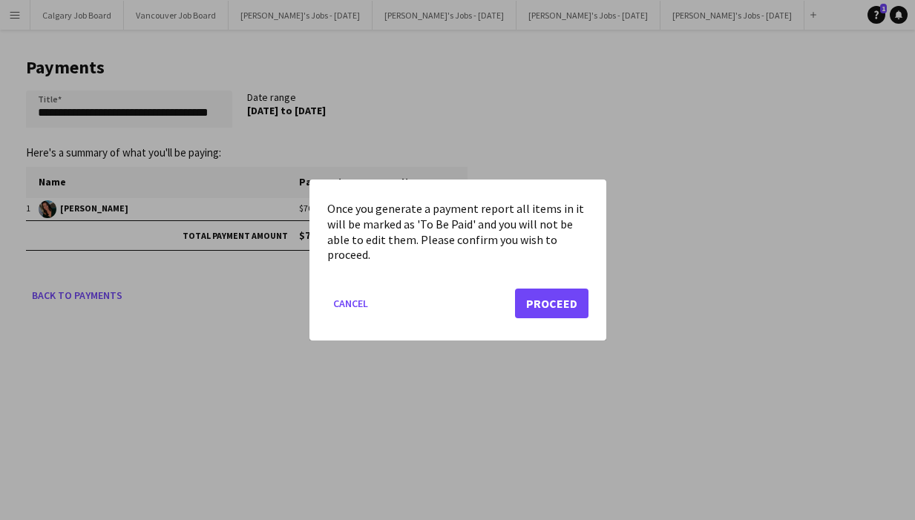
click at [524, 297] on button "Proceed" at bounding box center [551, 304] width 73 height 30
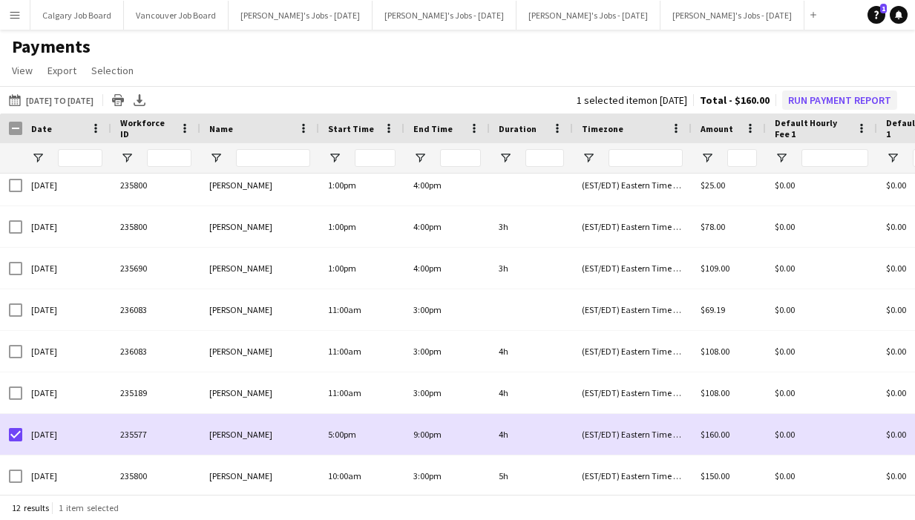
click at [815, 98] on button "Run Payment Report" at bounding box center [839, 99] width 115 height 19
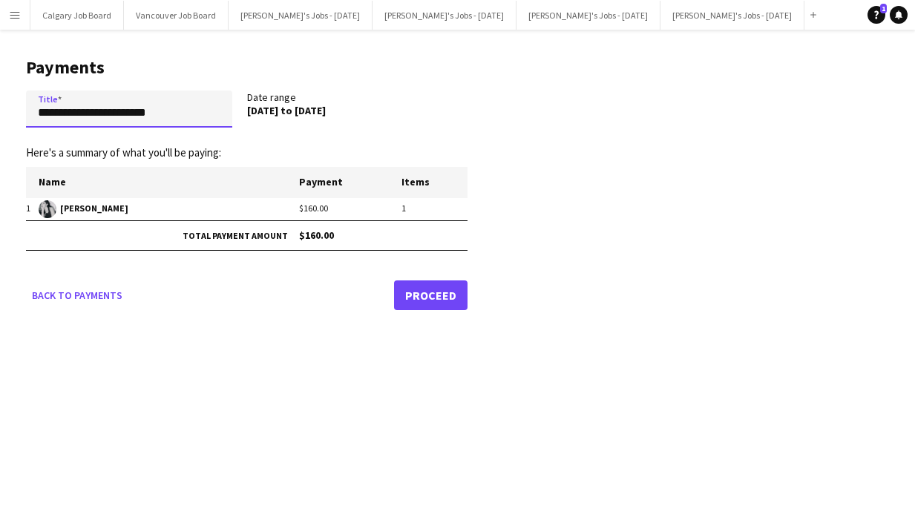
drag, startPoint x: 182, startPoint y: 110, endPoint x: -26, endPoint y: 101, distance: 208.6
click at [0, 101] on html "Menu Boards Boards Boards All jobs Status Workforce Workforce My Workforce Recr…" at bounding box center [457, 260] width 915 height 520
type input "**********"
click at [415, 292] on link "Proceed" at bounding box center [430, 295] width 73 height 30
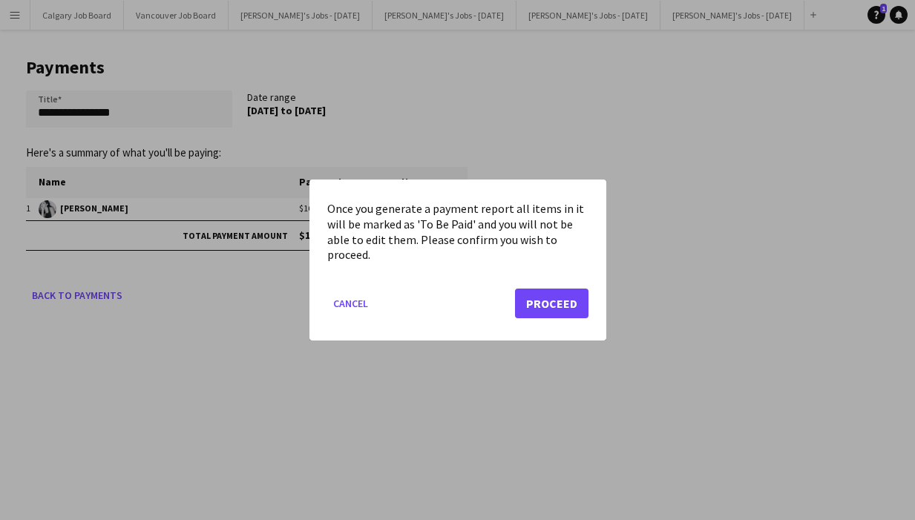
click at [567, 310] on button "Proceed" at bounding box center [551, 304] width 73 height 30
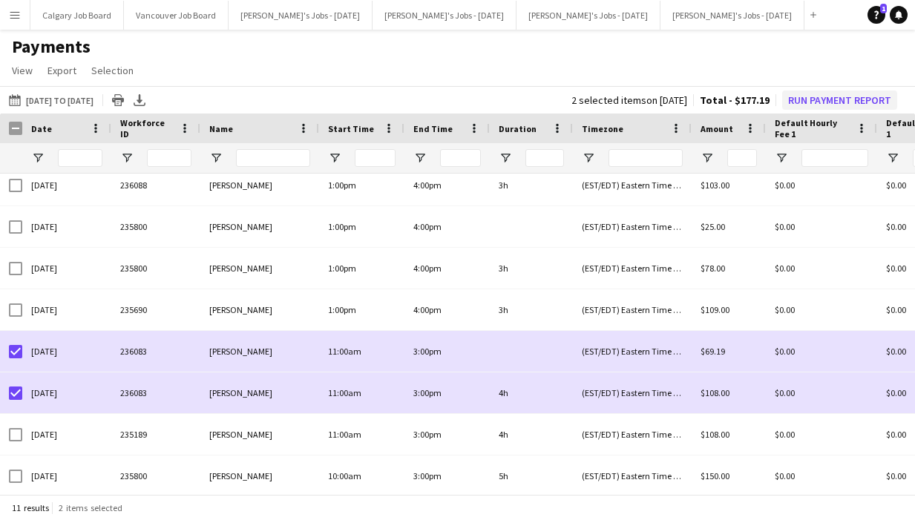
click at [821, 98] on button "Run Payment Report" at bounding box center [839, 99] width 115 height 19
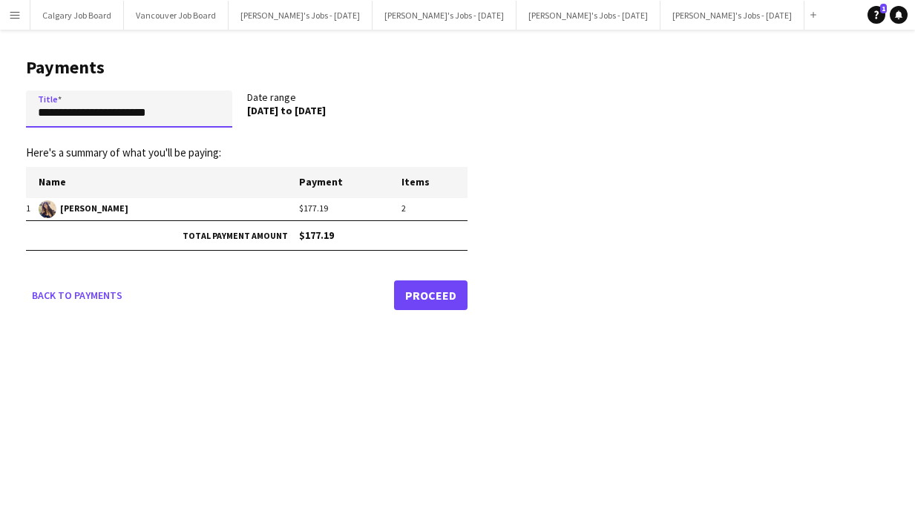
drag, startPoint x: 137, startPoint y: 113, endPoint x: 16, endPoint y: 102, distance: 122.2
click at [16, 102] on main "**********" at bounding box center [241, 181] width 482 height 303
type input "**********"
click at [423, 296] on link "Proceed" at bounding box center [430, 295] width 73 height 30
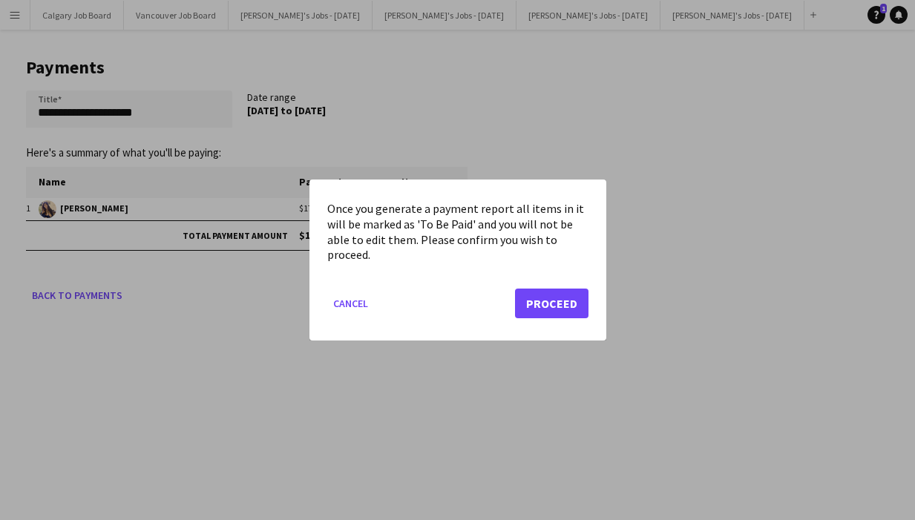
click at [527, 296] on button "Proceed" at bounding box center [551, 304] width 73 height 30
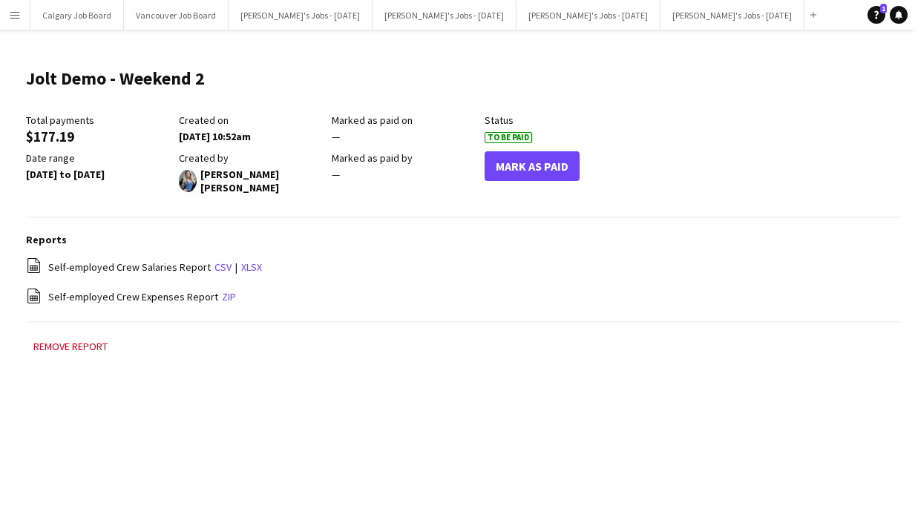
click at [11, 13] on app-icon "Menu" at bounding box center [15, 15] width 12 height 12
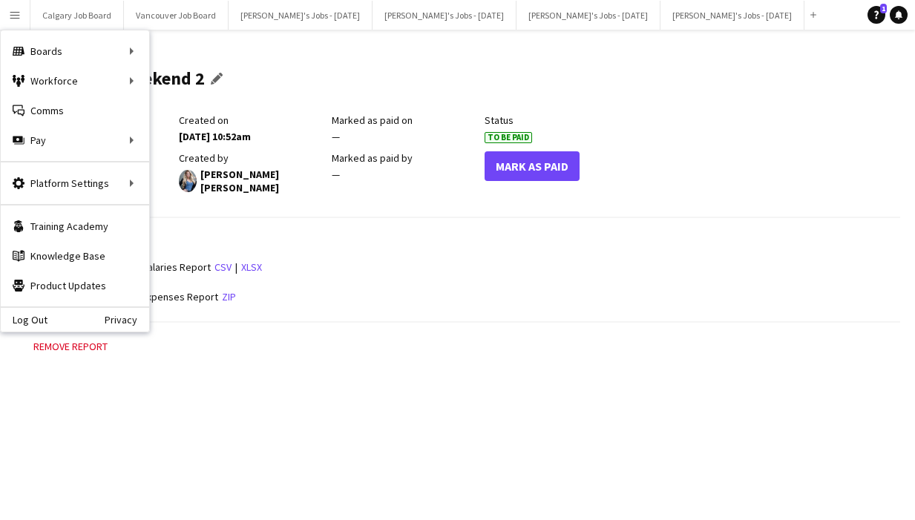
click at [217, 88] on div "Jolt Demo - Weekend 2 Edit this field" at bounding box center [127, 85] width 203 height 58
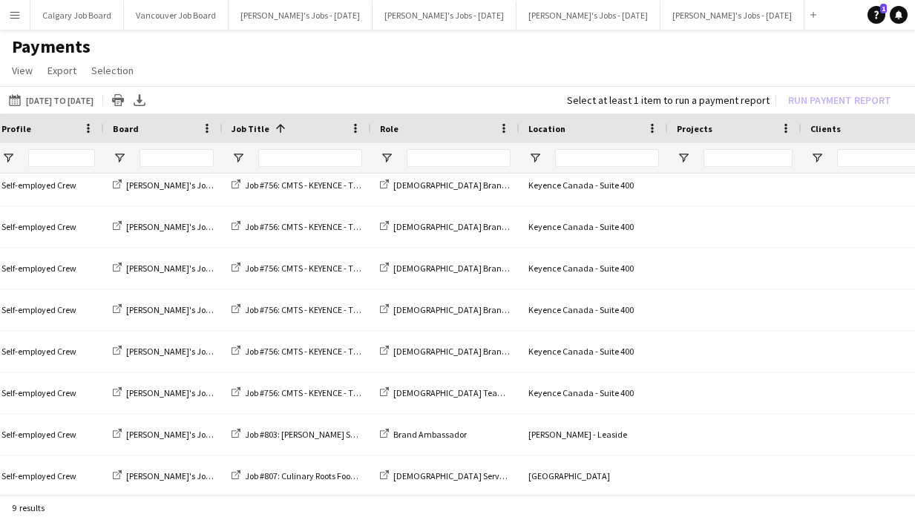
click at [574, 124] on div "Location" at bounding box center [584, 128] width 113 height 22
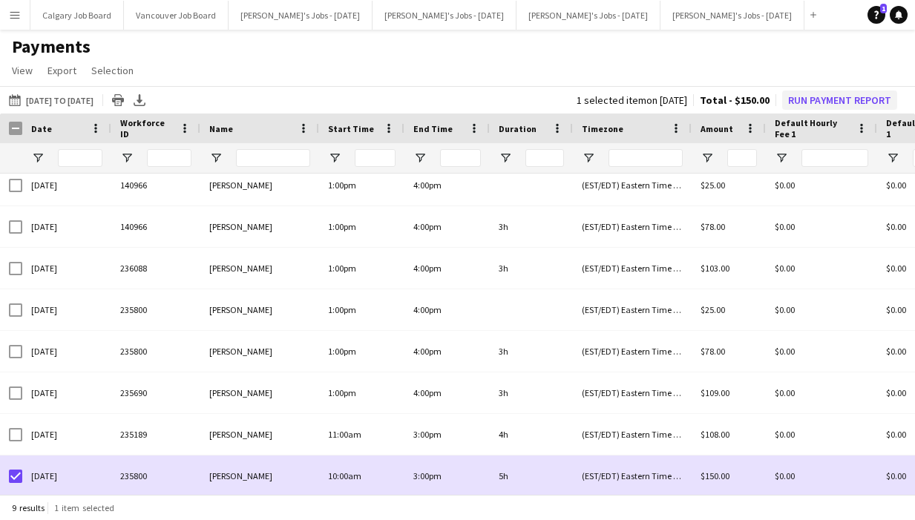
click at [819, 93] on button "Run Payment Report" at bounding box center [839, 99] width 115 height 19
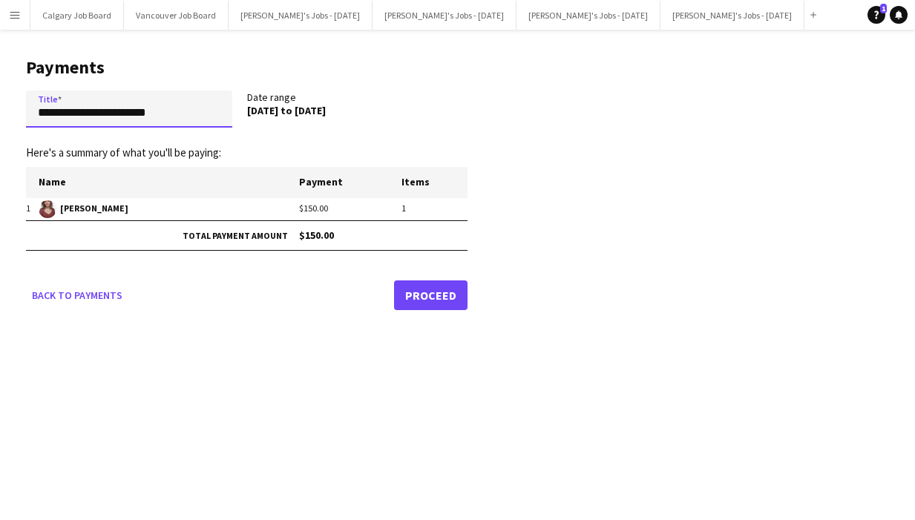
drag, startPoint x: 194, startPoint y: 111, endPoint x: 15, endPoint y: 108, distance: 179.5
click at [15, 108] on main "**********" at bounding box center [241, 181] width 482 height 303
type input "**********"
click at [429, 291] on link "Proceed" at bounding box center [430, 295] width 73 height 30
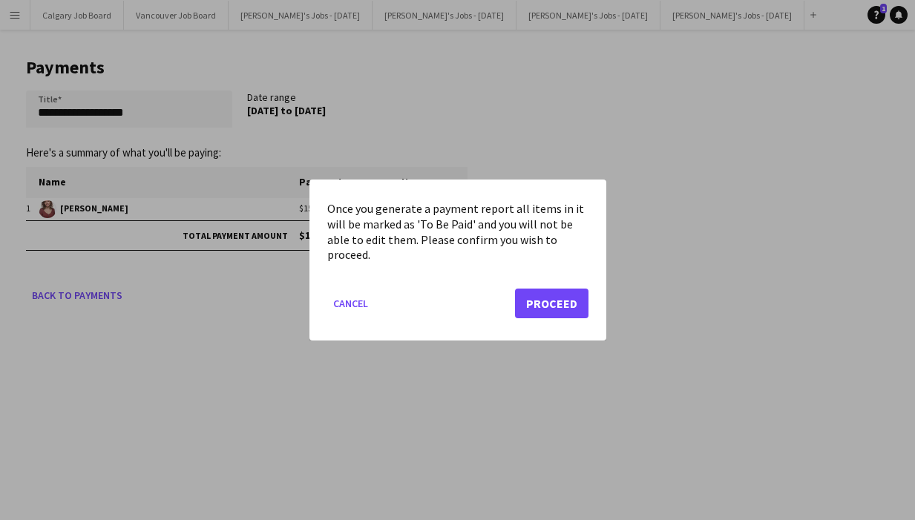
click at [561, 300] on button "Proceed" at bounding box center [551, 304] width 73 height 30
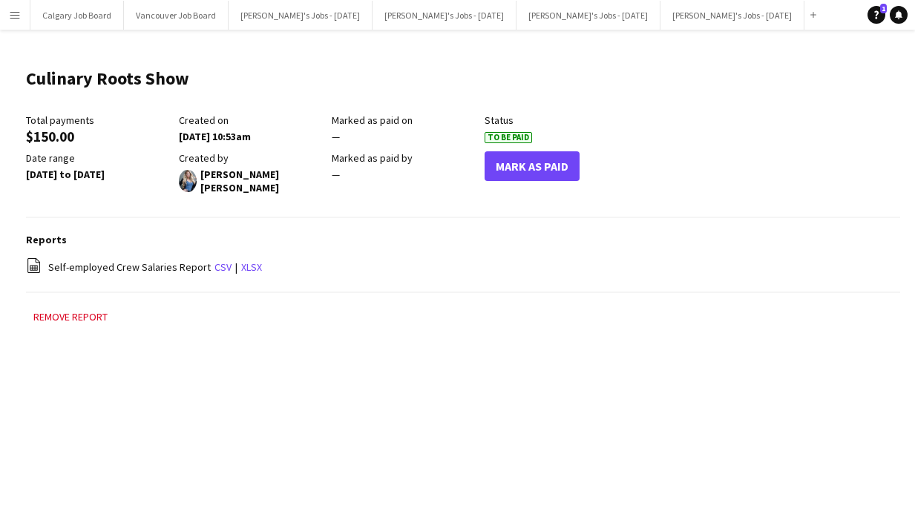
click at [7, 14] on button "Menu" at bounding box center [15, 15] width 30 height 30
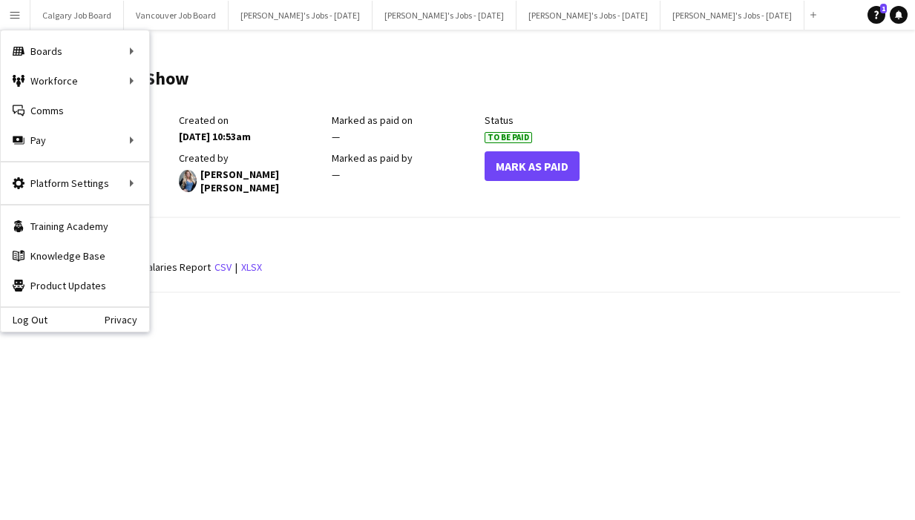
click at [319, 84] on header "Culinary Roots Show Edit this field" at bounding box center [463, 85] width 874 height 58
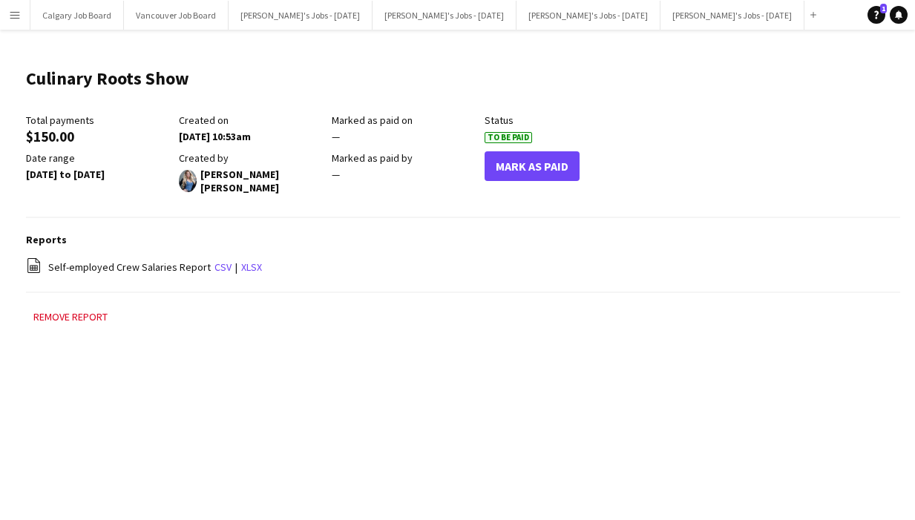
click at [25, 12] on button "Menu" at bounding box center [15, 15] width 30 height 30
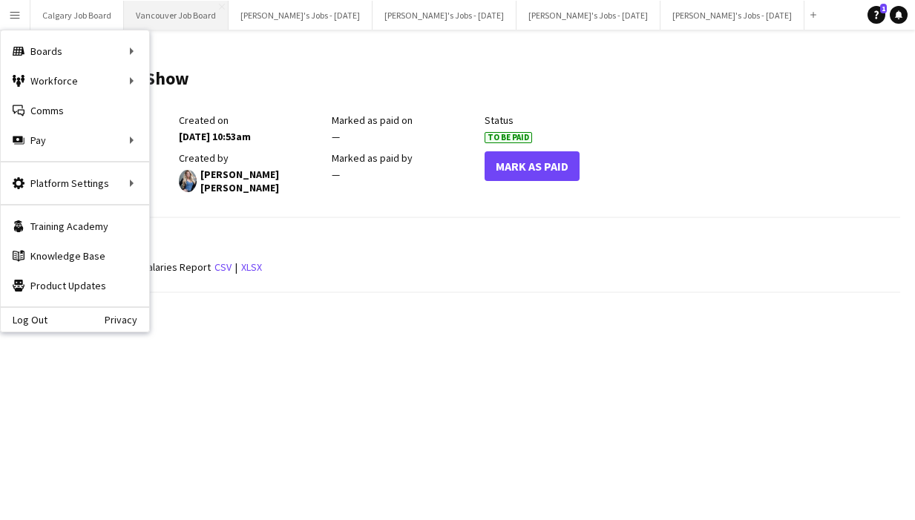
drag, startPoint x: 256, startPoint y: 73, endPoint x: 126, endPoint y: 7, distance: 145.6
click at [255, 73] on header "Culinary Roots Show Edit this field" at bounding box center [463, 85] width 874 height 58
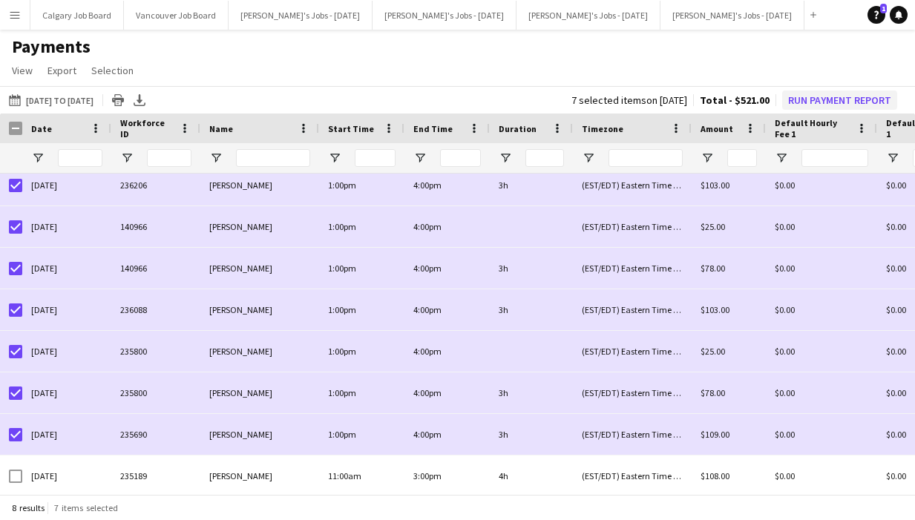
click at [831, 99] on button "Run Payment Report" at bounding box center [839, 99] width 115 height 19
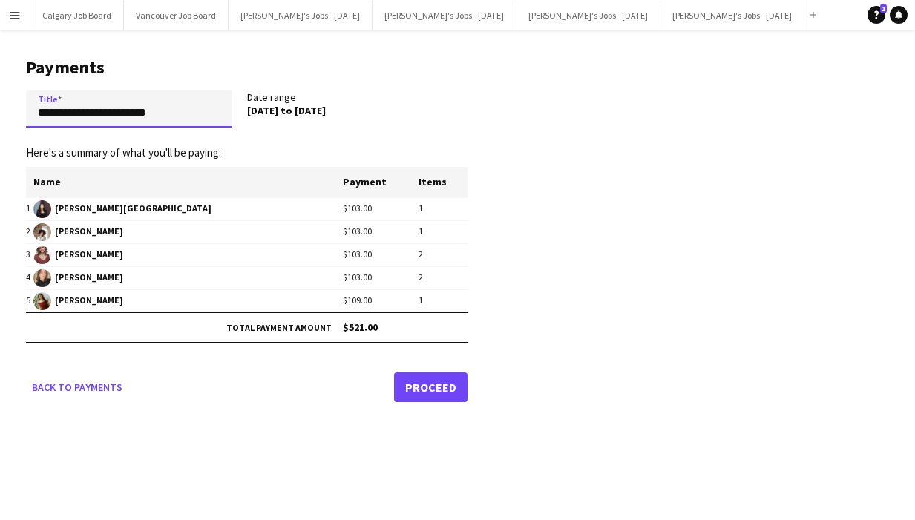
drag, startPoint x: 116, startPoint y: 108, endPoint x: 8, endPoint y: 100, distance: 107.9
click at [8, 100] on main "**********" at bounding box center [241, 227] width 482 height 395
click at [77, 113] on input "**********" at bounding box center [129, 108] width 206 height 37
drag, startPoint x: 169, startPoint y: 111, endPoint x: 82, endPoint y: 118, distance: 87.8
click at [30, 108] on input "**********" at bounding box center [129, 108] width 206 height 37
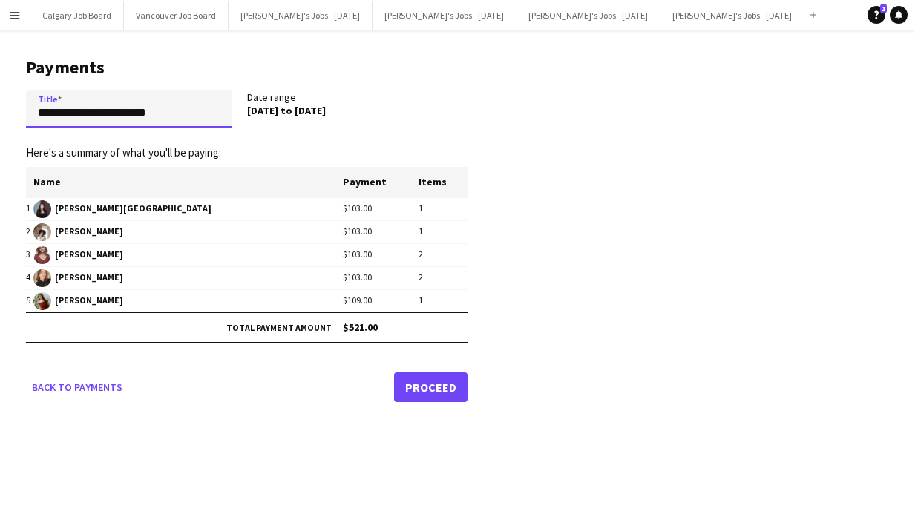
type input "**********"
click at [177, 73] on h1 "Payments" at bounding box center [246, 67] width 441 height 22
drag, startPoint x: 143, startPoint y: 116, endPoint x: 16, endPoint y: 108, distance: 127.1
click at [16, 108] on main "**********" at bounding box center [241, 227] width 482 height 395
click at [164, 111] on input "**********" at bounding box center [129, 108] width 206 height 37
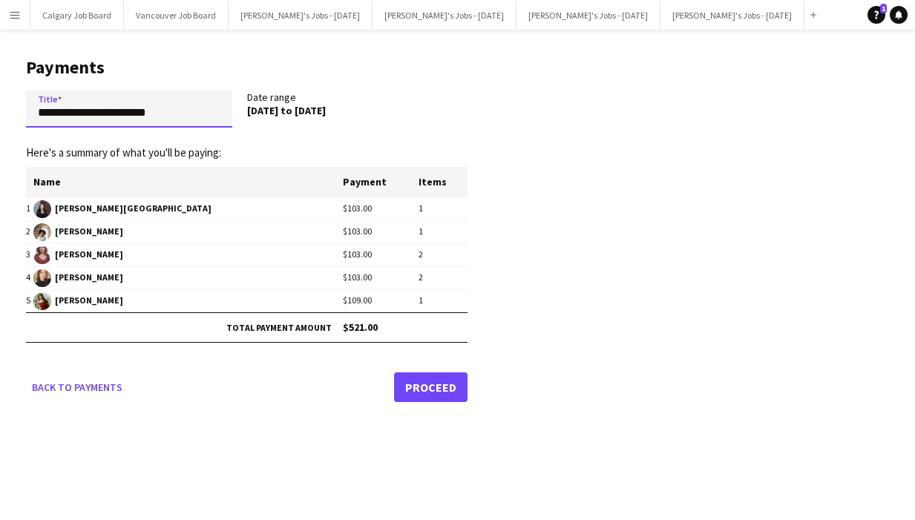
drag, startPoint x: 159, startPoint y: 113, endPoint x: 19, endPoint y: 112, distance: 140.2
click at [17, 111] on main "**********" at bounding box center [241, 227] width 482 height 395
click at [151, 99] on input "**********" at bounding box center [129, 108] width 206 height 37
drag, startPoint x: 157, startPoint y: 113, endPoint x: 29, endPoint y: 111, distance: 127.6
click at [29, 111] on input "**********" at bounding box center [129, 108] width 206 height 37
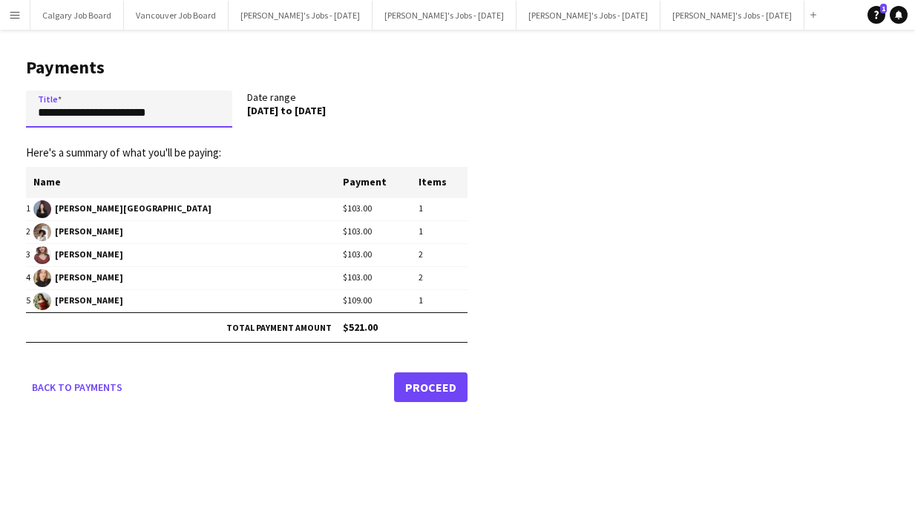
click at [81, 105] on input "**********" at bounding box center [129, 108] width 206 height 37
click at [163, 115] on input "**********" at bounding box center [129, 108] width 206 height 37
drag, startPoint x: 158, startPoint y: 114, endPoint x: 22, endPoint y: 111, distance: 136.5
click at [22, 111] on main "**********" at bounding box center [241, 227] width 482 height 395
click at [143, 60] on h1 "Payments" at bounding box center [246, 67] width 441 height 22
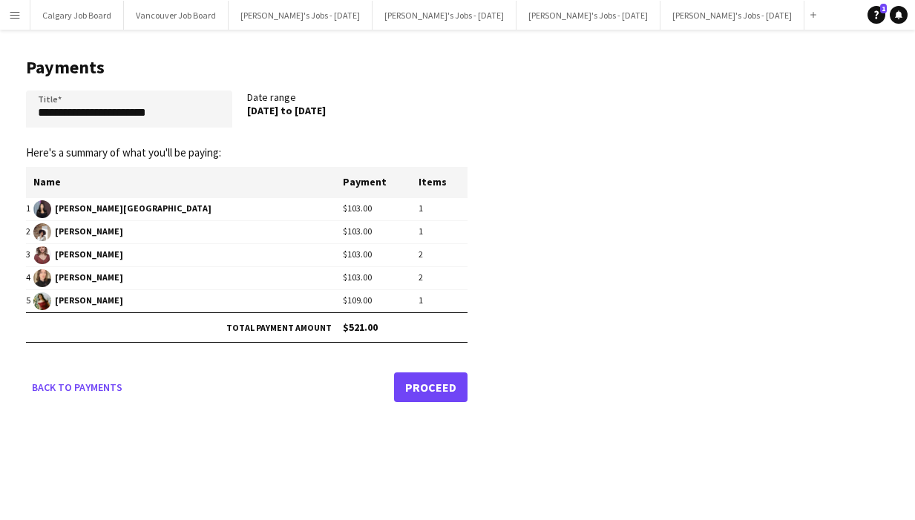
click at [450, 387] on link "Proceed" at bounding box center [430, 387] width 73 height 30
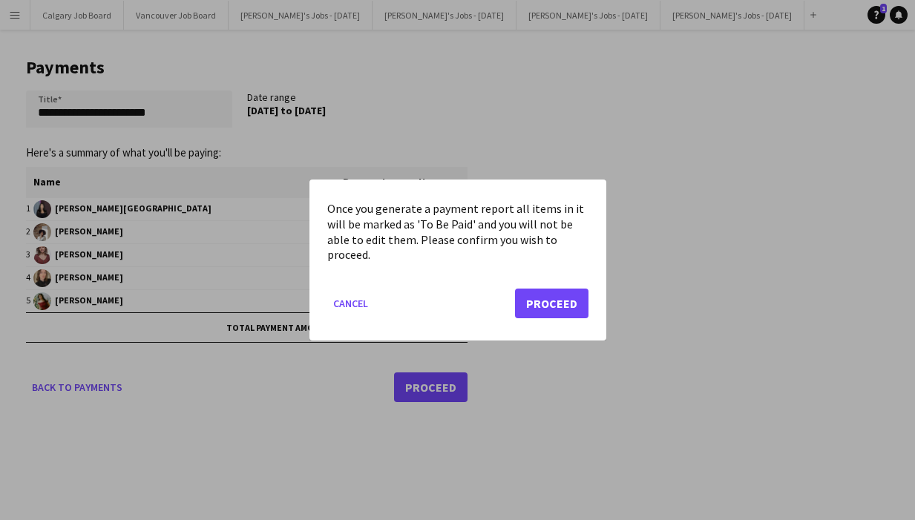
click at [545, 304] on button "Proceed" at bounding box center [551, 304] width 73 height 30
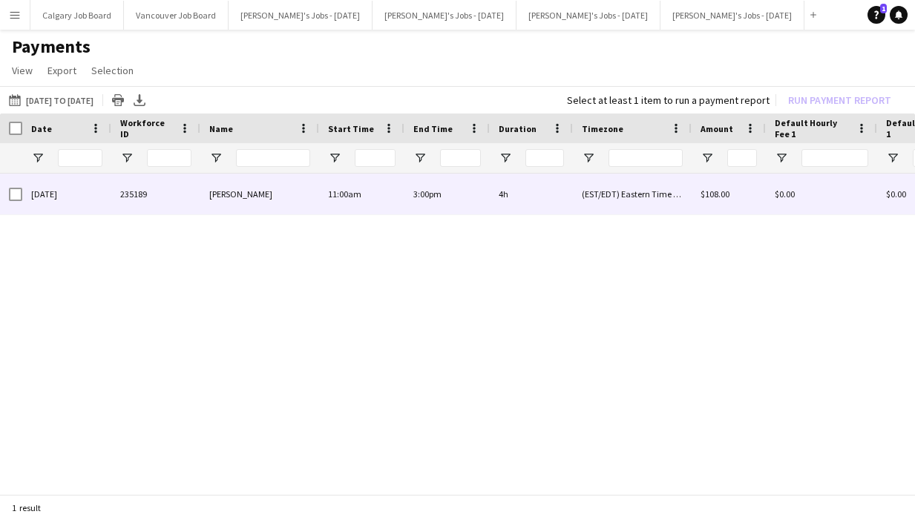
click at [266, 201] on div "[PERSON_NAME]" at bounding box center [259, 194] width 119 height 41
click at [532, 195] on div "4h" at bounding box center [531, 194] width 83 height 41
click at [88, 191] on div "[DATE]" at bounding box center [66, 194] width 89 height 41
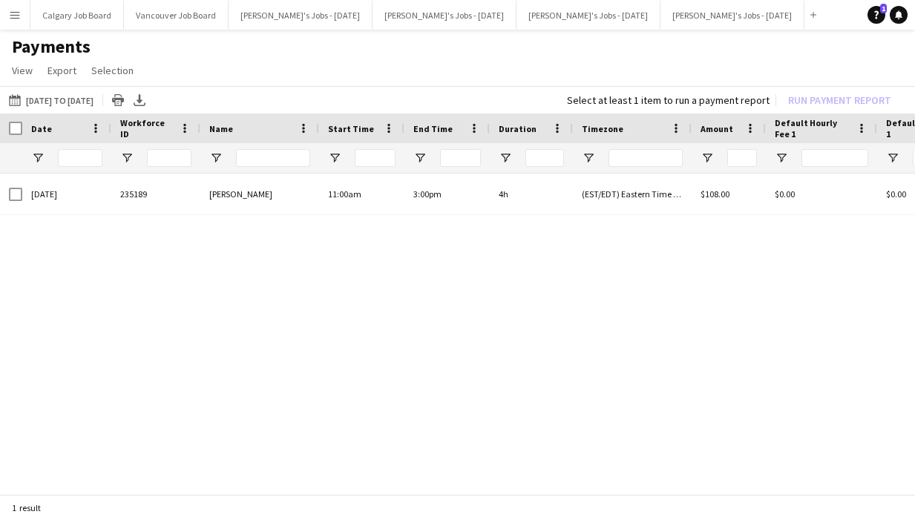
click at [654, 40] on h1 "Payments" at bounding box center [457, 47] width 915 height 22
click at [902, 19] on icon "Notifications" at bounding box center [898, 14] width 9 height 9
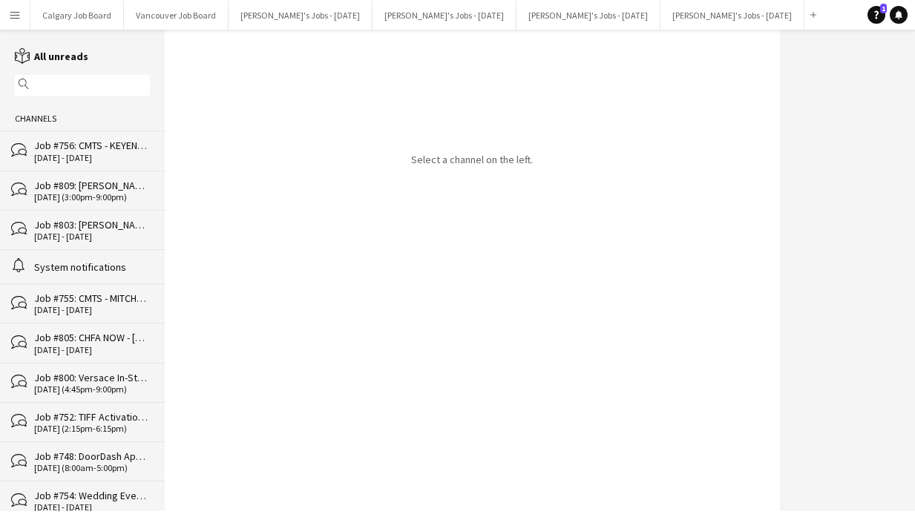
click at [128, 163] on div "[DATE] - [DATE]" at bounding box center [92, 158] width 116 height 10
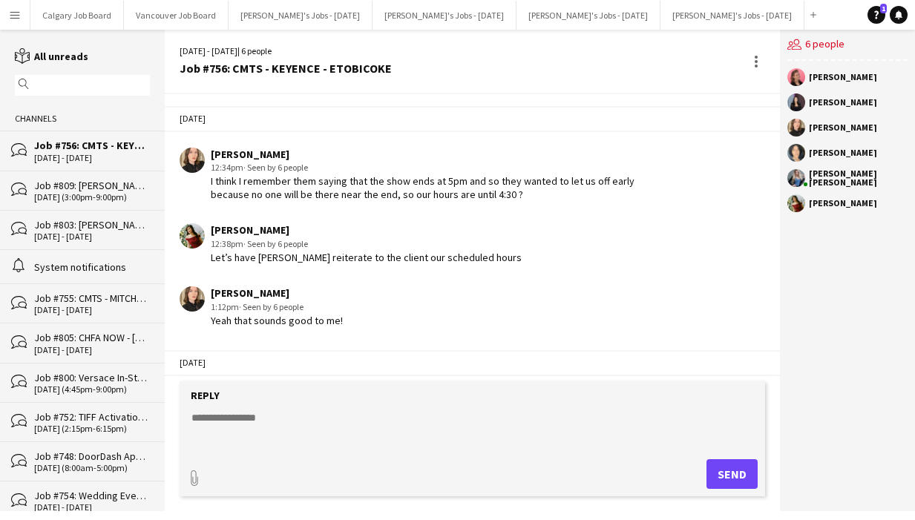
scroll to position [1891, 0]
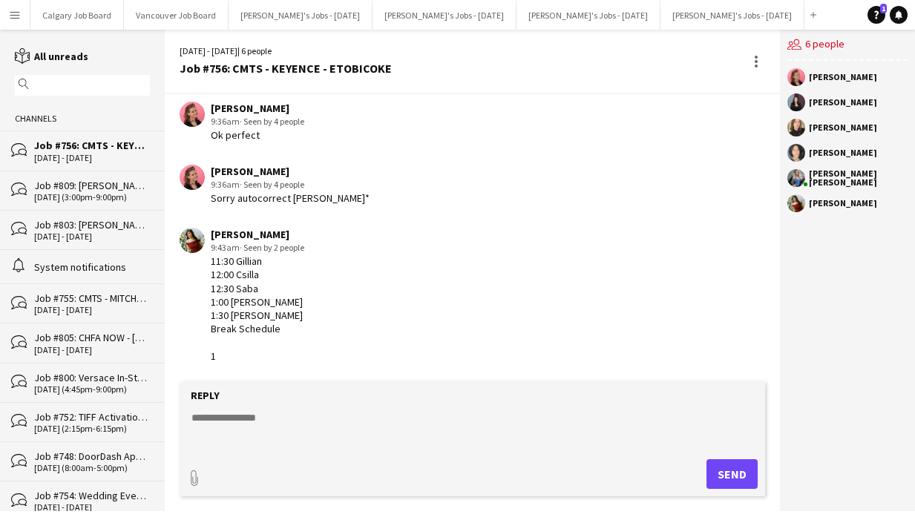
click at [123, 197] on div "[DATE] (3:00pm-9:00pm)" at bounding box center [92, 197] width 116 height 10
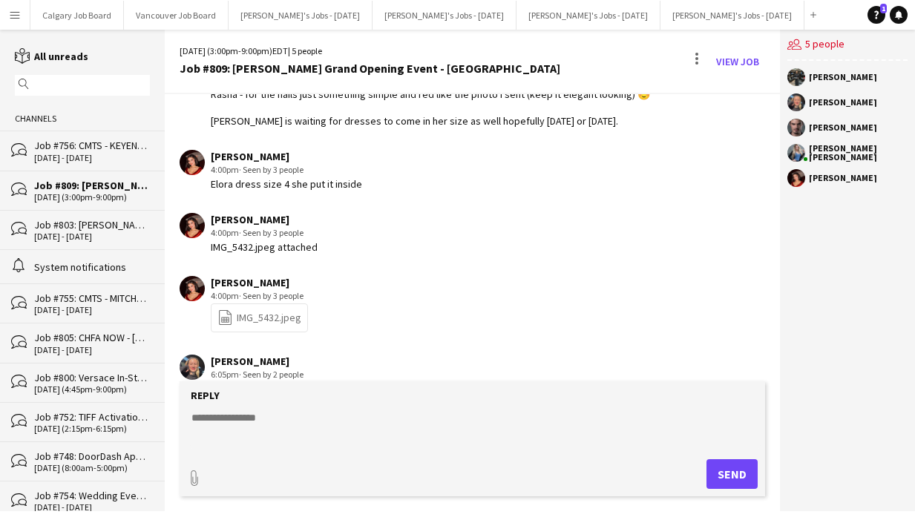
scroll to position [2060, 0]
drag, startPoint x: 213, startPoint y: 305, endPoint x: 223, endPoint y: 305, distance: 10.4
click at [214, 305] on div "file-spreadsheet IMG_5432.jpeg" at bounding box center [259, 317] width 97 height 29
click at [231, 309] on icon at bounding box center [225, 316] width 13 height 15
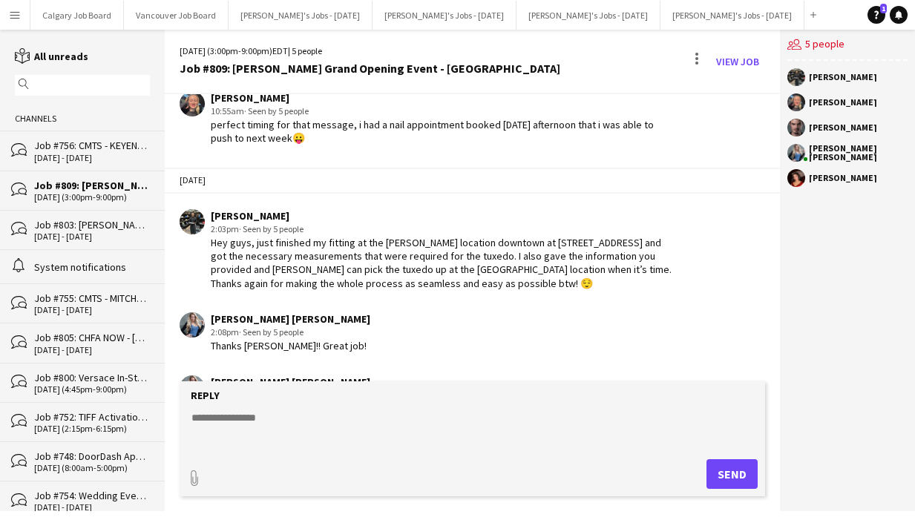
scroll to position [1409, 0]
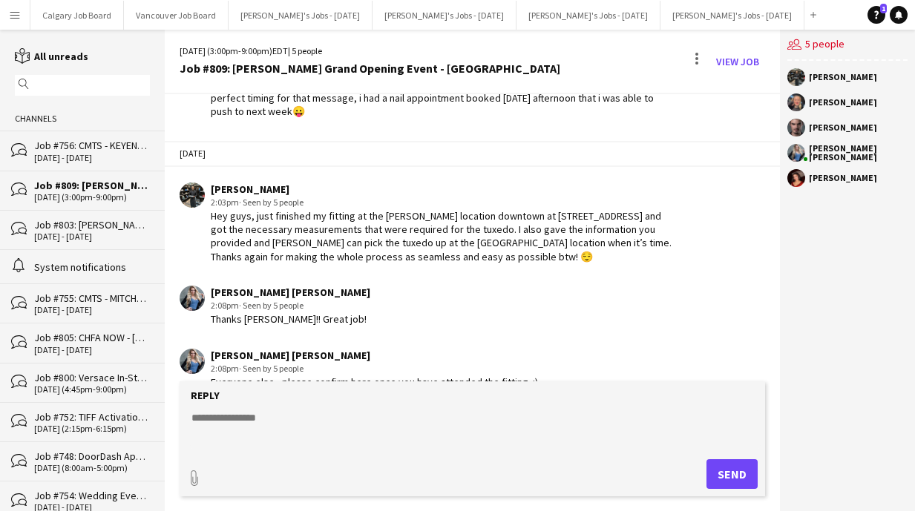
click at [314, 341] on app-chat-message "[PERSON_NAME] [PERSON_NAME] 2:08pm · Seen by 5 people Everyone else - please co…" at bounding box center [472, 369] width 615 height 56
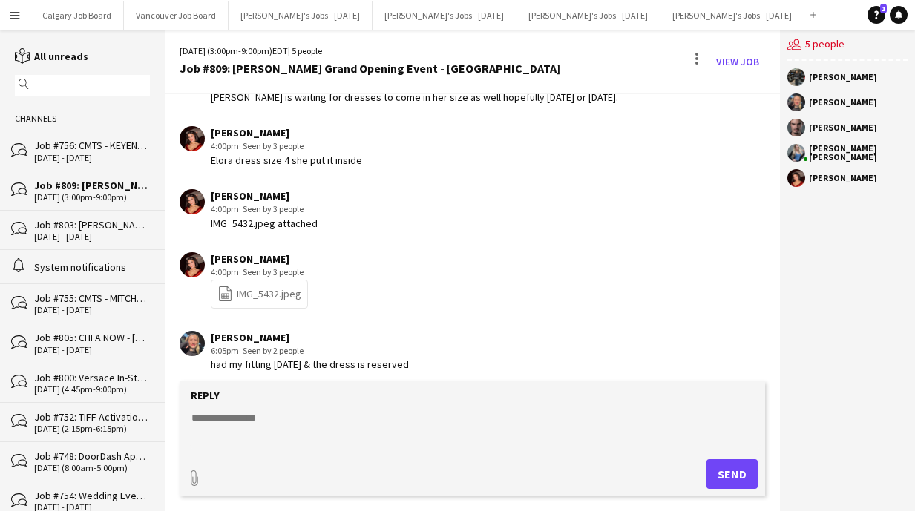
scroll to position [2082, 0]
click at [286, 409] on form "Reply paperclip Send" at bounding box center [472, 438] width 585 height 115
click at [279, 421] on textarea at bounding box center [475, 429] width 570 height 39
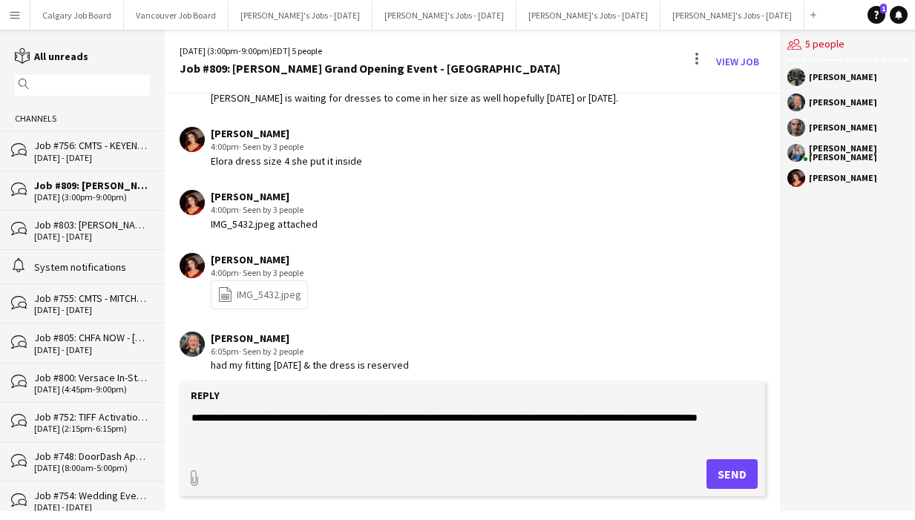
type textarea "**********"
click at [732, 471] on button "Send" at bounding box center [731, 474] width 51 height 30
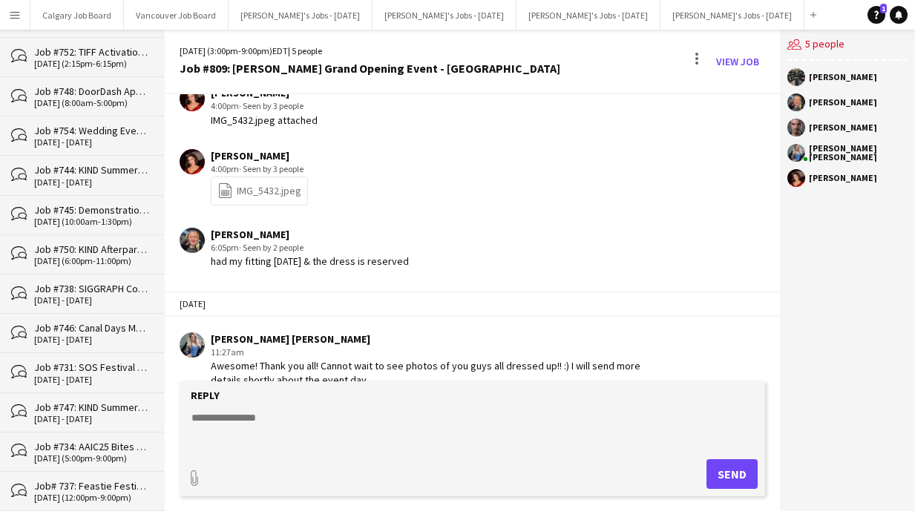
scroll to position [360, 0]
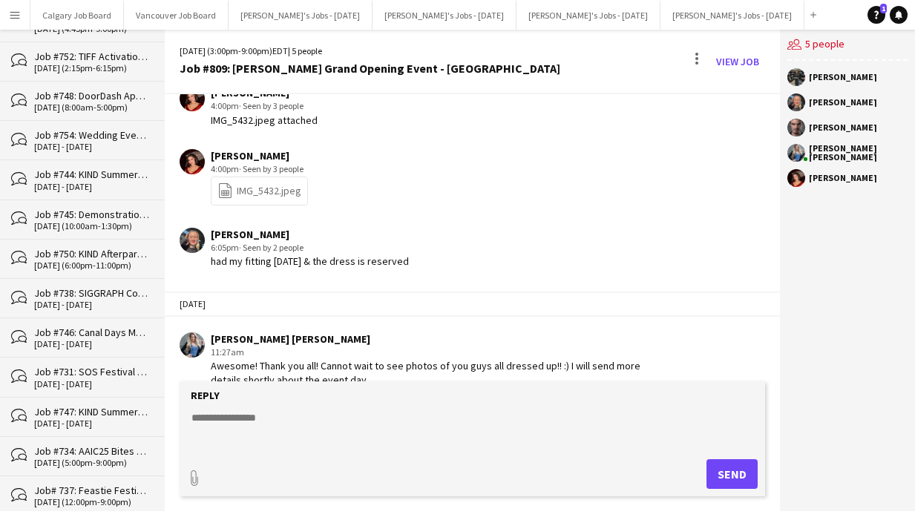
click at [16, 14] on app-icon "Menu" at bounding box center [15, 15] width 12 height 12
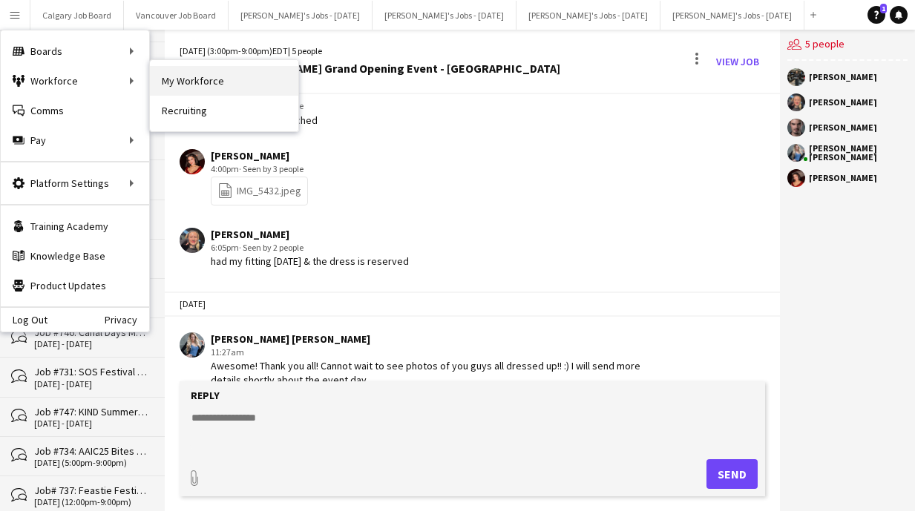
click at [188, 76] on link "My Workforce" at bounding box center [224, 81] width 148 height 30
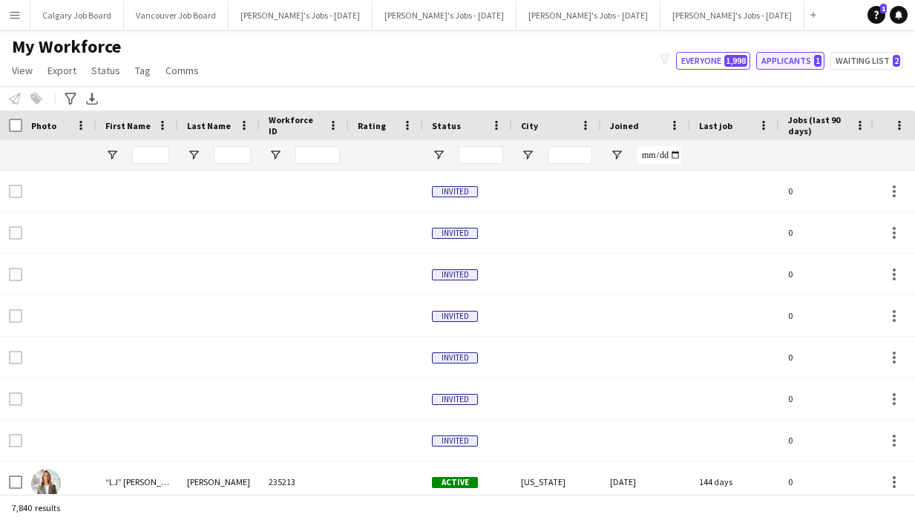
click at [780, 56] on button "Applicants 1" at bounding box center [790, 61] width 68 height 18
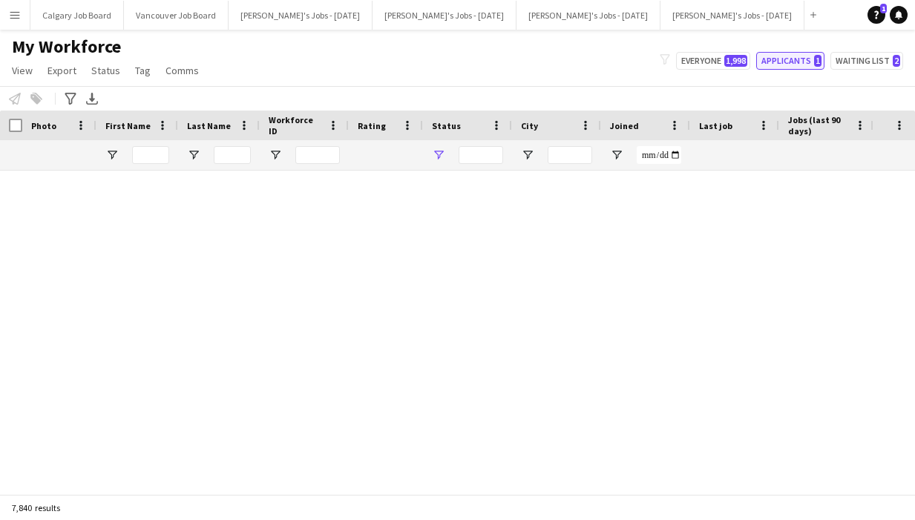
type input "**********"
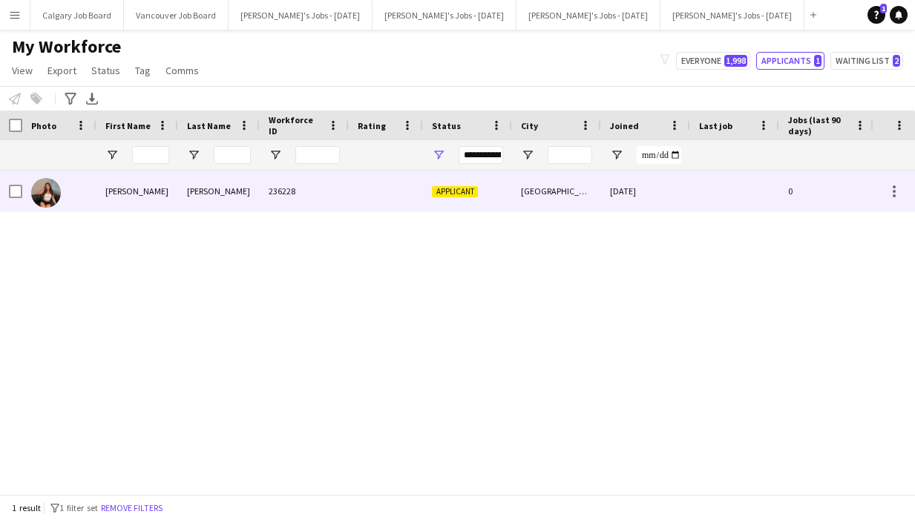
click at [217, 192] on div "[PERSON_NAME]" at bounding box center [219, 191] width 82 height 41
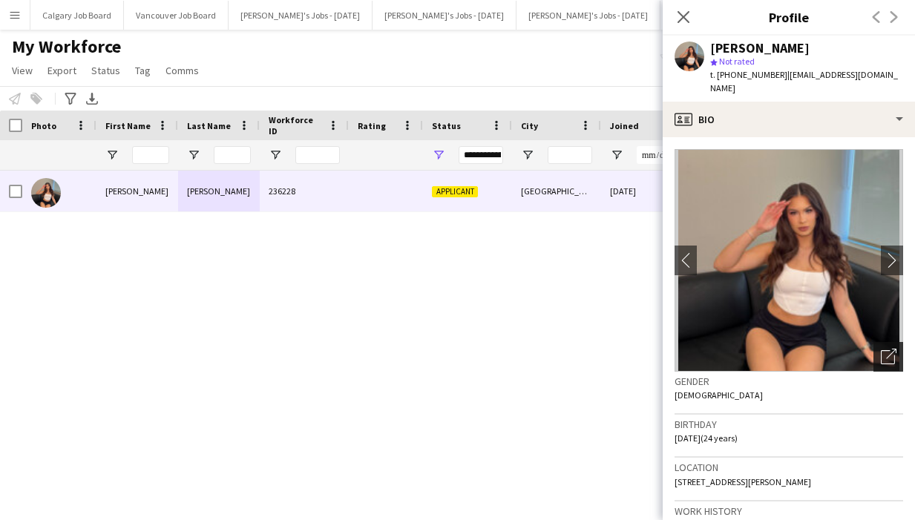
click at [880, 350] on icon at bounding box center [887, 357] width 14 height 14
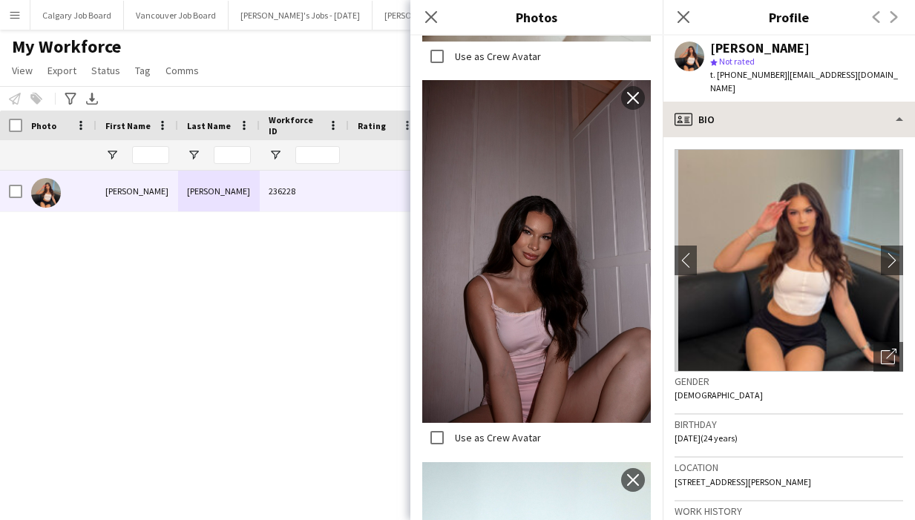
scroll to position [2100, 0]
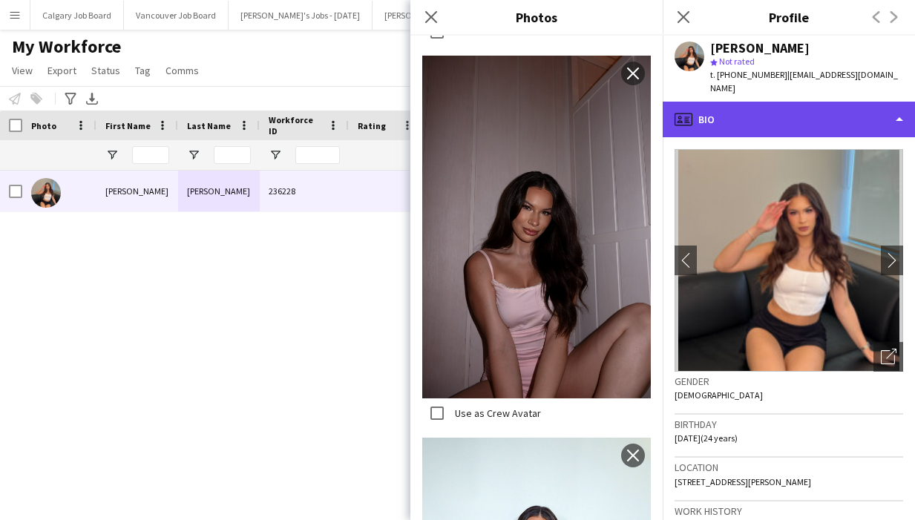
click at [754, 114] on div "profile Bio" at bounding box center [788, 120] width 252 height 36
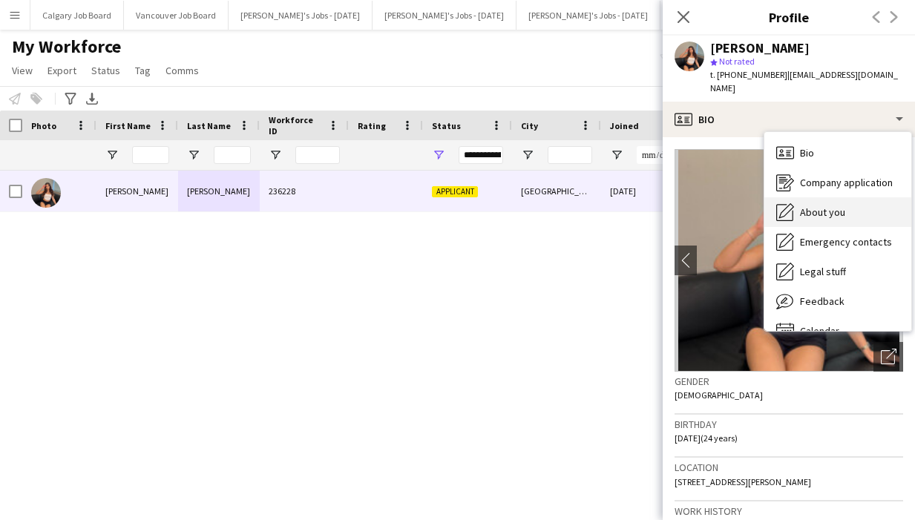
click at [806, 205] on span "About you" at bounding box center [822, 211] width 45 height 13
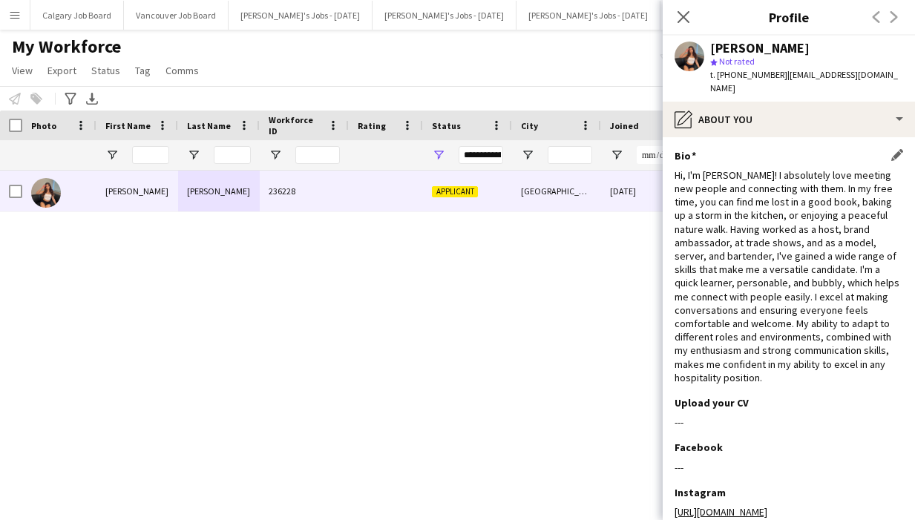
click at [898, 149] on div "Bio Edit this field" at bounding box center [788, 155] width 228 height 13
click at [895, 149] on app-icon "Edit this field" at bounding box center [897, 155] width 12 height 12
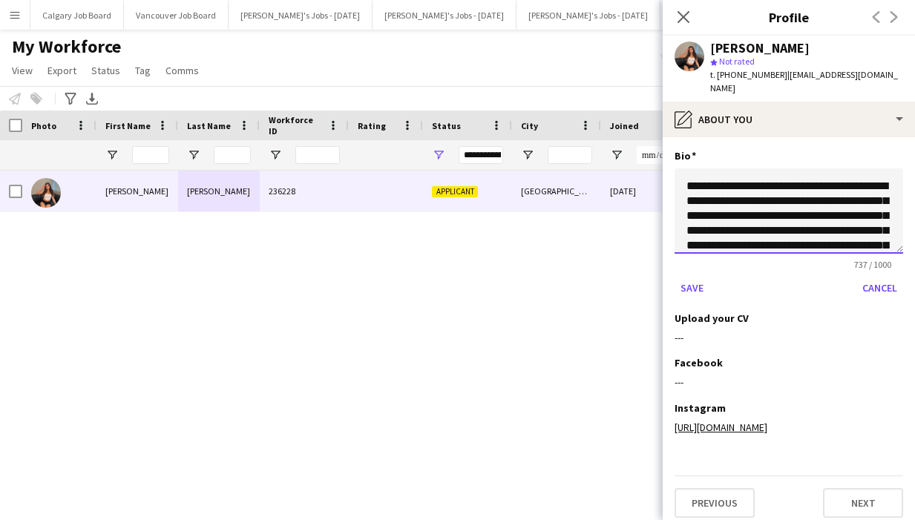
drag, startPoint x: 780, startPoint y: 174, endPoint x: 663, endPoint y: 173, distance: 117.2
click at [663, 173] on app-section-data-types "**********" at bounding box center [788, 328] width 252 height 383
type textarea "**********"
click at [688, 259] on div "717 / 1000" at bounding box center [788, 264] width 228 height 11
click at [688, 276] on button "Save" at bounding box center [691, 288] width 35 height 24
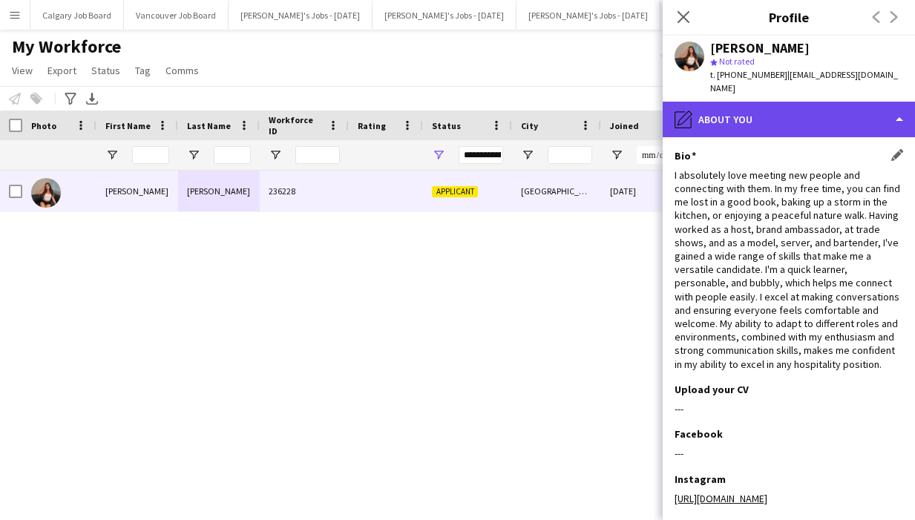
click at [793, 117] on div "pencil4 About you" at bounding box center [788, 120] width 252 height 36
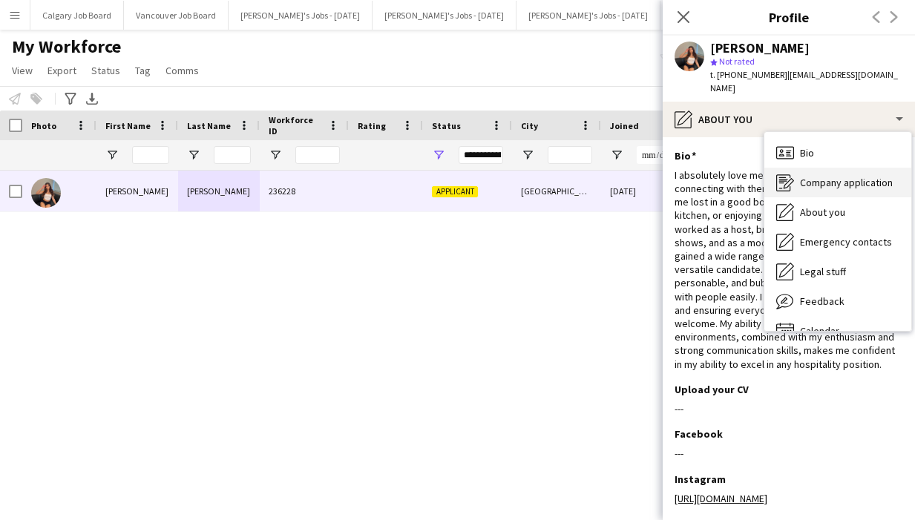
click at [810, 176] on span "Company application" at bounding box center [846, 182] width 93 height 13
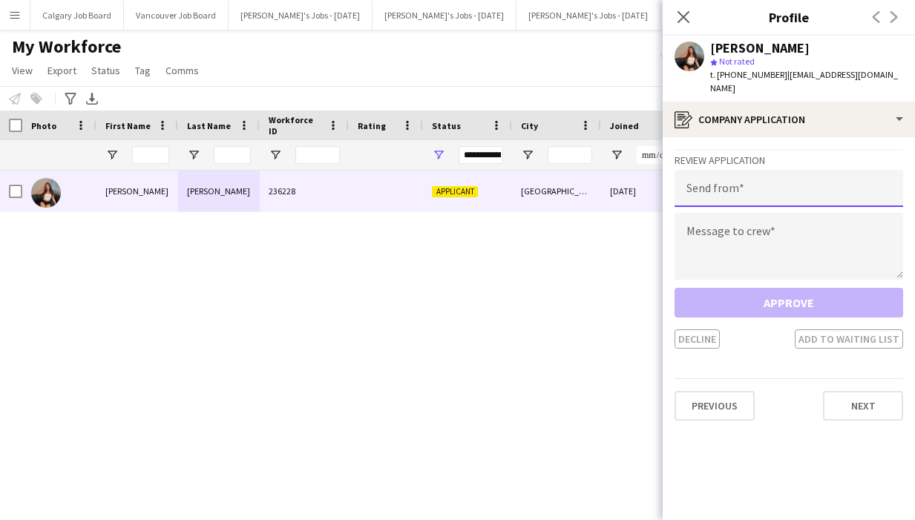
drag, startPoint x: 777, startPoint y: 177, endPoint x: 564, endPoint y: 327, distance: 260.3
click at [777, 177] on input "email" at bounding box center [788, 188] width 228 height 37
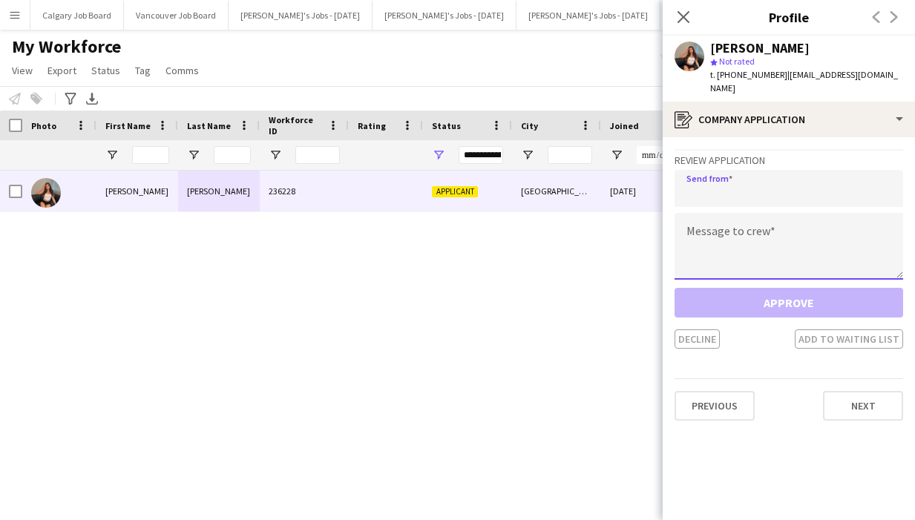
click at [735, 243] on textarea at bounding box center [788, 246] width 228 height 67
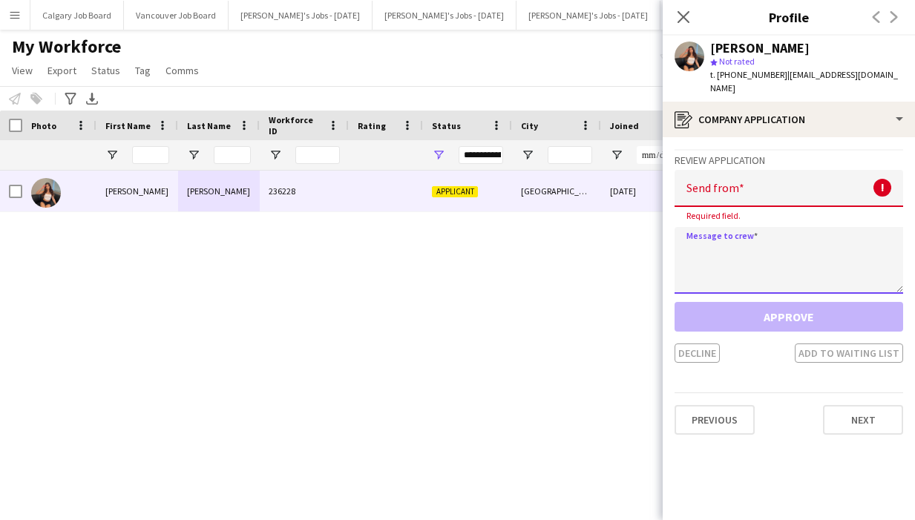
paste textarea "**********"
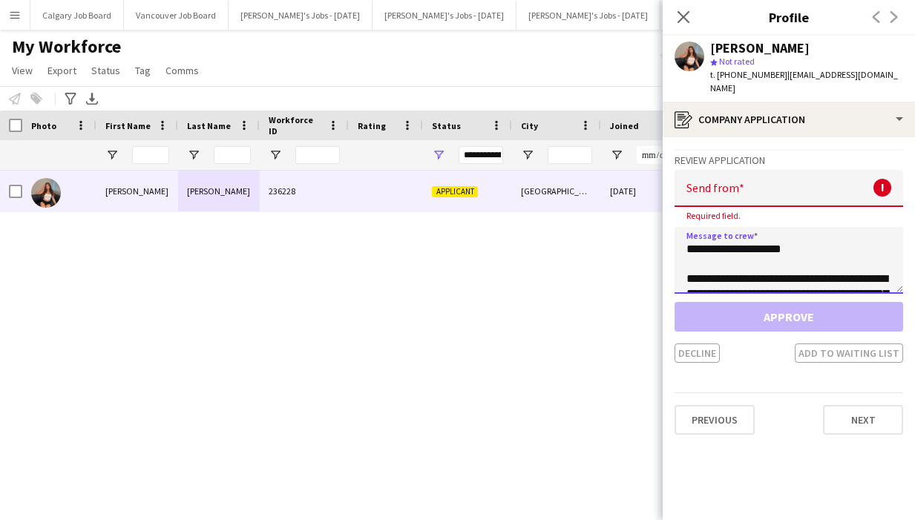
scroll to position [341, 0]
type textarea "**********"
click at [729, 182] on input "email" at bounding box center [788, 188] width 228 height 37
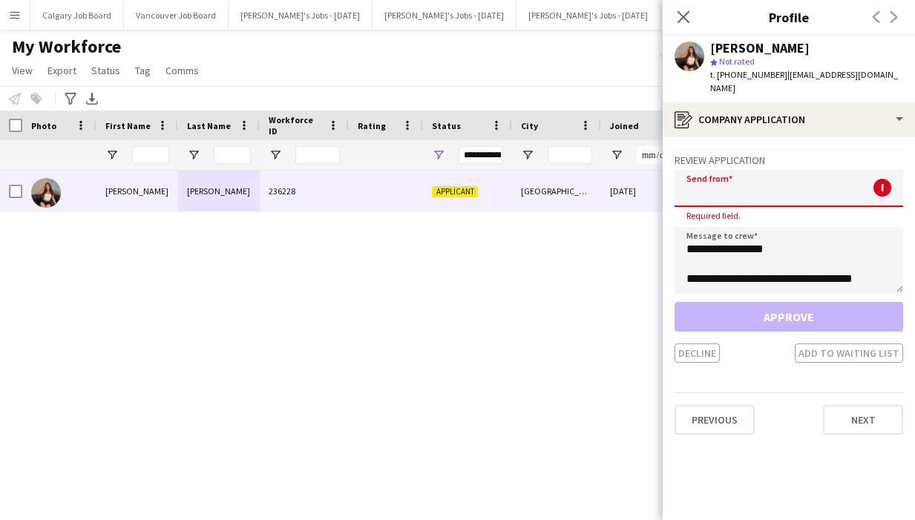
paste input "**********"
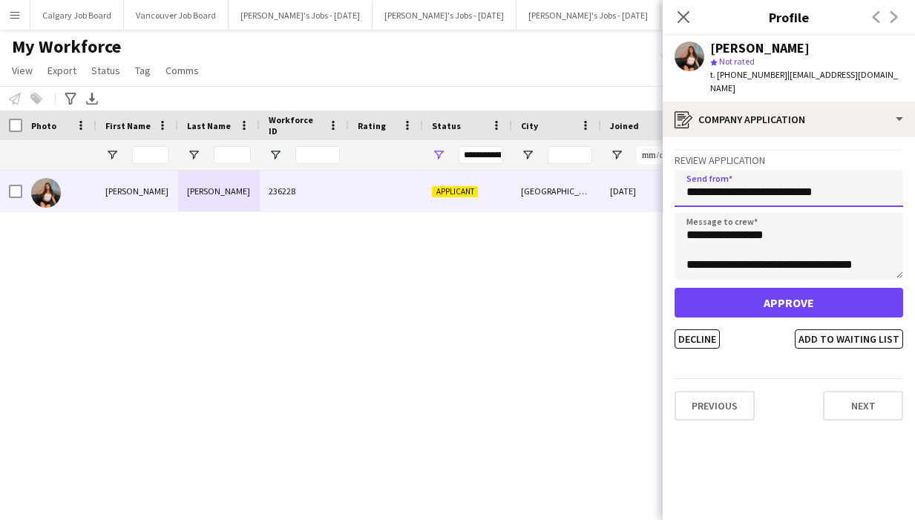
type input "**********"
click at [808, 288] on button "Approve" at bounding box center [788, 303] width 228 height 30
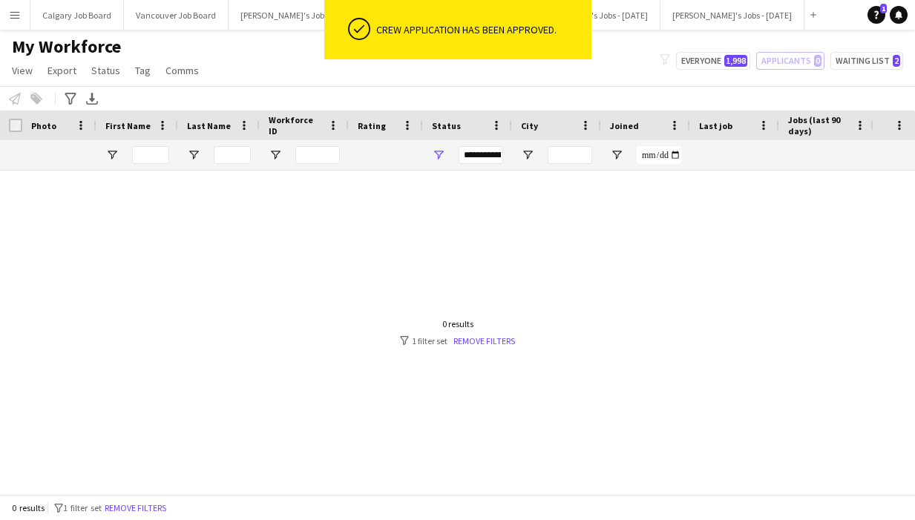
click at [246, 37] on div "My Workforce View Views Default view Active New view Update view Delete view Ed…" at bounding box center [457, 61] width 915 height 50
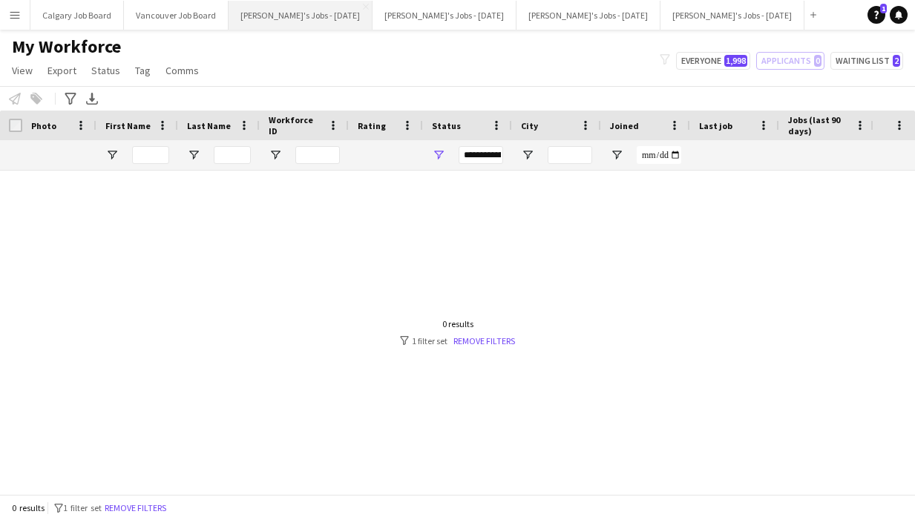
click at [270, 10] on button "[PERSON_NAME]'s Jobs - [DATE] Close" at bounding box center [300, 15] width 144 height 29
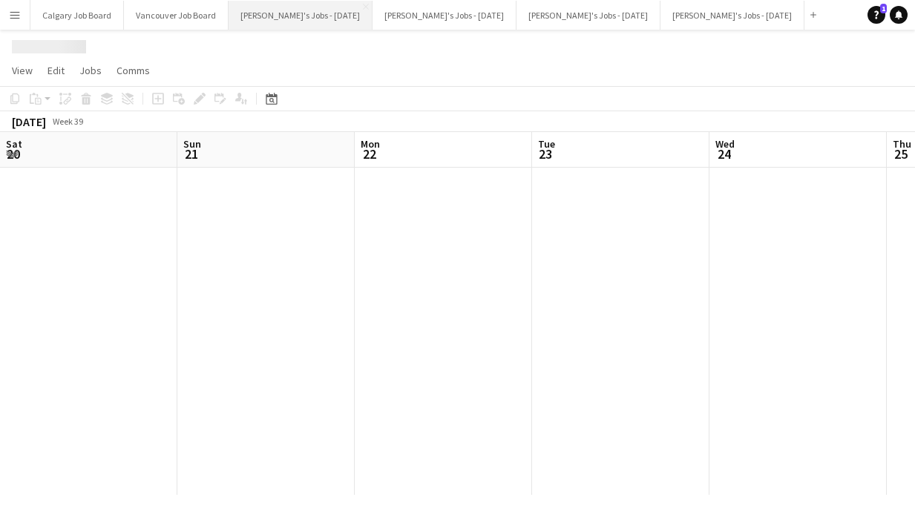
scroll to position [0, 414]
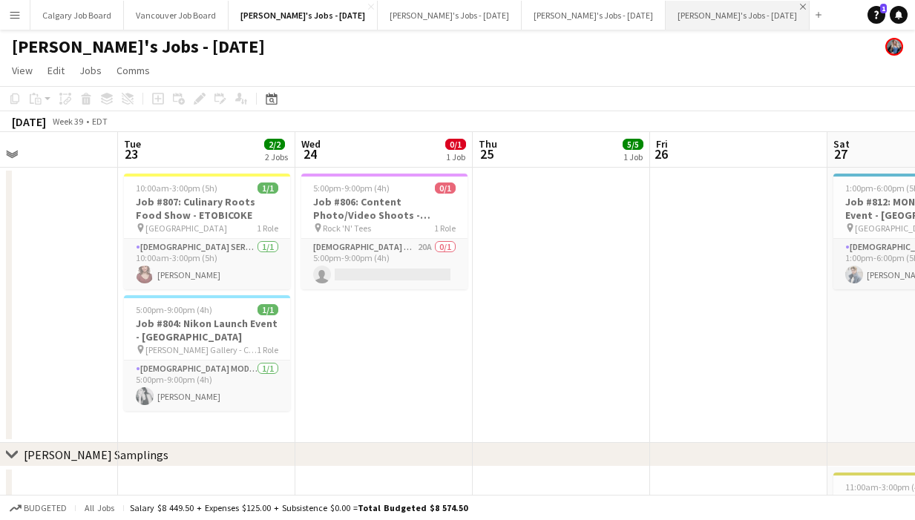
click at [800, 6] on app-icon "Close" at bounding box center [803, 7] width 6 height 6
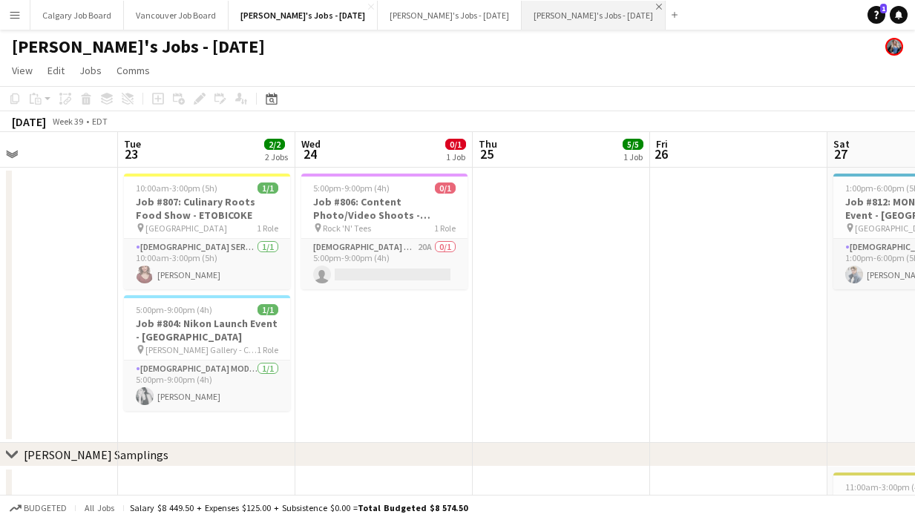
click at [656, 6] on app-icon "Close" at bounding box center [659, 7] width 6 height 6
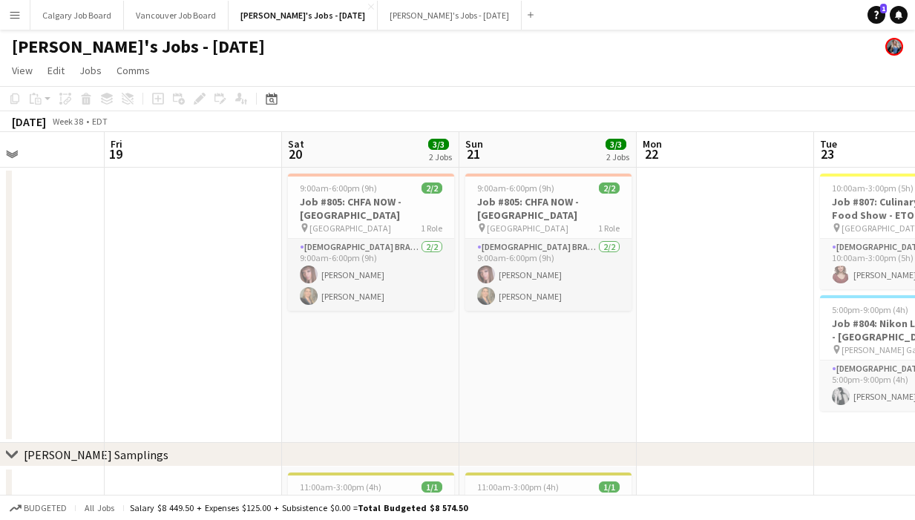
scroll to position [0, 429]
click at [893, 16] on link "Notifications" at bounding box center [898, 15] width 18 height 18
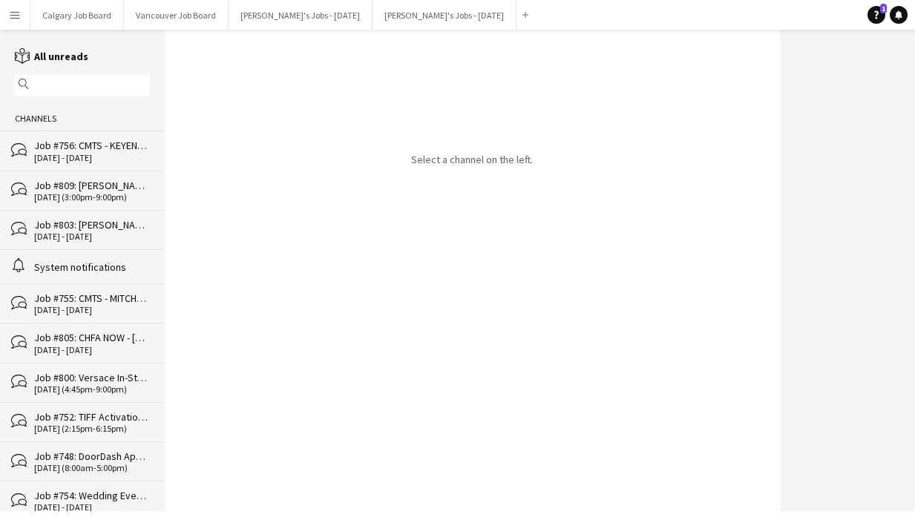
click at [122, 188] on div "Job #809: [PERSON_NAME] Grand Opening Event - [GEOGRAPHIC_DATA]" at bounding box center [92, 185] width 116 height 13
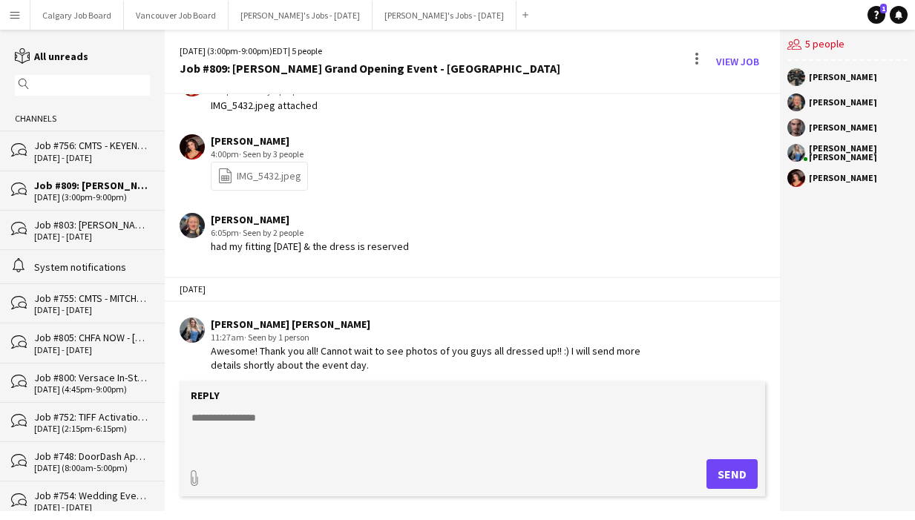
scroll to position [2110, 0]
click at [418, 137] on div "[PERSON_NAME] 4:00pm · Seen by 3 people file-spreadsheet IMG_5432.jpeg" at bounding box center [426, 163] width 492 height 56
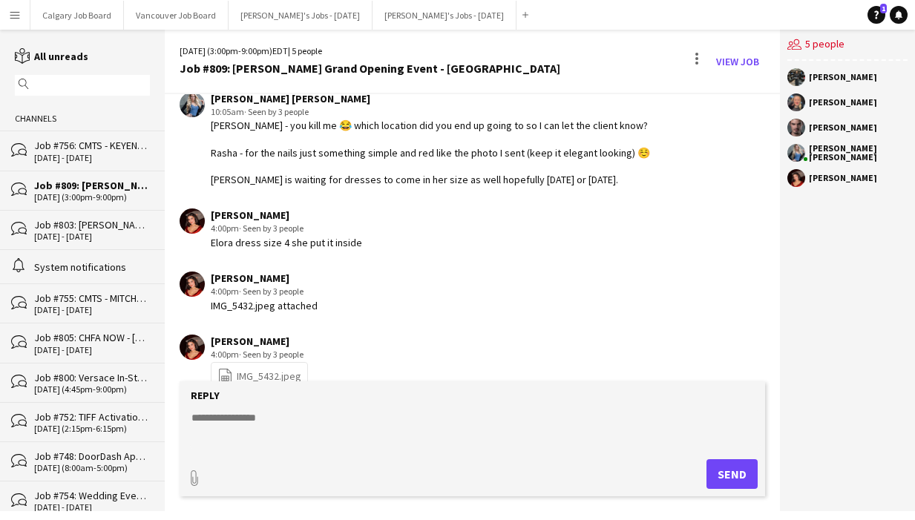
scroll to position [1908, 0]
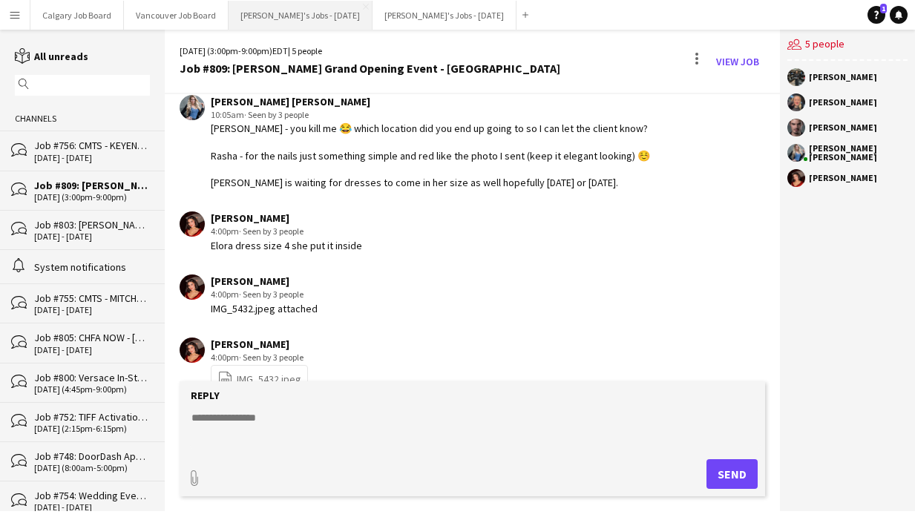
click at [302, 16] on button "[PERSON_NAME]'s Jobs - [DATE] Close" at bounding box center [300, 15] width 144 height 29
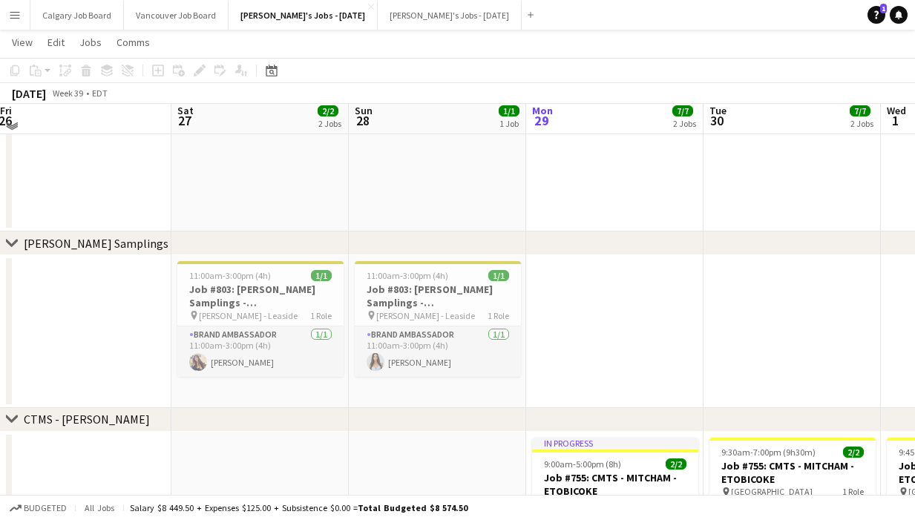
scroll to position [205, 0]
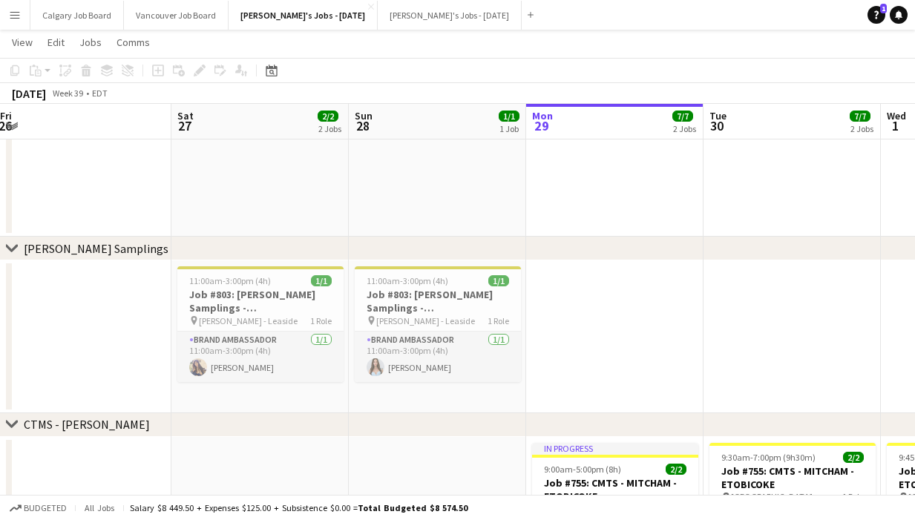
click at [19, 16] on app-icon "Menu" at bounding box center [15, 15] width 12 height 12
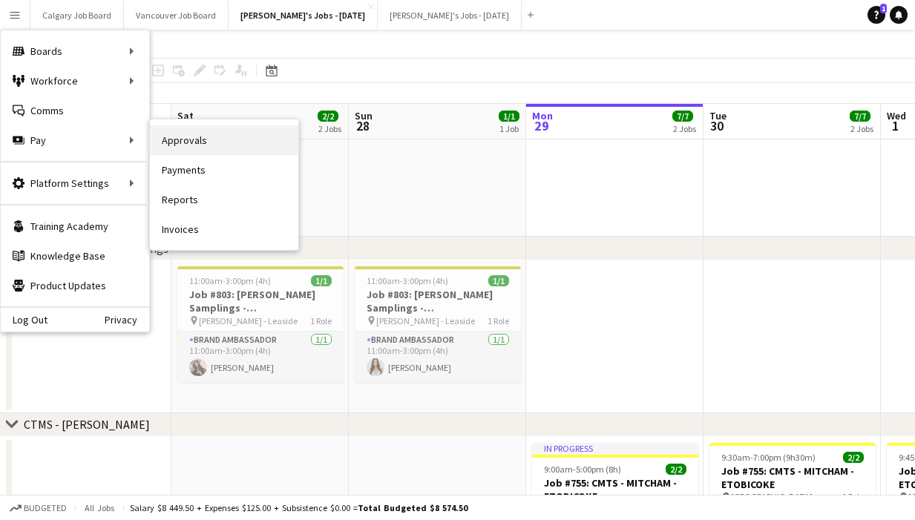
click at [187, 145] on link "Approvals" at bounding box center [224, 140] width 148 height 30
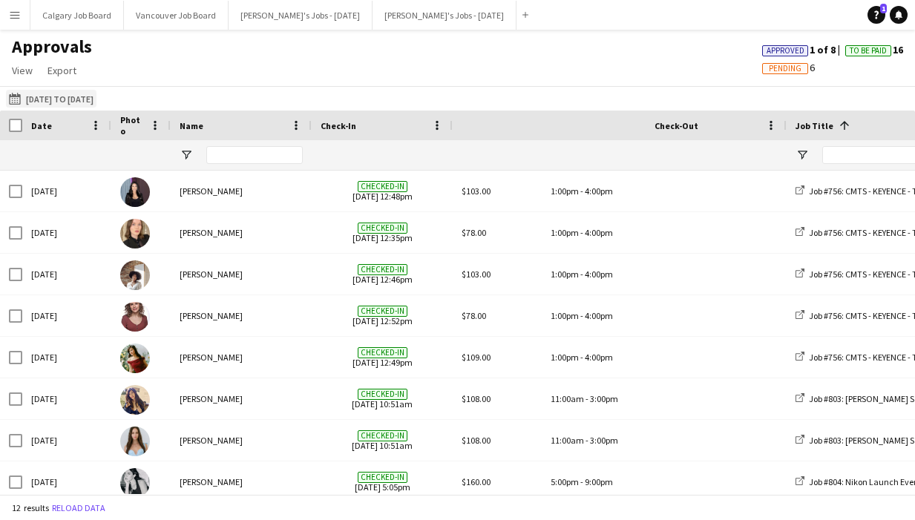
click at [70, 93] on button "[DATE] to [DATE] [DATE] to [DATE]" at bounding box center [51, 99] width 90 height 18
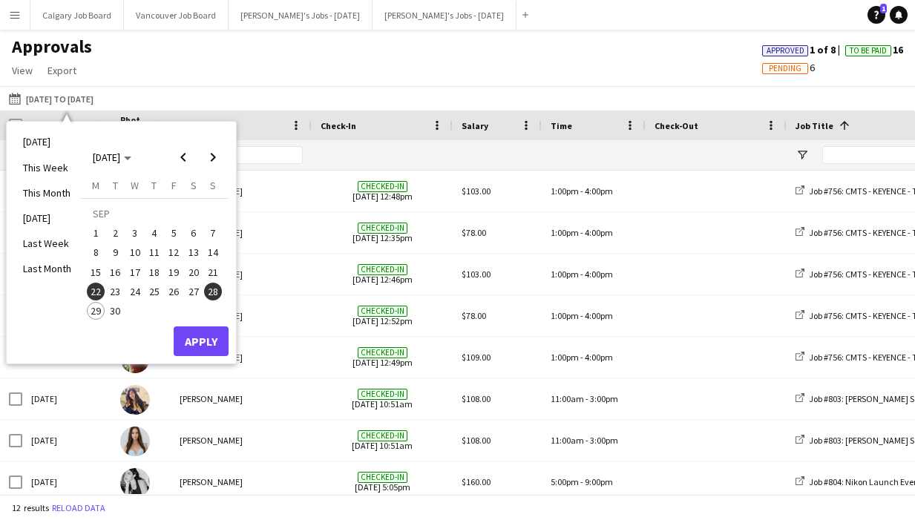
drag, startPoint x: 191, startPoint y: 286, endPoint x: 195, endPoint y: 298, distance: 12.4
click at [192, 287] on span "27" at bounding box center [194, 292] width 18 height 18
click at [191, 340] on button "Apply" at bounding box center [201, 341] width 55 height 30
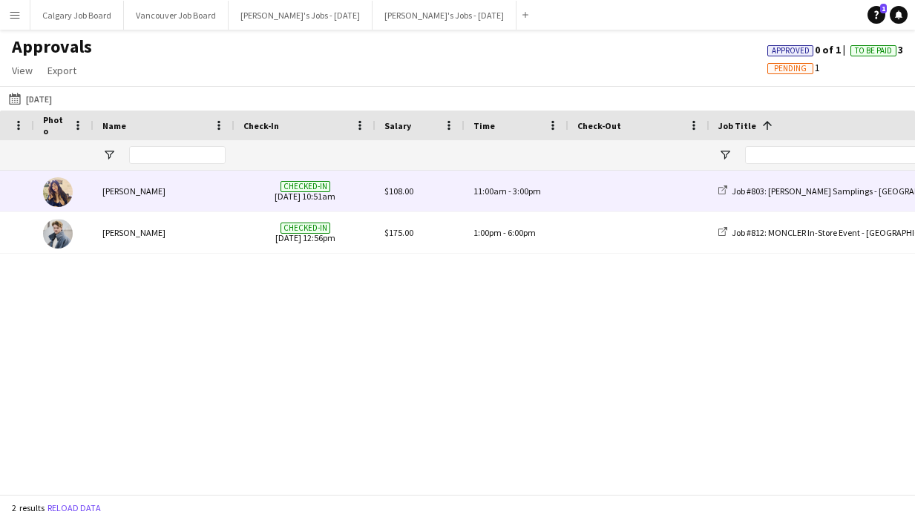
scroll to position [0, 188]
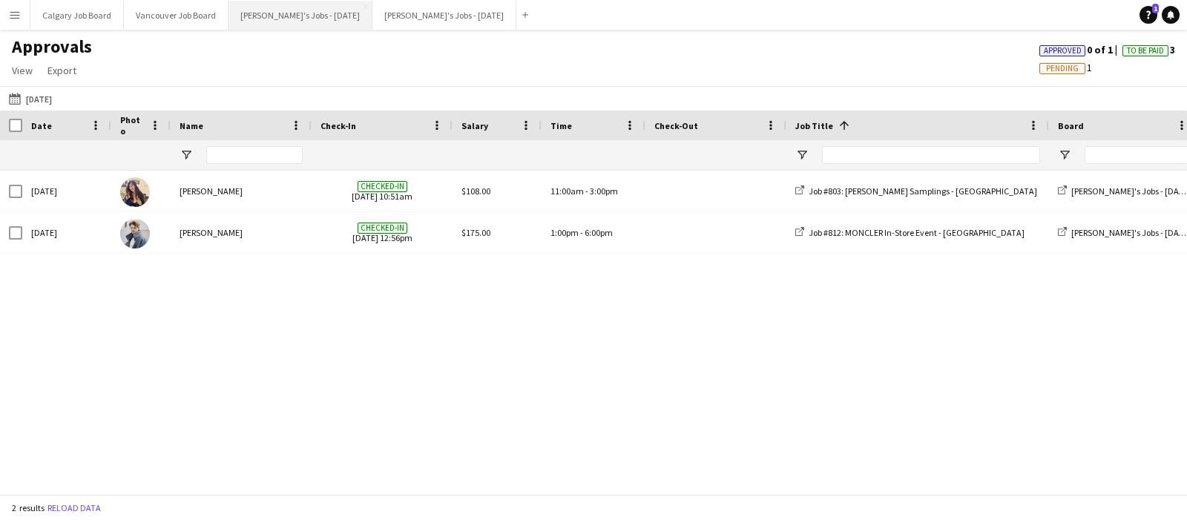
click at [268, 12] on button "[PERSON_NAME]'s Jobs - [DATE] Close" at bounding box center [300, 15] width 144 height 29
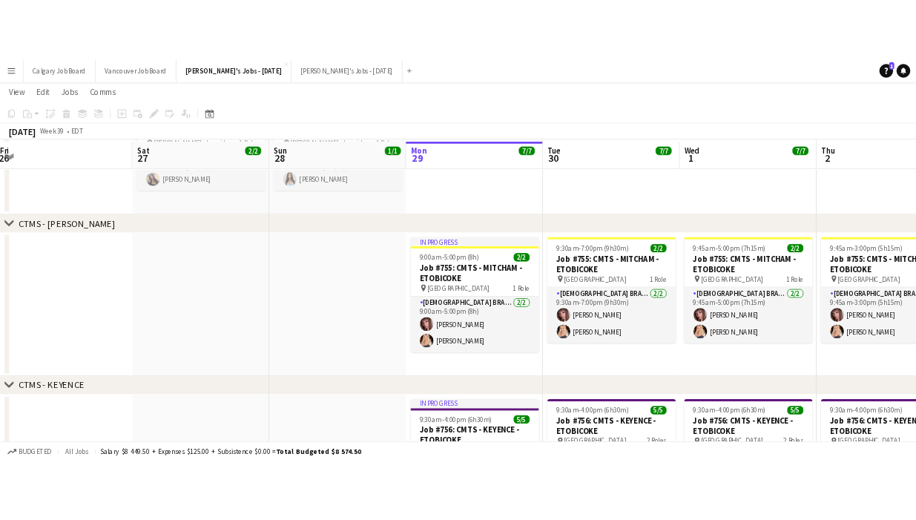
scroll to position [297, 0]
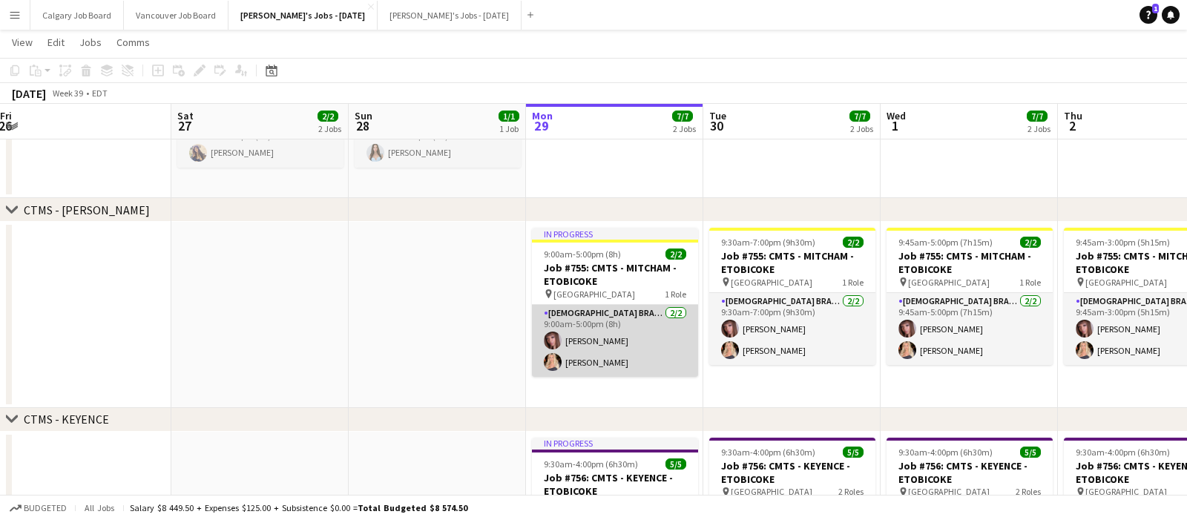
click at [618, 364] on app-card-role "[DEMOGRAPHIC_DATA] Brand Ambassador [DATE] 9:00am-5:00pm (8h) [PERSON_NAME] [PE…" at bounding box center [615, 341] width 166 height 72
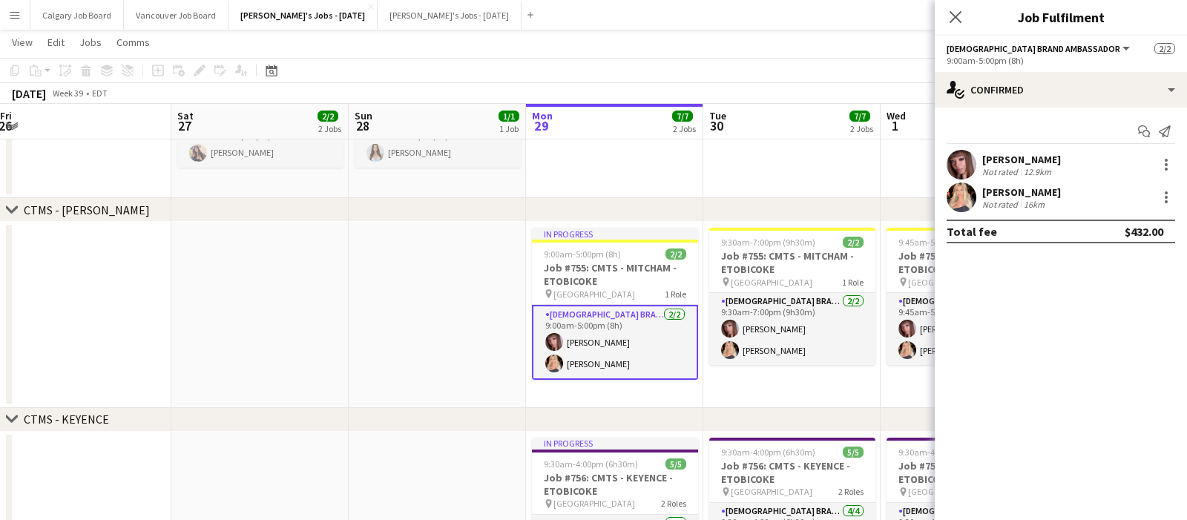
click at [914, 191] on div "[PERSON_NAME]" at bounding box center [1021, 191] width 79 height 13
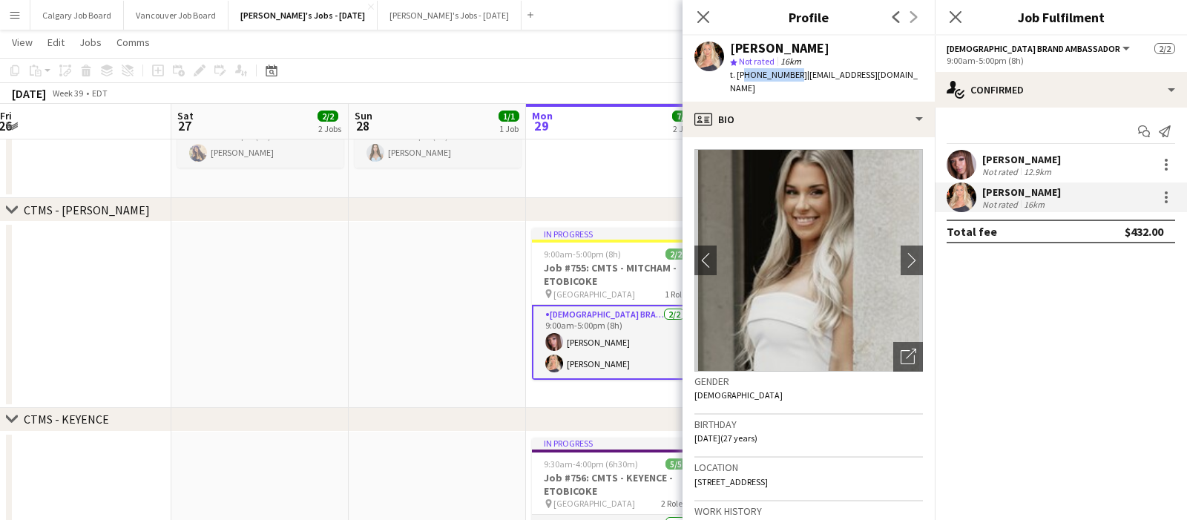
drag, startPoint x: 742, startPoint y: 76, endPoint x: 829, endPoint y: 79, distance: 86.9
click at [791, 72] on div "t. [PHONE_NUMBER] | [EMAIL_ADDRESS][DOMAIN_NAME]" at bounding box center [826, 81] width 193 height 27
copy span "16136507828"
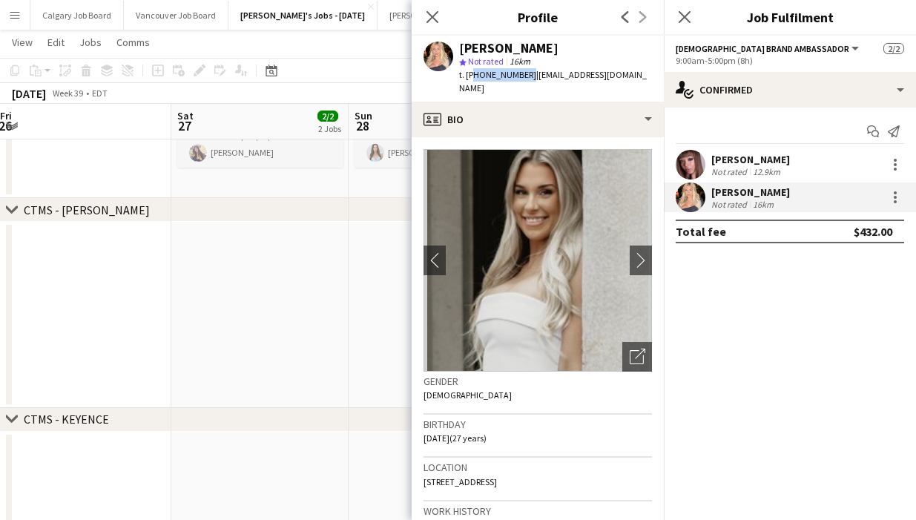
click at [19, 14] on app-icon "Menu" at bounding box center [15, 15] width 12 height 12
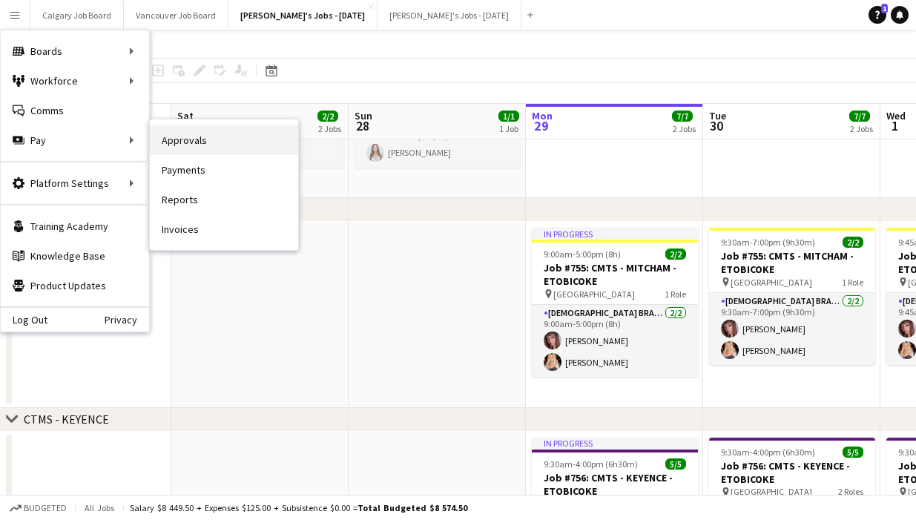
click at [171, 131] on link "Approvals" at bounding box center [224, 140] width 148 height 30
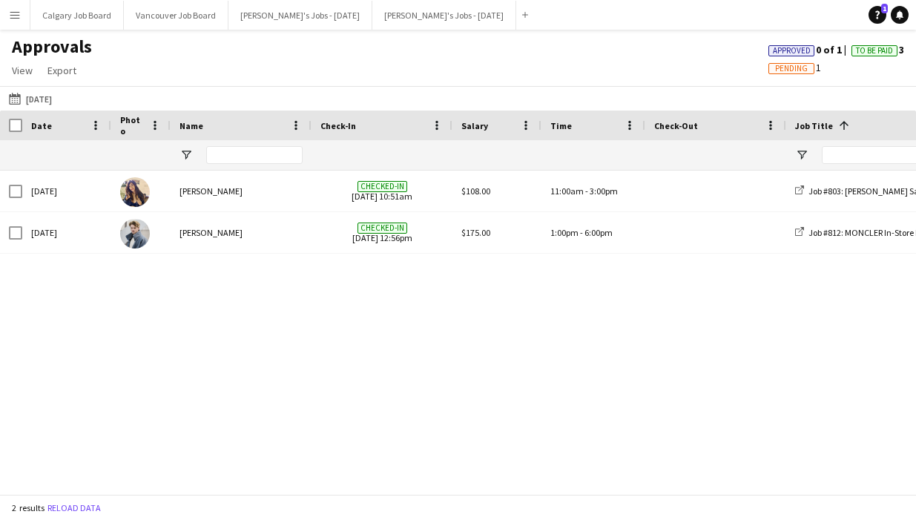
click at [18, 18] on app-icon "Menu" at bounding box center [15, 15] width 12 height 12
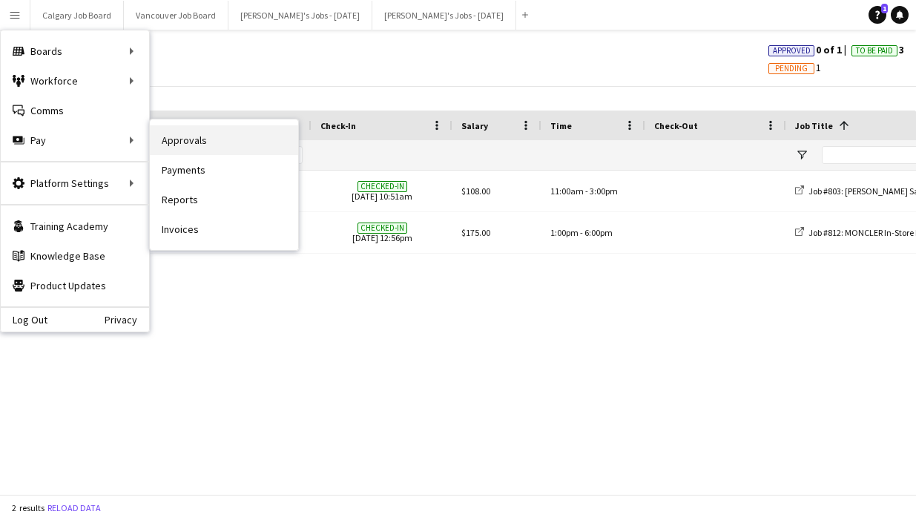
click at [183, 136] on link "Approvals" at bounding box center [224, 140] width 148 height 30
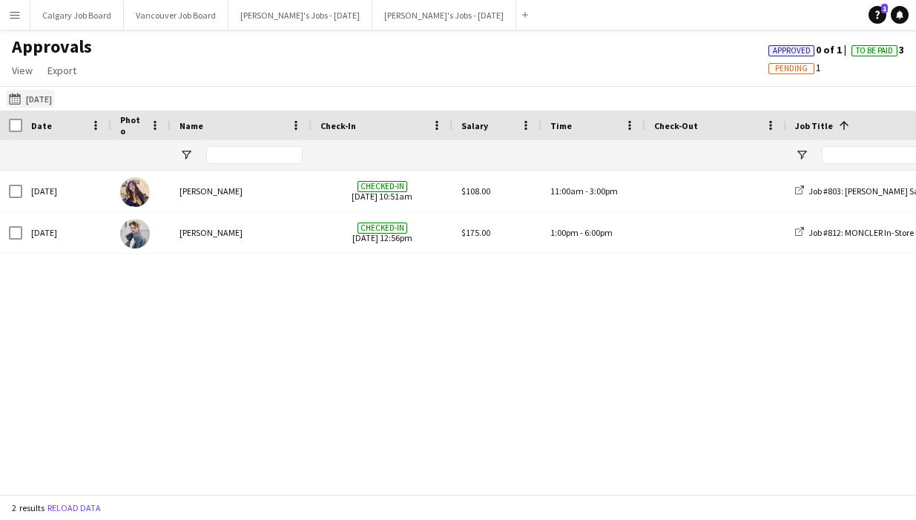
click at [42, 101] on button "[DATE] [DATE]" at bounding box center [30, 99] width 49 height 18
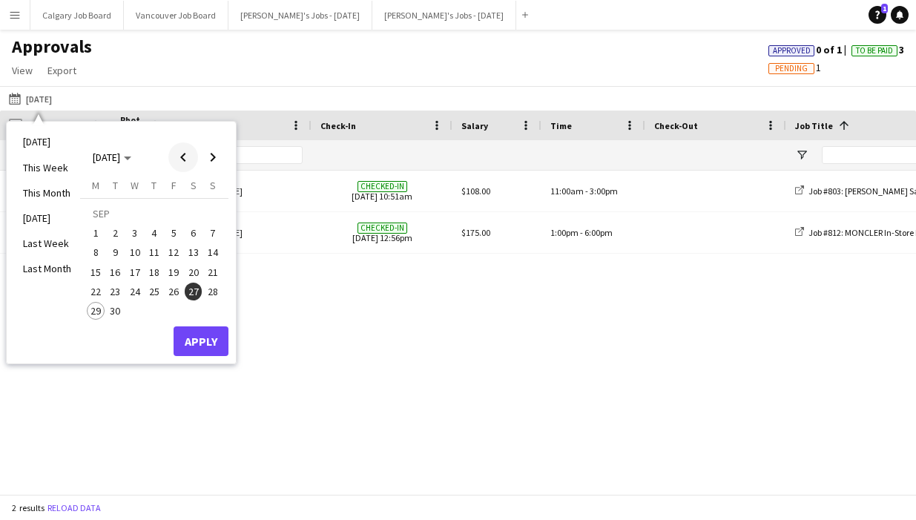
click at [174, 156] on span "Previous month" at bounding box center [183, 157] width 30 height 30
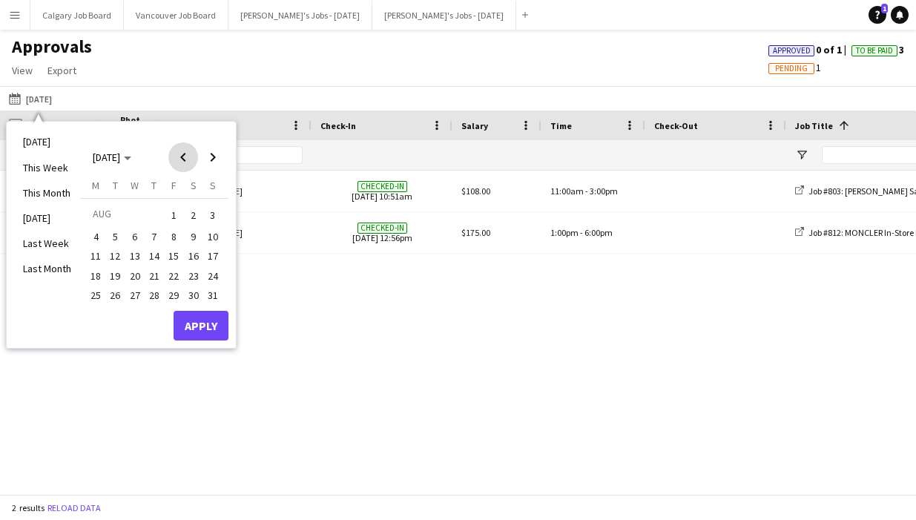
click at [180, 156] on span "Previous month" at bounding box center [183, 157] width 30 height 30
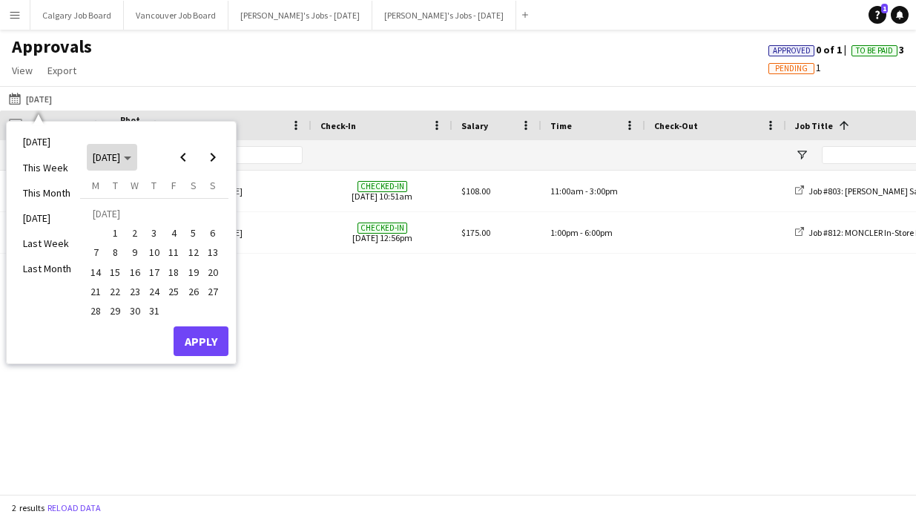
click at [121, 164] on span "Choose month and year" at bounding box center [112, 157] width 50 height 36
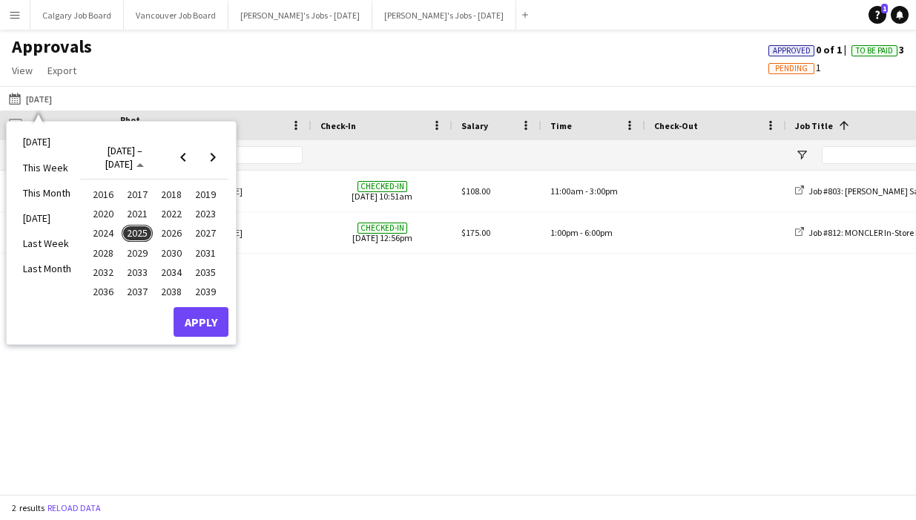
click at [116, 233] on span "2024" at bounding box center [103, 234] width 30 height 18
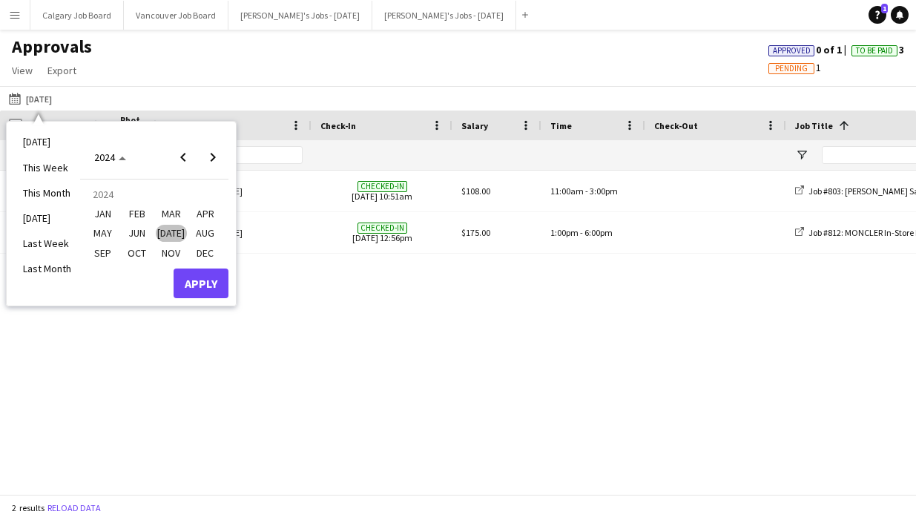
click at [150, 245] on button "OCT" at bounding box center [137, 252] width 34 height 19
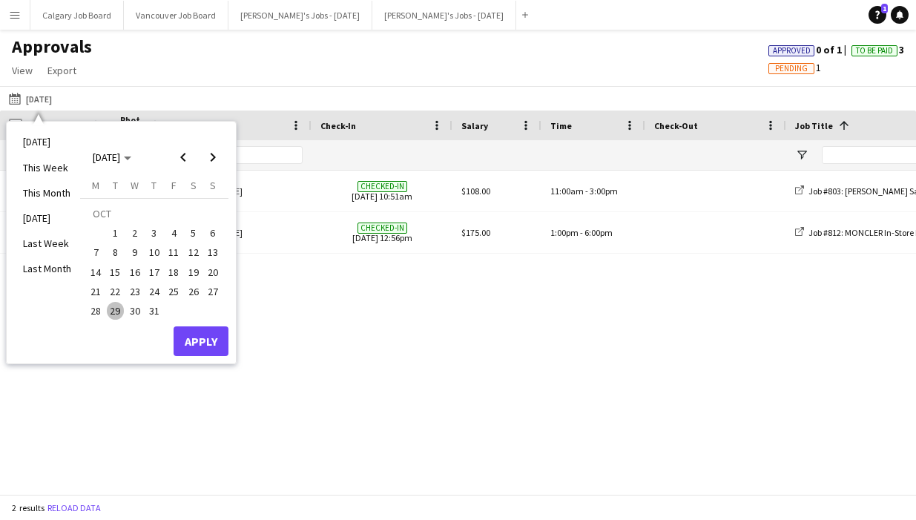
click at [133, 309] on span "30" at bounding box center [135, 311] width 18 height 18
click at [186, 292] on span "26" at bounding box center [194, 292] width 18 height 18
click at [102, 309] on span "28" at bounding box center [96, 311] width 18 height 18
click at [194, 291] on span "26" at bounding box center [194, 292] width 18 height 18
click at [195, 355] on button "Apply" at bounding box center [201, 341] width 55 height 30
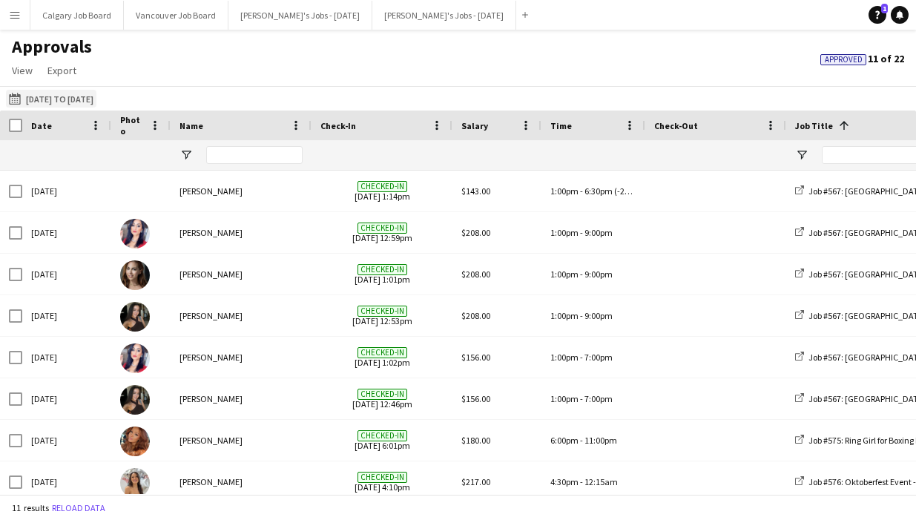
click at [51, 104] on button "[DATE] [DATE] to [DATE]" at bounding box center [51, 99] width 90 height 18
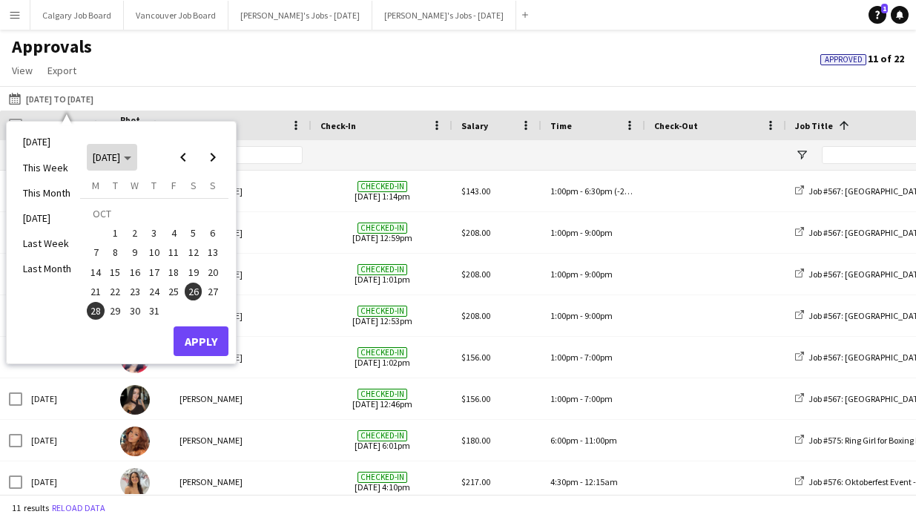
click at [131, 162] on span "[DATE]" at bounding box center [112, 157] width 39 height 13
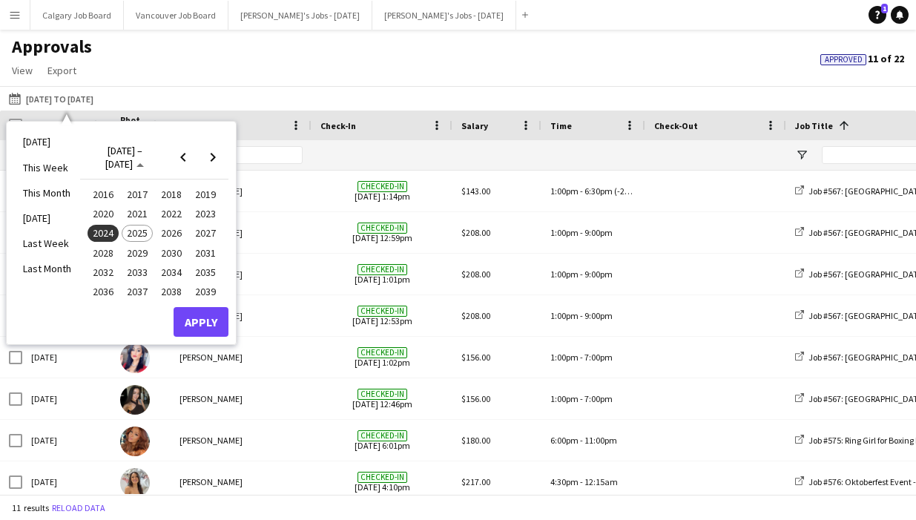
click at [99, 233] on span "2024" at bounding box center [103, 234] width 30 height 18
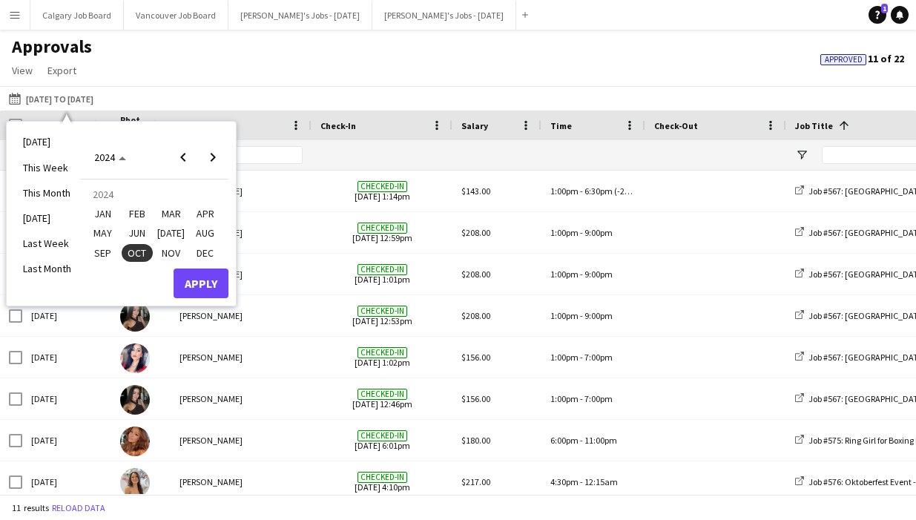
click at [192, 273] on button "Apply" at bounding box center [201, 284] width 55 height 30
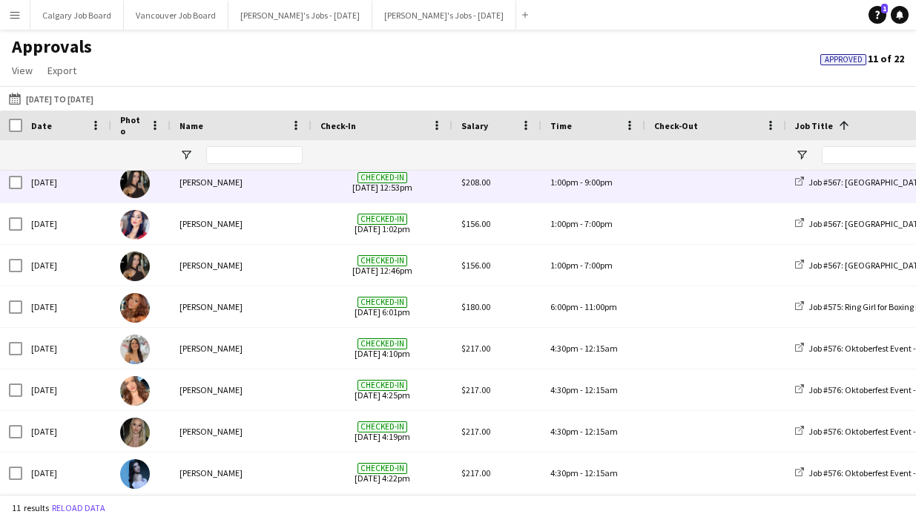
scroll to position [134, 0]
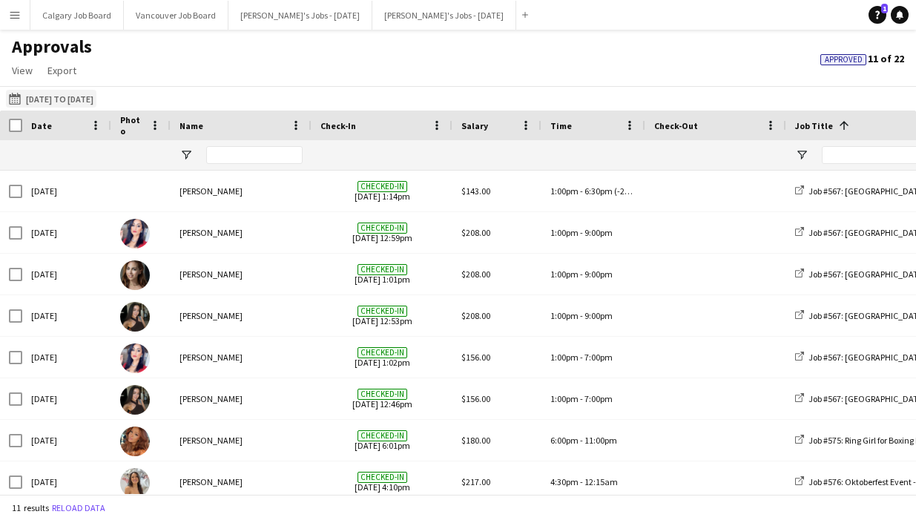
click at [67, 102] on button "[DATE] [DATE] to [DATE]" at bounding box center [51, 99] width 90 height 18
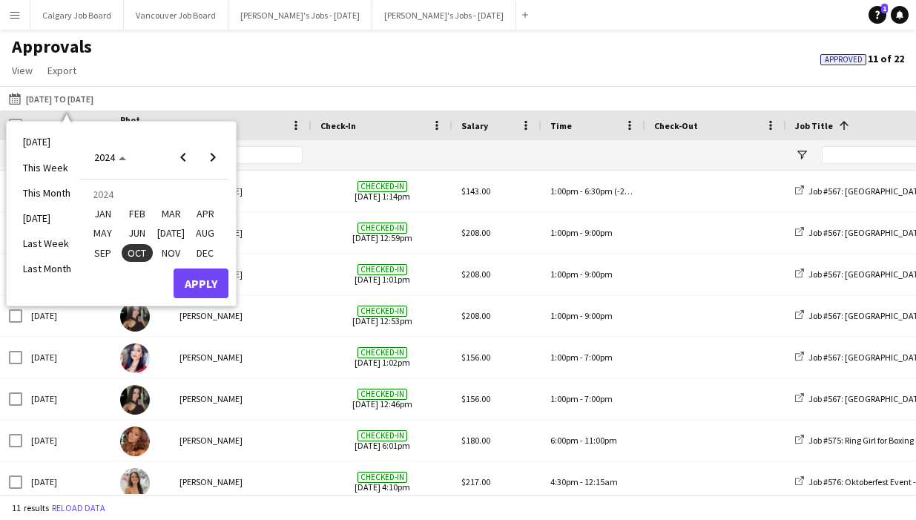
click at [195, 284] on button "Apply" at bounding box center [201, 284] width 55 height 30
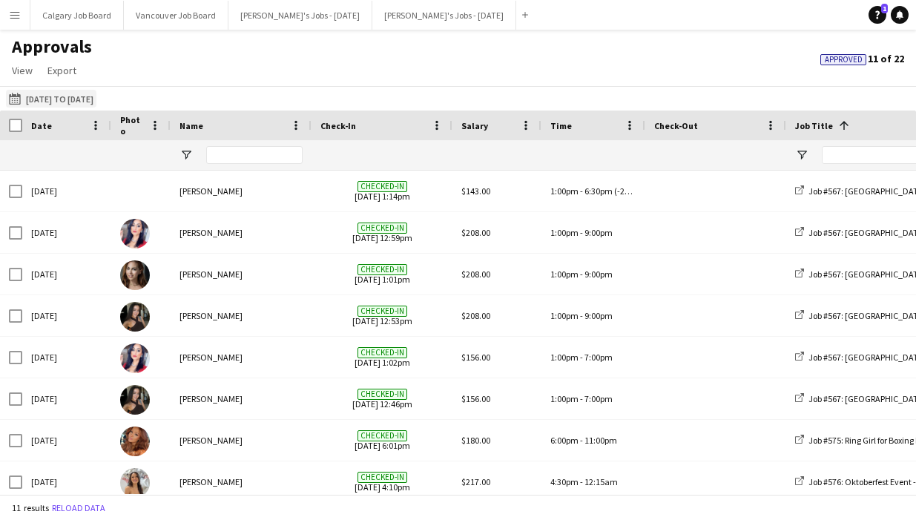
click at [96, 105] on button "[DATE] [DATE] to [DATE]" at bounding box center [51, 99] width 90 height 18
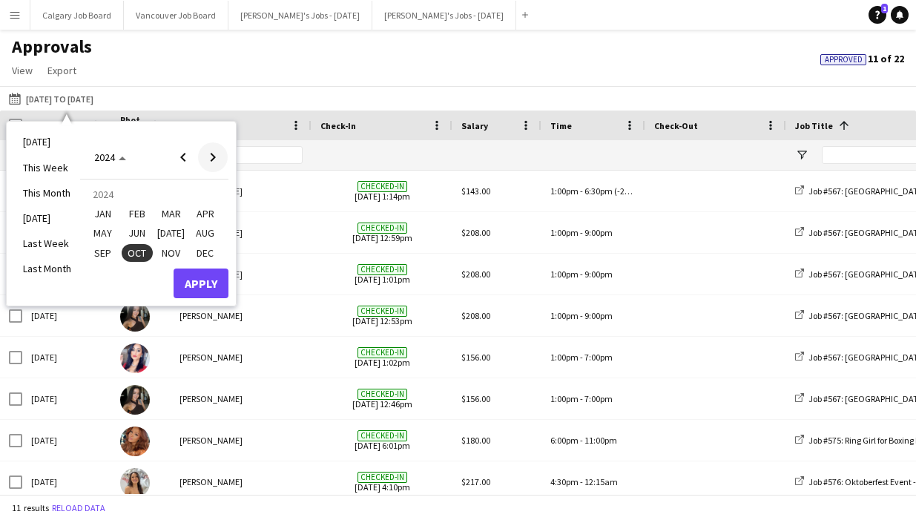
click at [205, 157] on span "Next year" at bounding box center [213, 157] width 30 height 30
click at [187, 154] on span "Previous year" at bounding box center [183, 157] width 30 height 30
click at [125, 251] on span "OCT" at bounding box center [137, 253] width 30 height 18
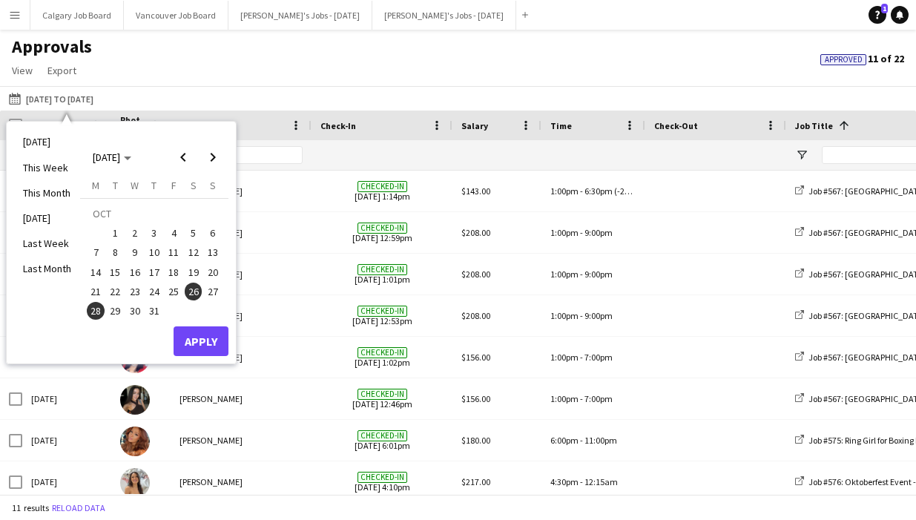
click at [192, 272] on span "19" at bounding box center [194, 272] width 18 height 18
click at [157, 315] on span "31" at bounding box center [154, 311] width 18 height 18
click at [197, 344] on button "Apply" at bounding box center [201, 341] width 55 height 30
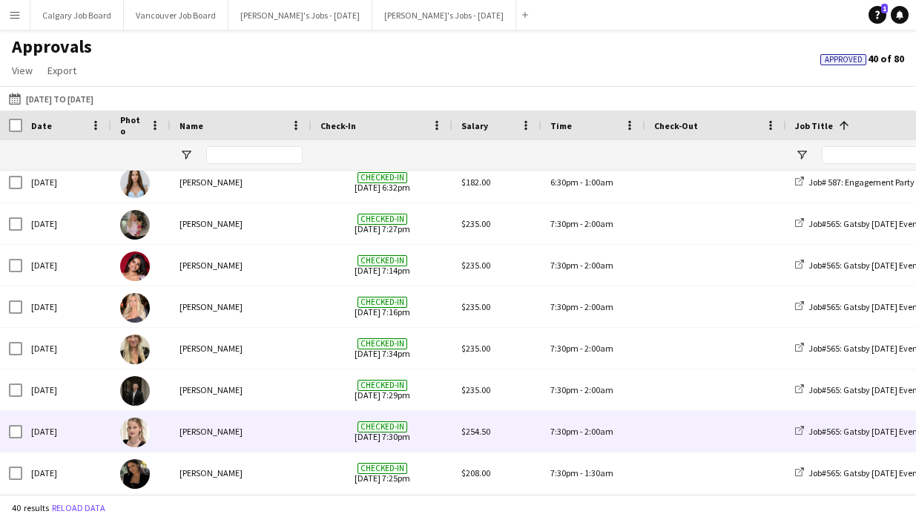
click at [322, 437] on span "Checked-in [DATE] 7:30pm" at bounding box center [381, 431] width 123 height 41
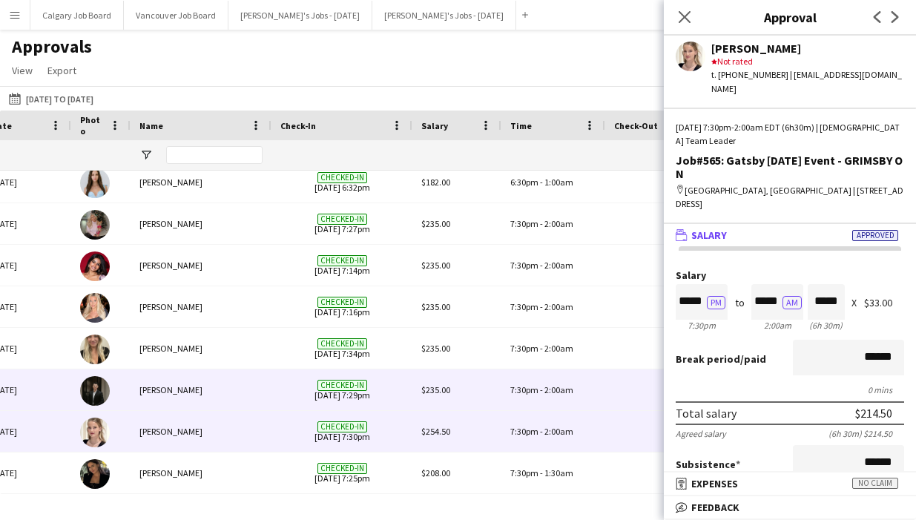
click at [497, 393] on div "$235.00" at bounding box center [456, 389] width 89 height 41
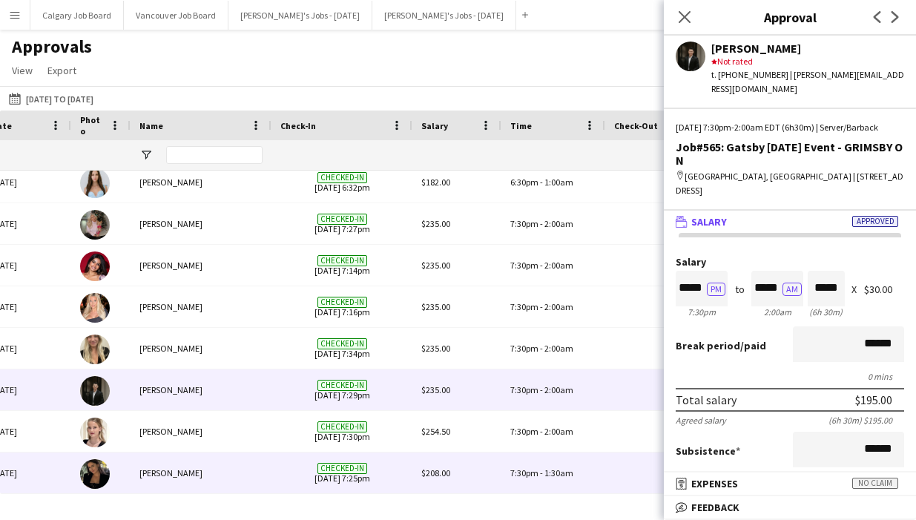
click at [485, 483] on div "$208.00" at bounding box center [456, 472] width 89 height 41
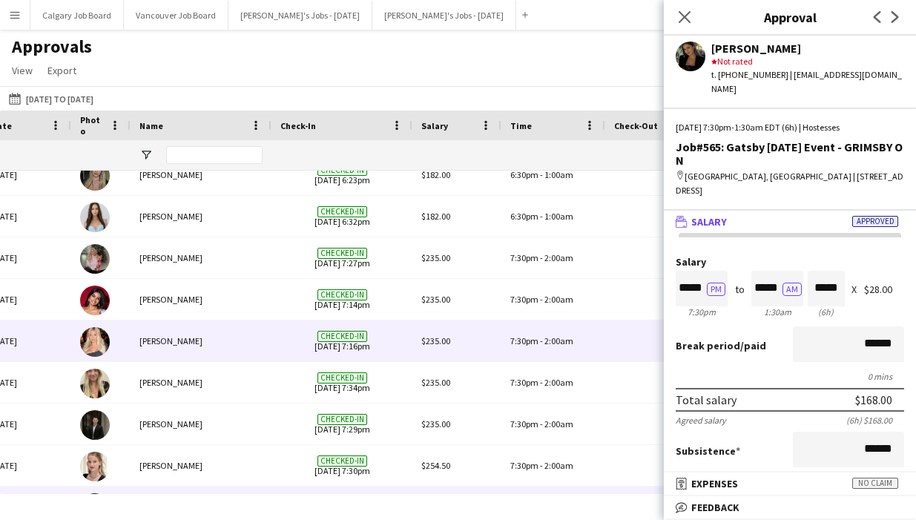
click at [507, 351] on div "7:30pm - 2:00am" at bounding box center [553, 340] width 104 height 41
drag, startPoint x: 729, startPoint y: 76, endPoint x: 777, endPoint y: 76, distance: 47.5
click at [774, 75] on div "t. [PHONE_NUMBER] | [EMAIL_ADDRESS][DOMAIN_NAME]" at bounding box center [807, 81] width 193 height 27
copy div "6136507828"
click at [607, 59] on div "Approvals View Customise view Customise filters Reset Filters Reset View Reset …" at bounding box center [458, 61] width 916 height 50
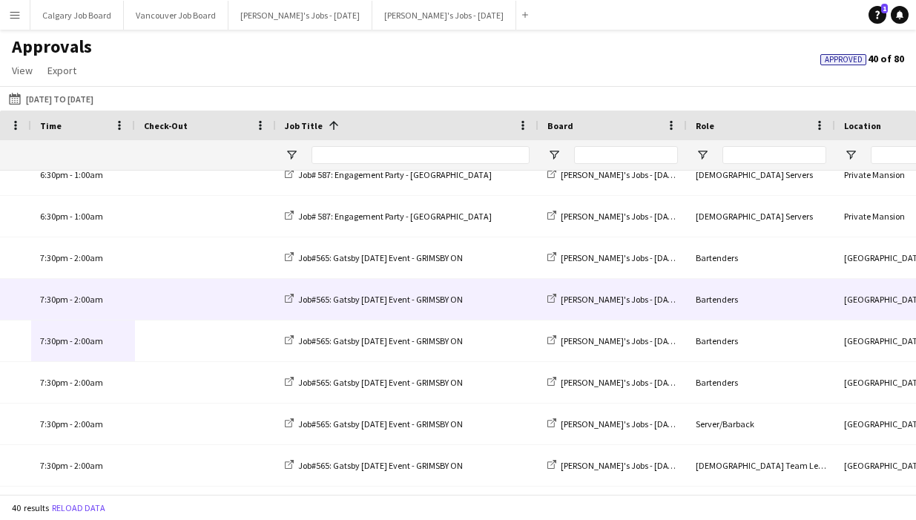
scroll to position [0, 646]
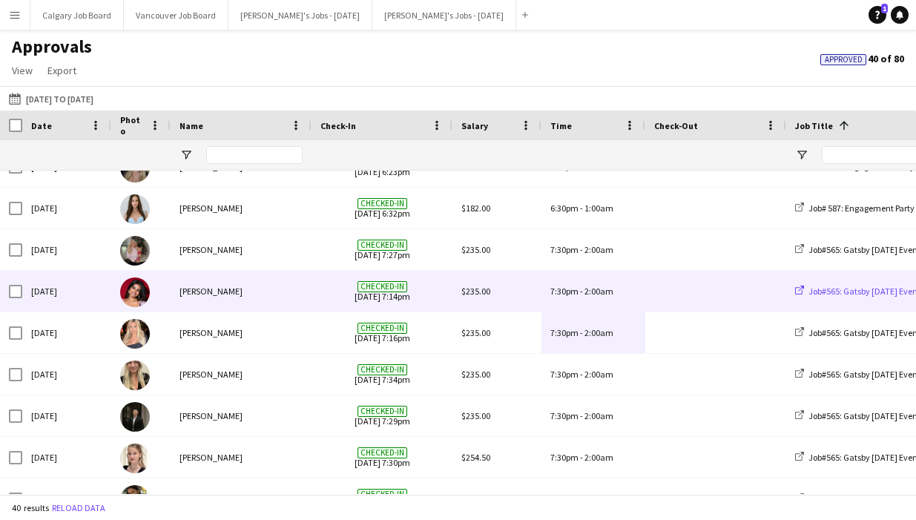
click at [890, 293] on span "Job#565: Gatsby [DATE] Event - GRIMSBY ON" at bounding box center [890, 291] width 165 height 11
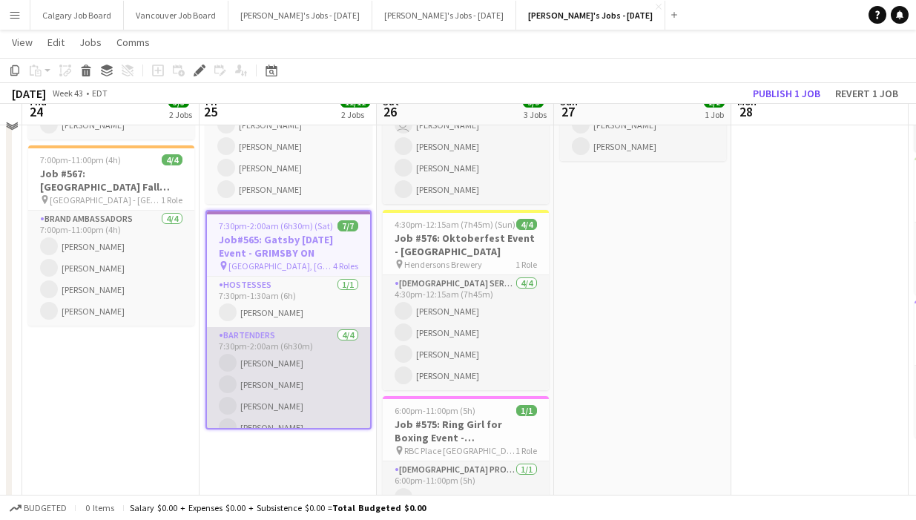
scroll to position [151, 0]
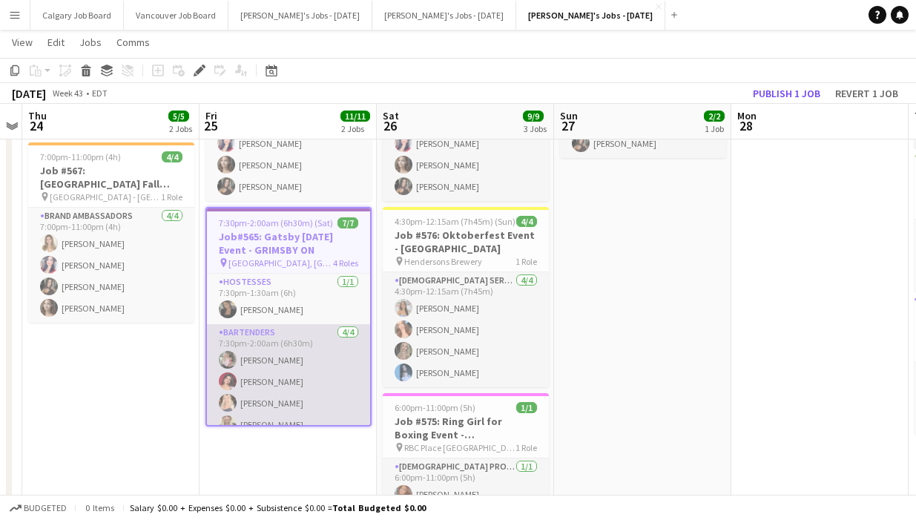
click at [266, 369] on app-card-role "Bartenders 4/4 7:30pm-2:00am (6h30m) Brianne Long Sabena Bhagwandin Heather Sie…" at bounding box center [288, 381] width 163 height 115
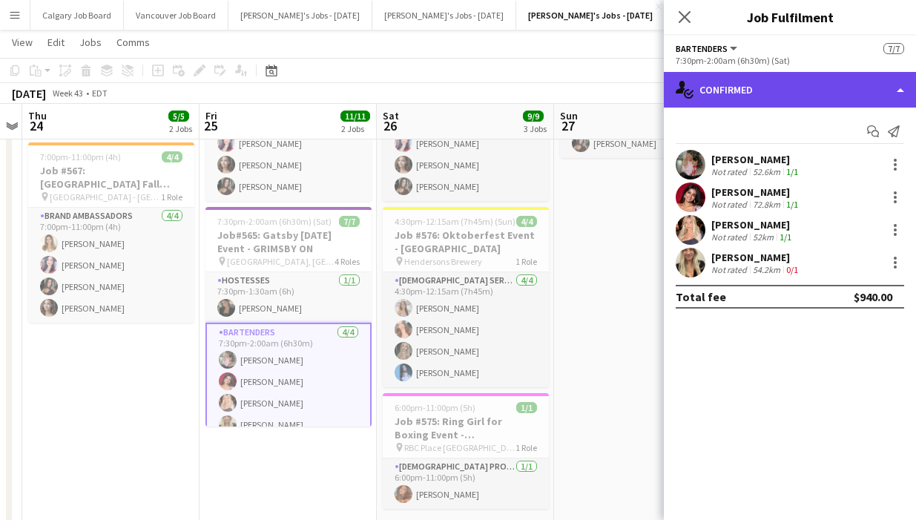
click at [776, 95] on div "single-neutral-actions-check-2 Confirmed" at bounding box center [790, 90] width 252 height 36
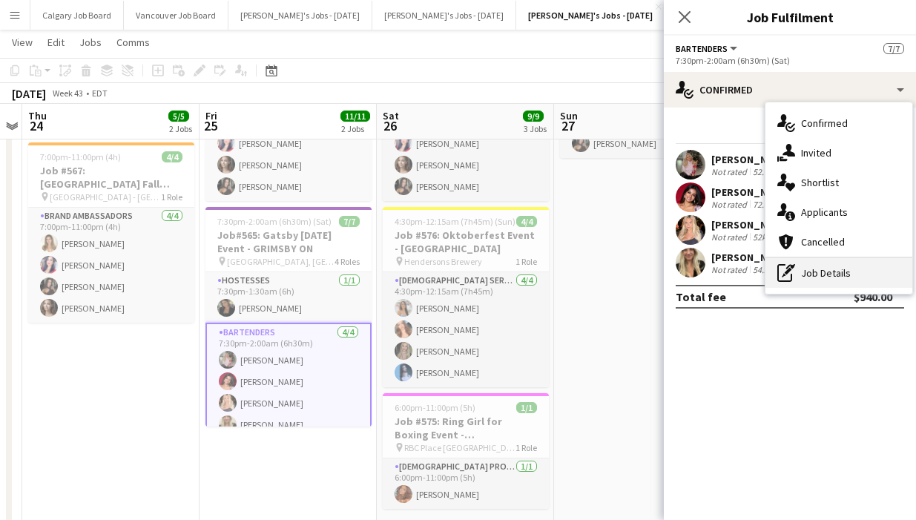
click at [793, 269] on icon "pen-write" at bounding box center [786, 273] width 18 height 18
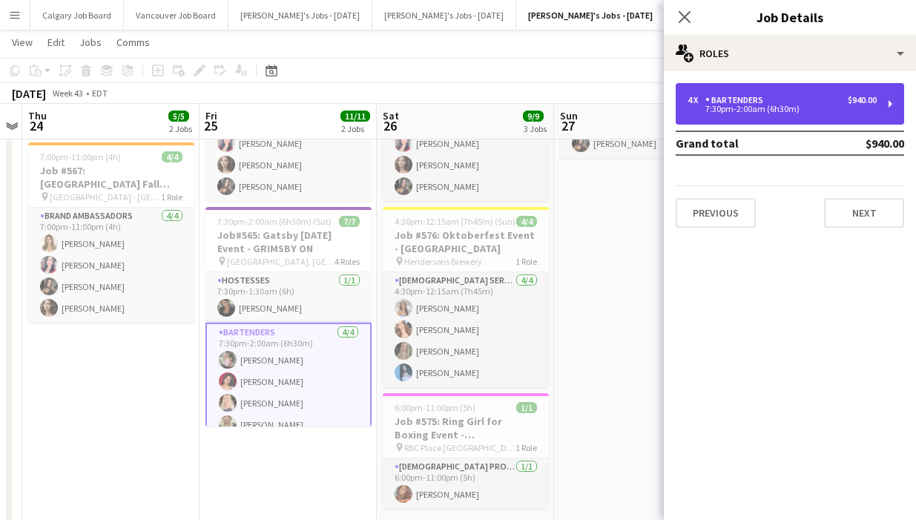
click at [803, 102] on div "4 x Bartenders $940.00" at bounding box center [782, 100] width 189 height 10
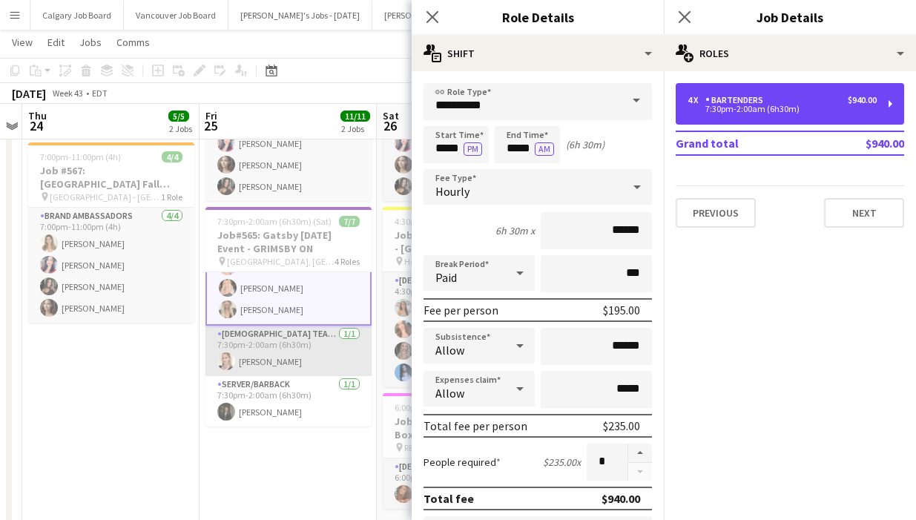
scroll to position [115, 0]
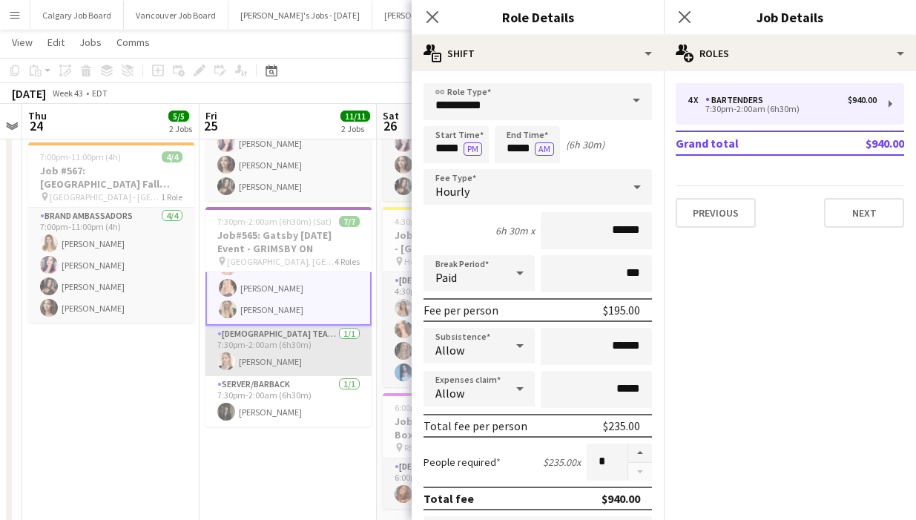
click at [280, 365] on app-card-role "Female Team Leader 1/1 7:30pm-2:00am (6h30m) Sarah Salomons" at bounding box center [288, 351] width 166 height 50
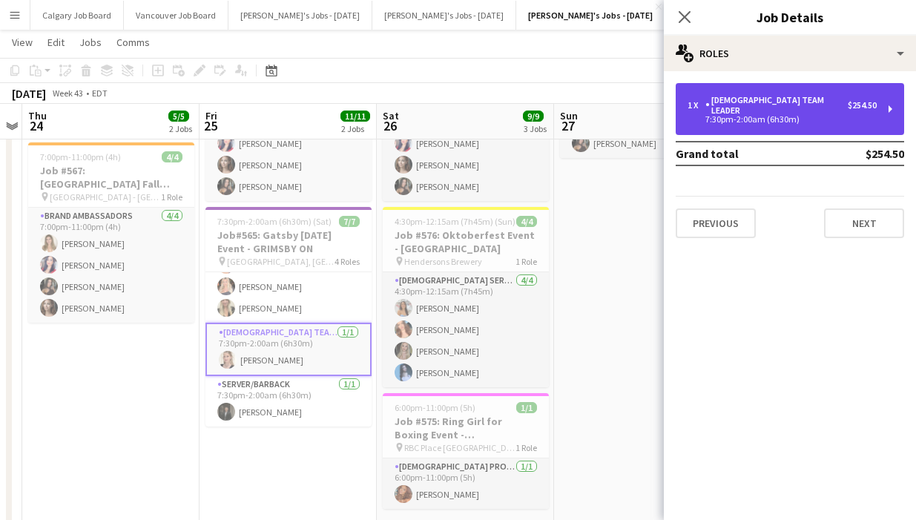
click at [766, 116] on div "7:30pm-2:00am (6h30m)" at bounding box center [782, 119] width 189 height 7
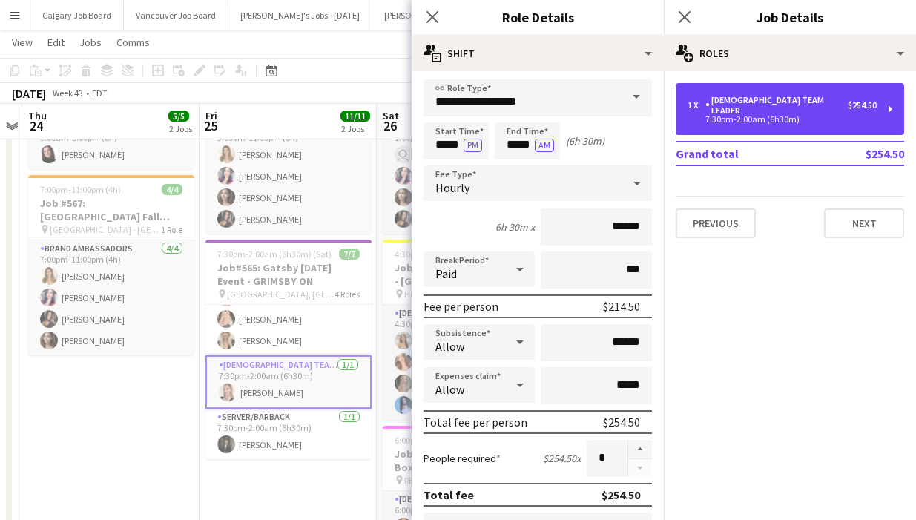
scroll to position [1, 0]
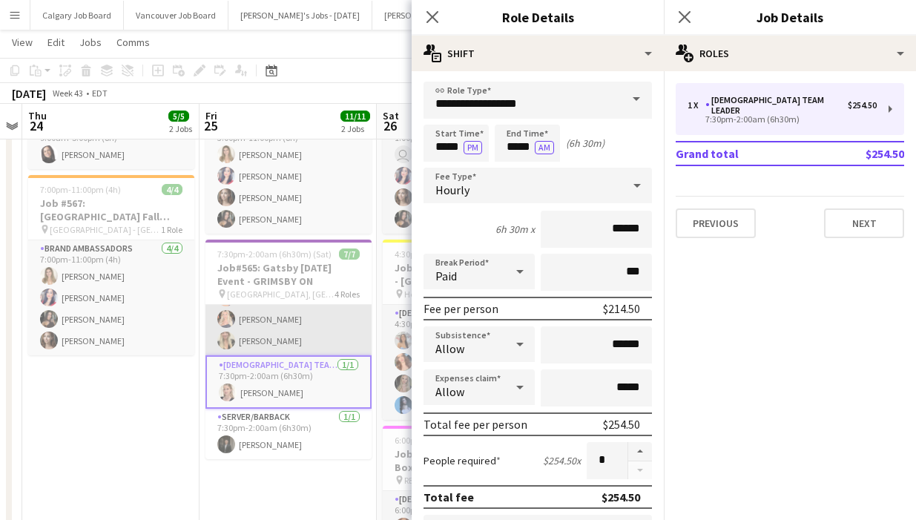
click at [292, 332] on app-card-role "Bartenders 4/4 7:30pm-2:00am (6h30m) Brianne Long Sabena Bhagwandin Heather Sie…" at bounding box center [288, 297] width 166 height 115
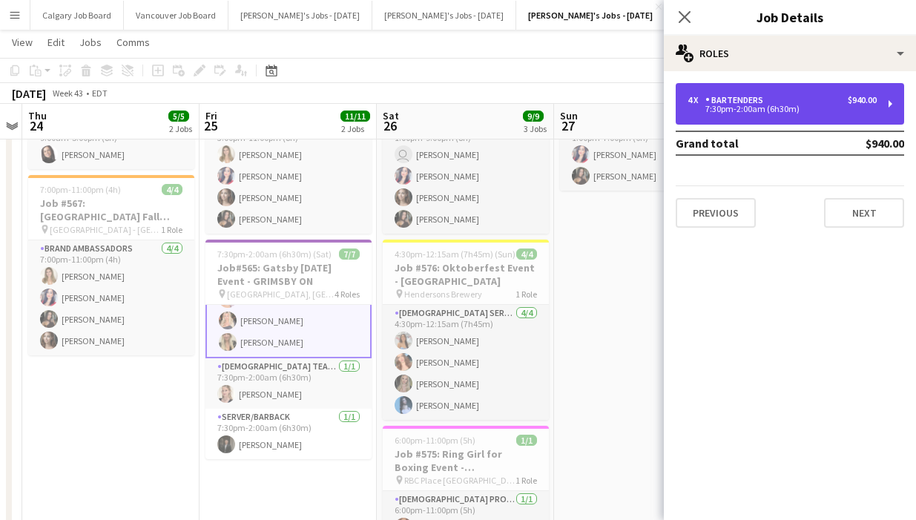
click at [728, 97] on div "Bartenders" at bounding box center [737, 100] width 64 height 10
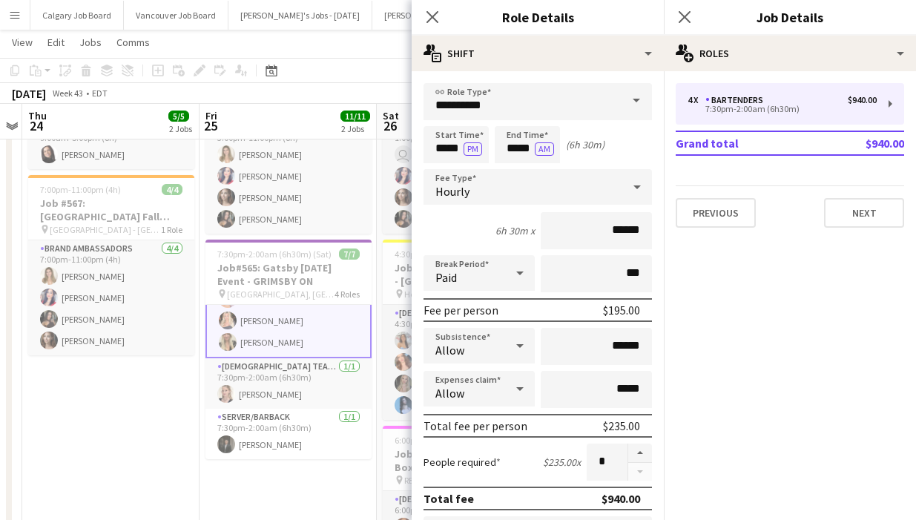
click at [363, 65] on app-toolbar "Copy Paste Paste Command V Paste with crew Command Shift V Paste linked Job Del…" at bounding box center [458, 70] width 916 height 25
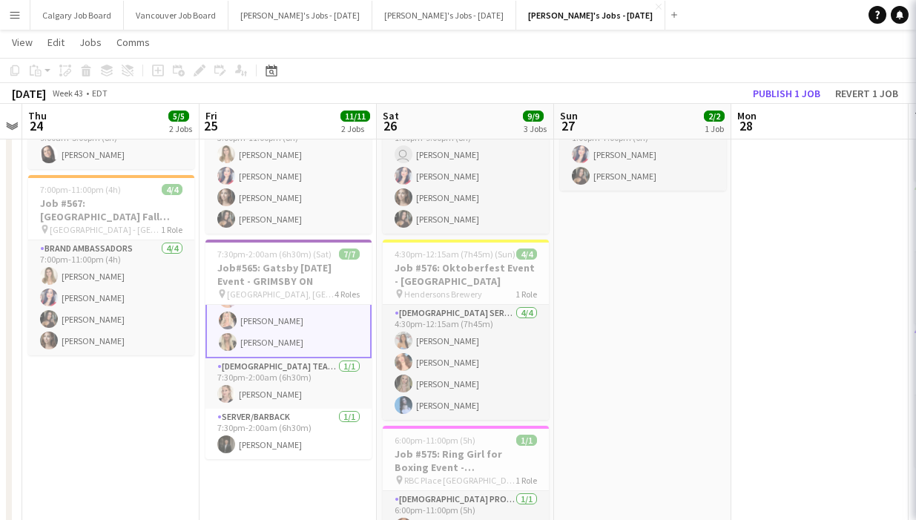
scroll to position [112, 0]
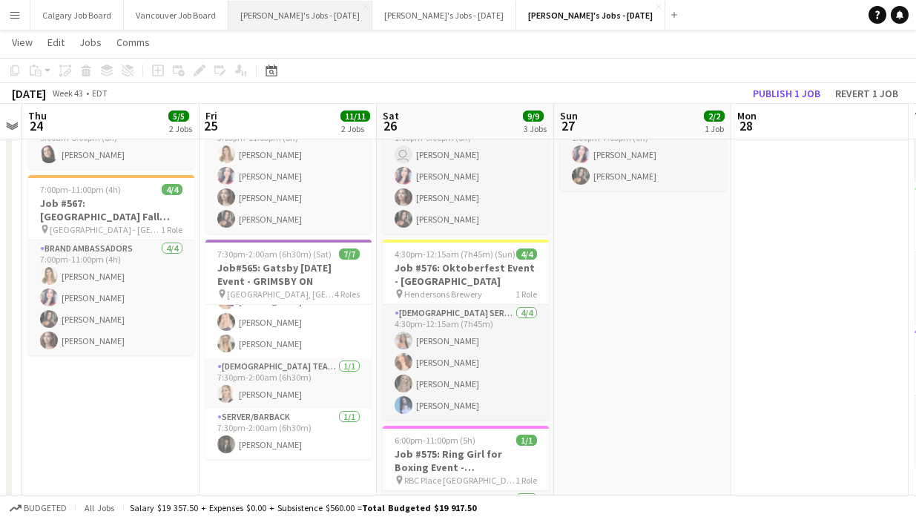
click at [279, 16] on button "[PERSON_NAME]'s Jobs - [DATE] Close" at bounding box center [300, 15] width 144 height 29
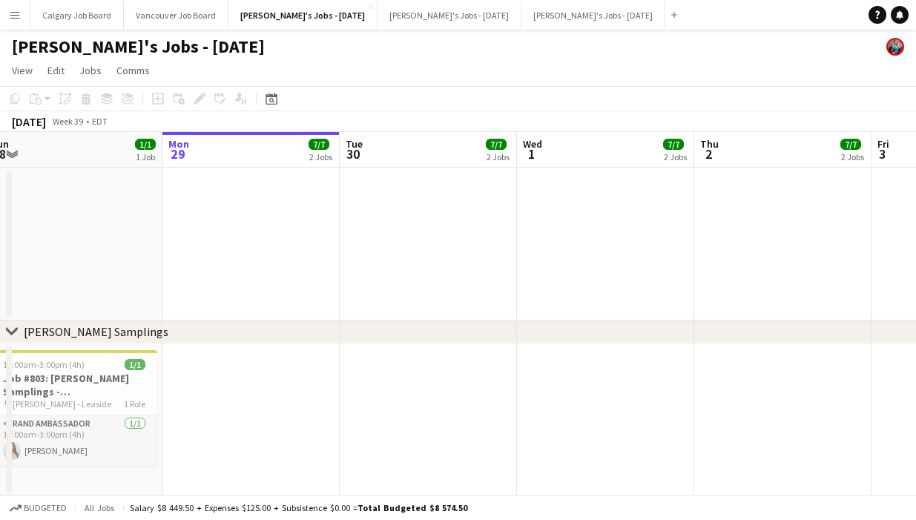
scroll to position [0, 338]
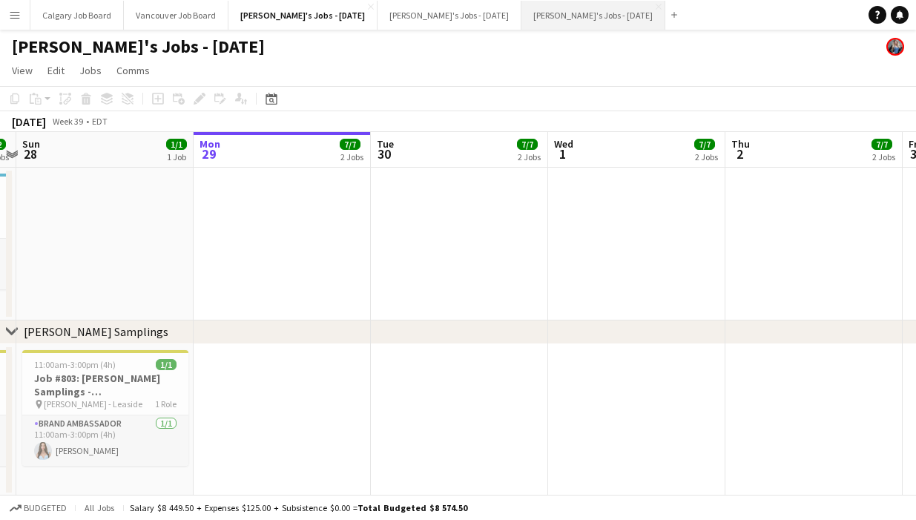
click at [590, 18] on button "Kirsten's Jobs - October 2024 Close" at bounding box center [593, 15] width 144 height 29
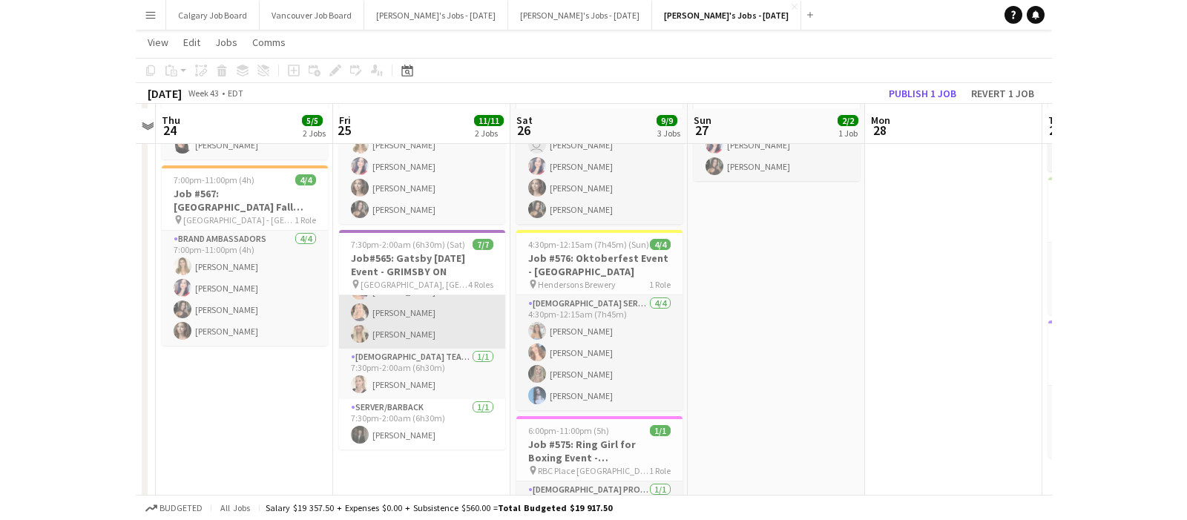
scroll to position [133, 0]
